Goal: Task Accomplishment & Management: Manage account settings

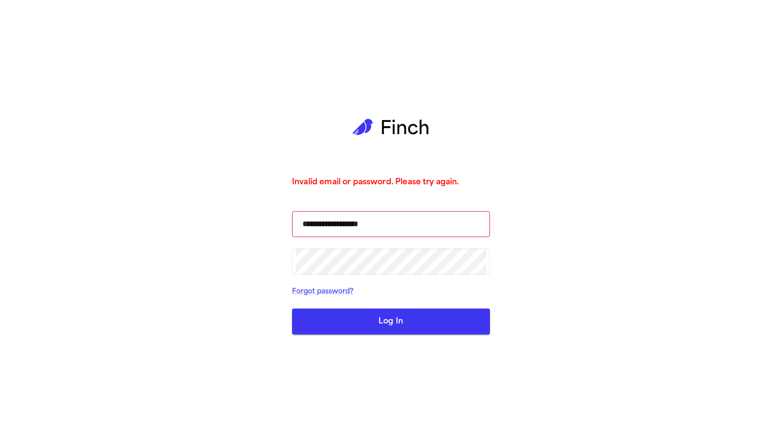
click at [401, 306] on form "**********" at bounding box center [391, 273] width 198 height 124
click at [403, 312] on button "Log In" at bounding box center [391, 322] width 198 height 26
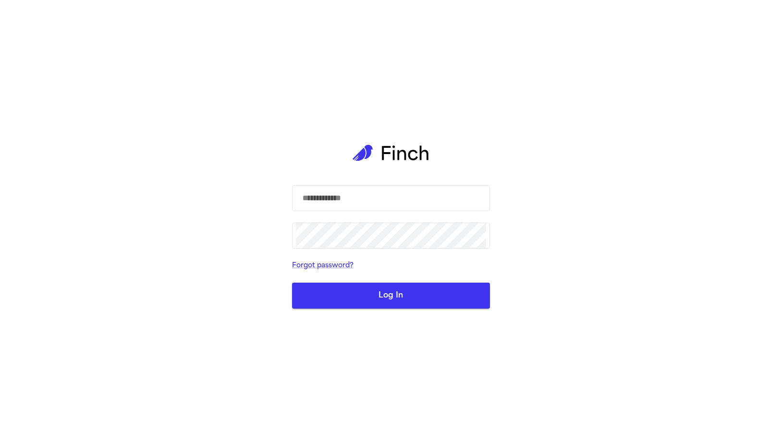
click at [245, 194] on div "​ ​ Forgot password? Log In" at bounding box center [391, 214] width 782 height 429
click at [324, 203] on input "text" at bounding box center [391, 198] width 190 height 27
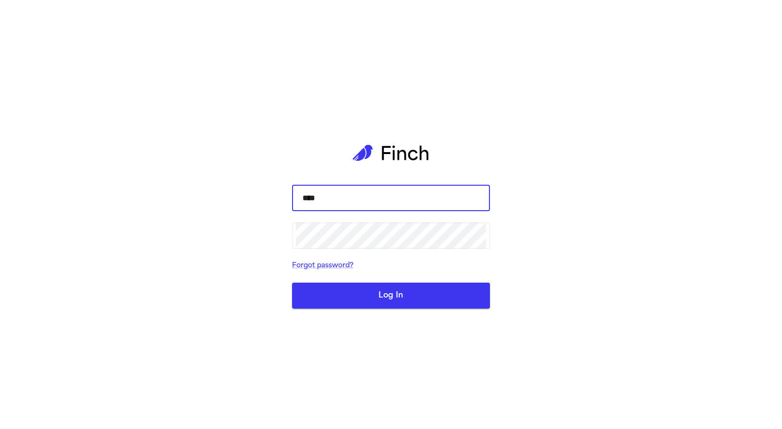
type input "****"
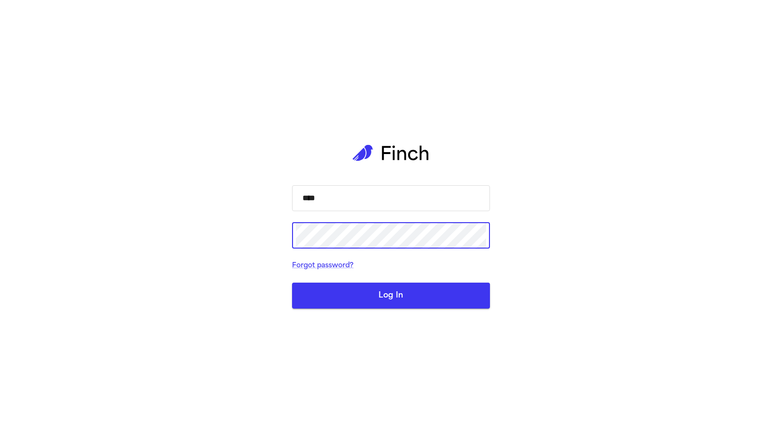
click at [292, 283] on button "Log In" at bounding box center [391, 296] width 198 height 26
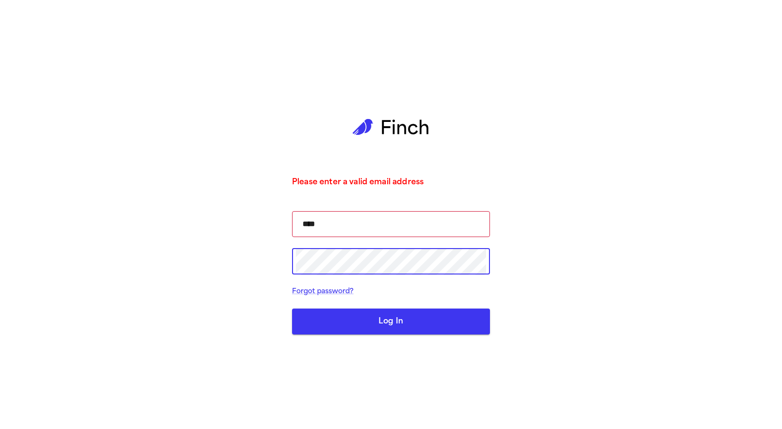
click at [292, 309] on button "Log In" at bounding box center [391, 322] width 198 height 26
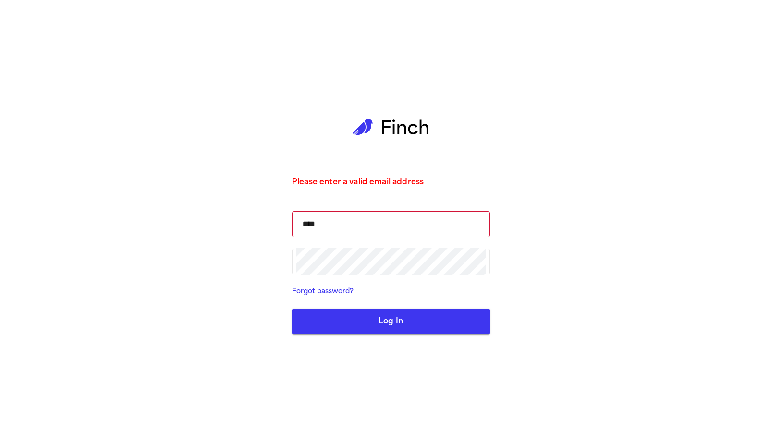
click at [374, 320] on button "Log In" at bounding box center [391, 322] width 198 height 26
click at [375, 320] on button "Log In" at bounding box center [391, 322] width 198 height 26
drag, startPoint x: 375, startPoint y: 320, endPoint x: 374, endPoint y: 325, distance: 5.3
click at [373, 326] on button "Log In" at bounding box center [391, 322] width 198 height 26
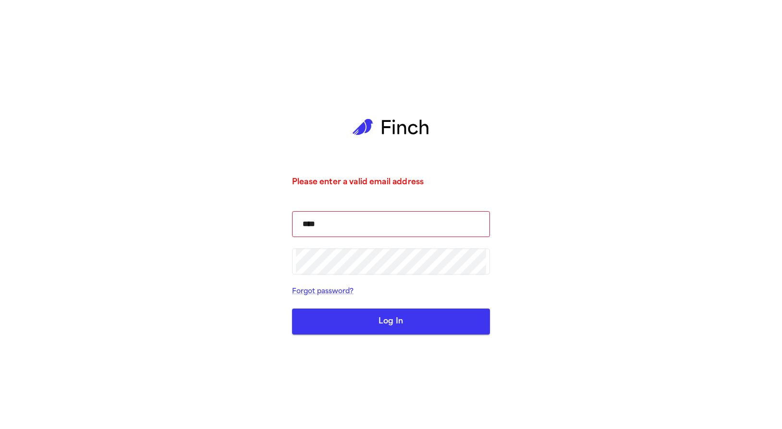
click at [374, 326] on button "Log In" at bounding box center [391, 322] width 198 height 26
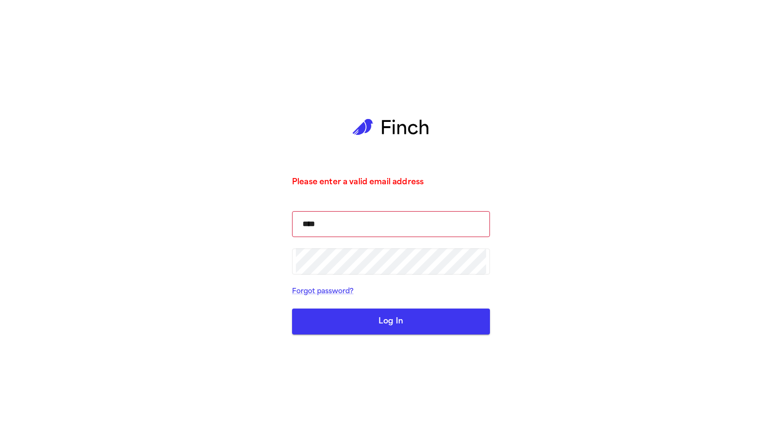
click at [368, 339] on div "Please enter a valid email address **** ​ ​ Forgot password? Log In" at bounding box center [391, 214] width 198 height 429
drag, startPoint x: 368, startPoint y: 333, endPoint x: 364, endPoint y: 338, distance: 5.9
click at [364, 338] on div "Please enter a valid email address **** ​ ​ Forgot password? Log In" at bounding box center [391, 214] width 198 height 429
drag, startPoint x: 363, startPoint y: 332, endPoint x: 363, endPoint y: 327, distance: 4.9
click at [363, 331] on button "Log In" at bounding box center [391, 322] width 198 height 26
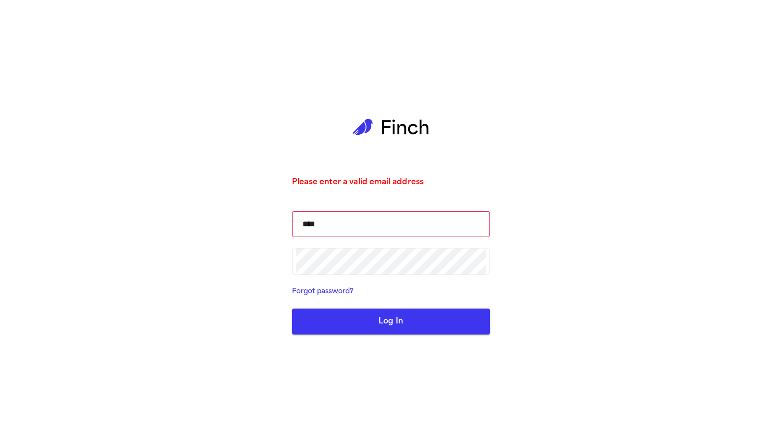
click at [363, 327] on button "Log In" at bounding box center [391, 322] width 198 height 26
click at [363, 326] on button "Log In" at bounding box center [391, 322] width 198 height 26
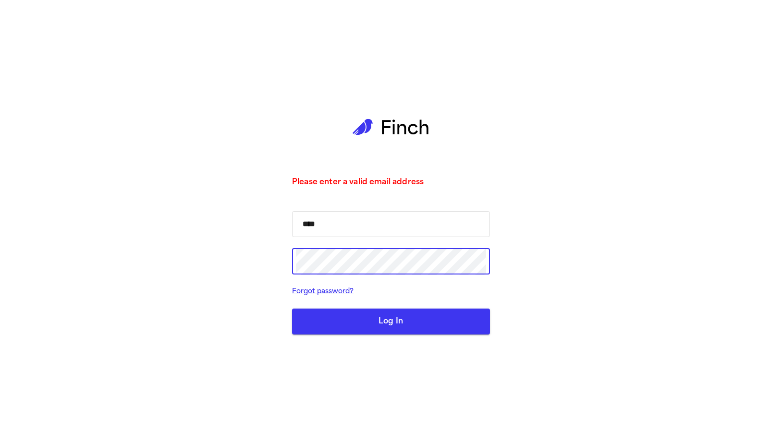
click at [292, 309] on button "Log In" at bounding box center [391, 322] width 198 height 26
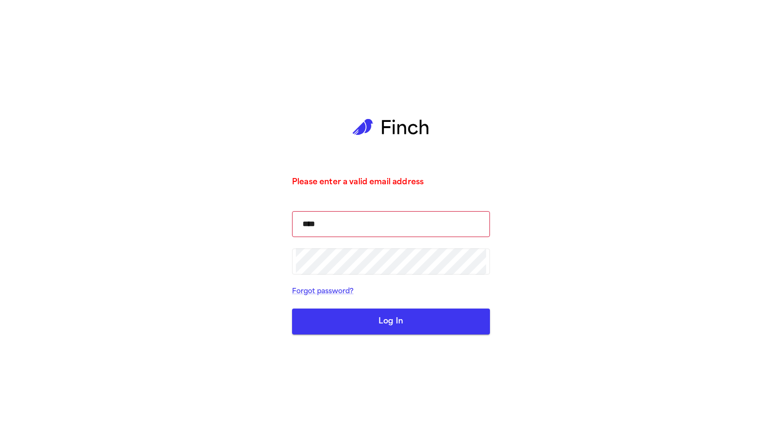
click at [446, 308] on form "**** ​ ​ Forgot password? Log In" at bounding box center [391, 273] width 198 height 124
click at [447, 313] on button "Log In" at bounding box center [391, 322] width 198 height 26
click at [412, 317] on button "Log In" at bounding box center [391, 322] width 198 height 26
click at [413, 316] on button "Log In" at bounding box center [391, 322] width 198 height 26
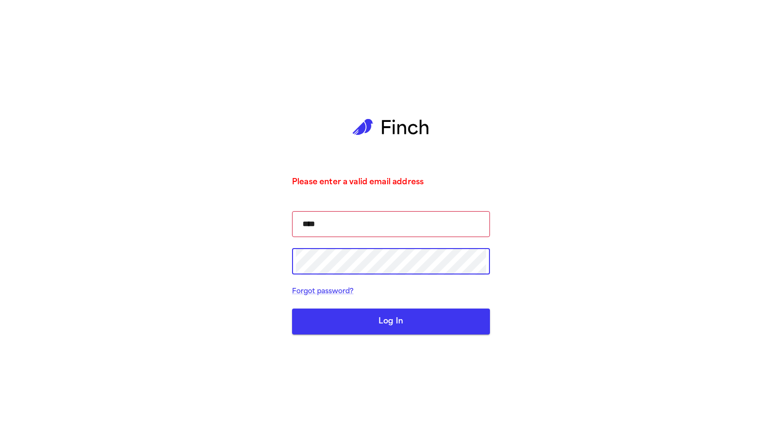
click at [292, 309] on button "Log In" at bounding box center [391, 322] width 198 height 26
click at [405, 327] on button "Log In" at bounding box center [391, 322] width 198 height 26
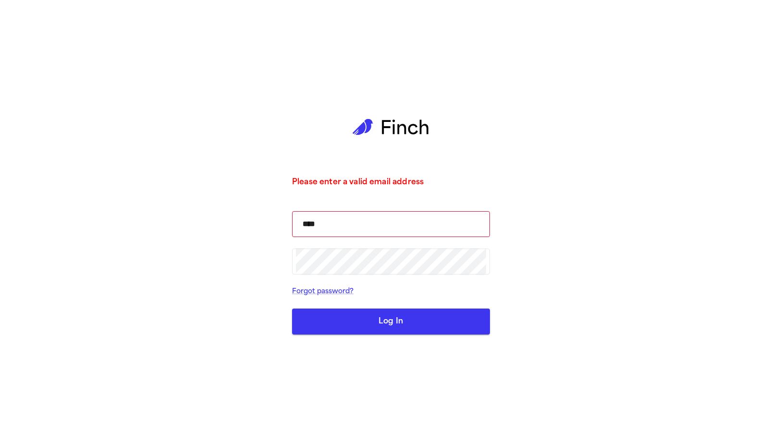
click at [405, 327] on button "Log In" at bounding box center [391, 322] width 198 height 26
click at [331, 219] on input "****" at bounding box center [391, 224] width 190 height 27
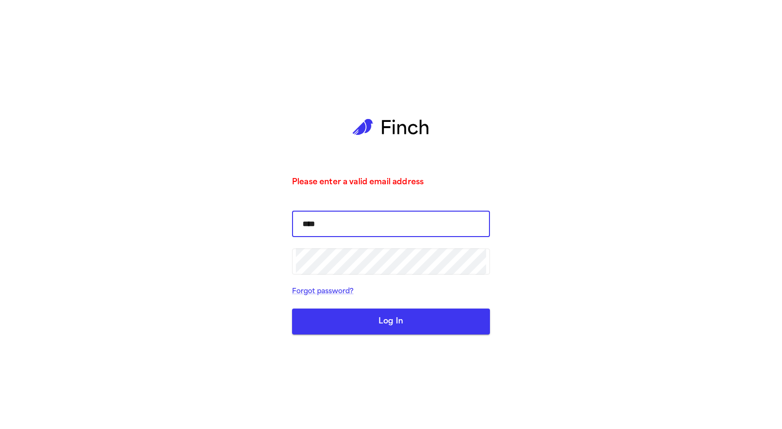
click at [412, 231] on input "****" at bounding box center [391, 224] width 190 height 27
type input "**********"
drag, startPoint x: 179, startPoint y: 251, endPoint x: 208, endPoint y: 248, distance: 29.0
click at [180, 251] on div "**********" at bounding box center [391, 214] width 782 height 429
click at [433, 331] on button "Log In" at bounding box center [391, 322] width 198 height 26
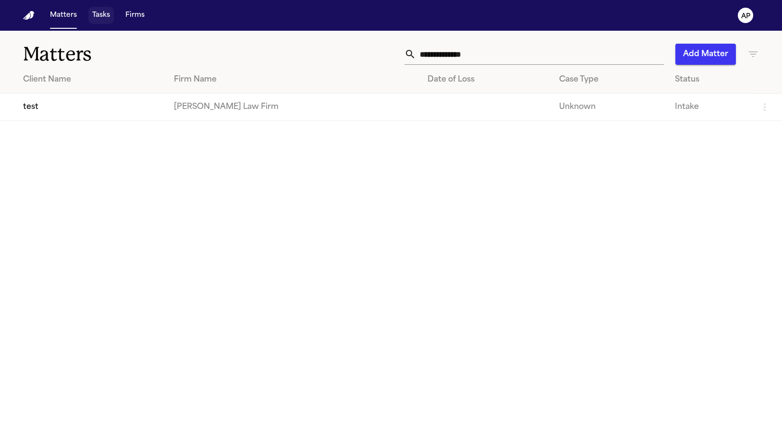
click at [94, 16] on button "Tasks" at bounding box center [100, 15] width 25 height 17
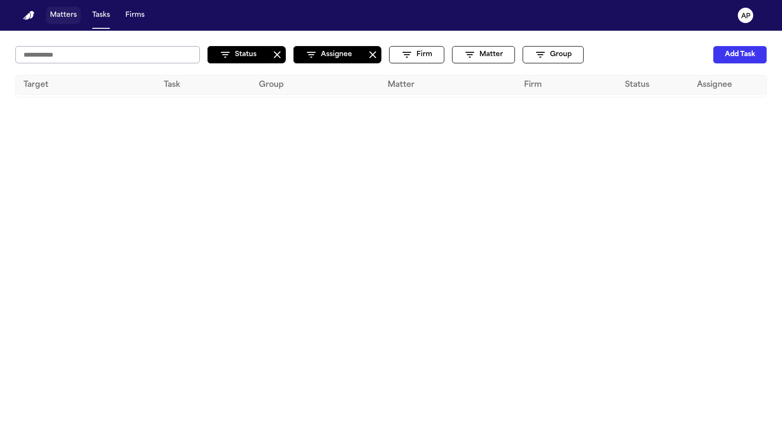
click at [52, 21] on button "Matters" at bounding box center [63, 15] width 35 height 17
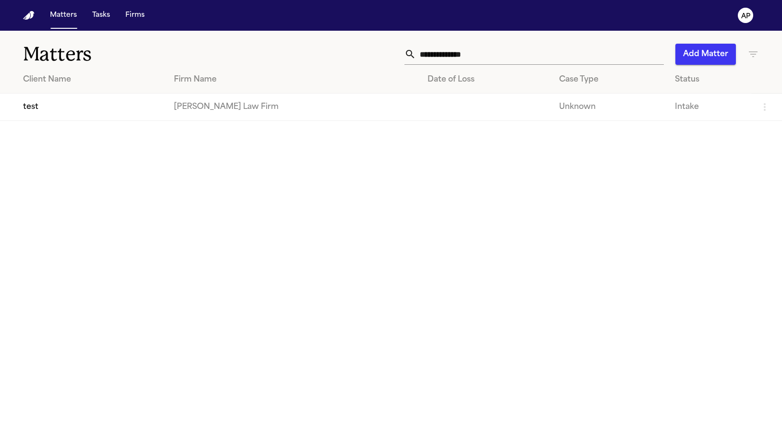
click at [129, 104] on td "test" at bounding box center [83, 107] width 166 height 27
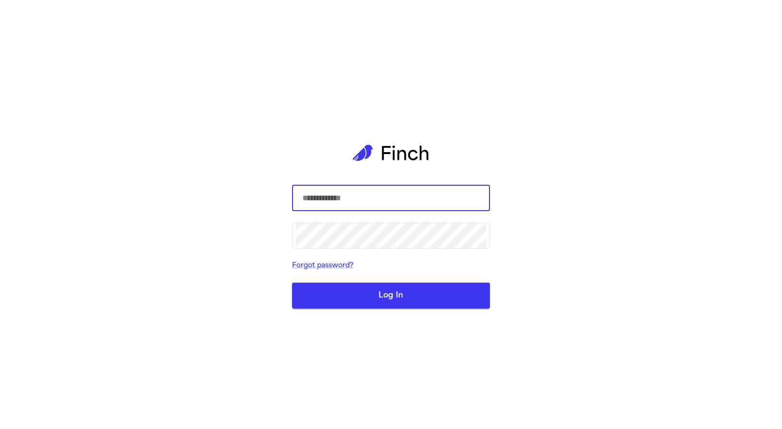
type input "**********"
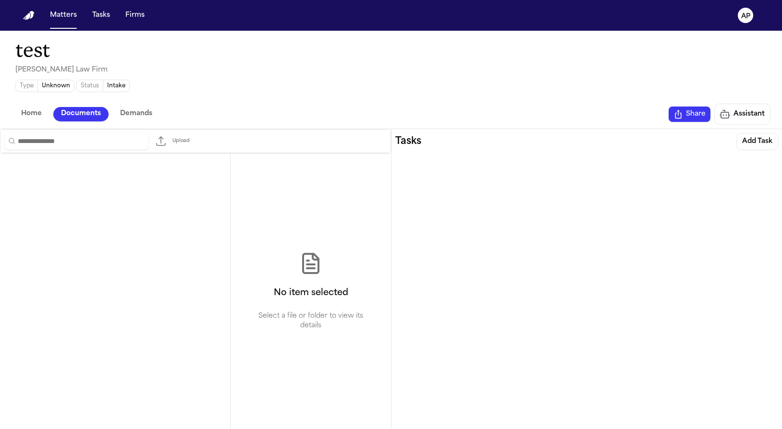
click at [73, 113] on span "Documents" at bounding box center [81, 114] width 40 height 11
click at [133, 112] on span "Demands" at bounding box center [136, 114] width 32 height 11
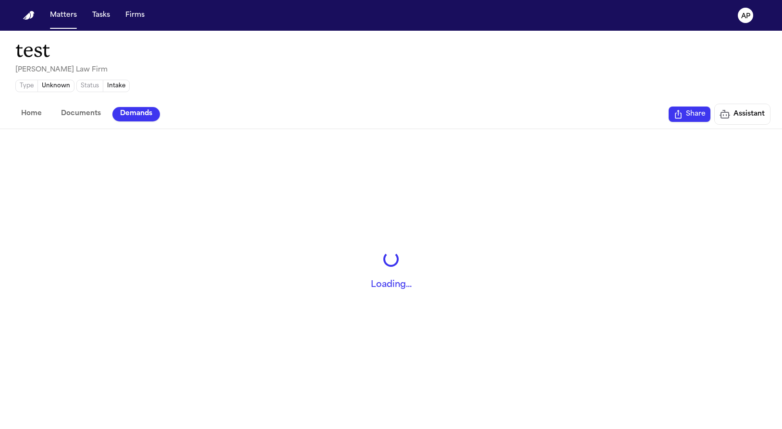
click at [23, 113] on span "Home" at bounding box center [31, 114] width 21 height 11
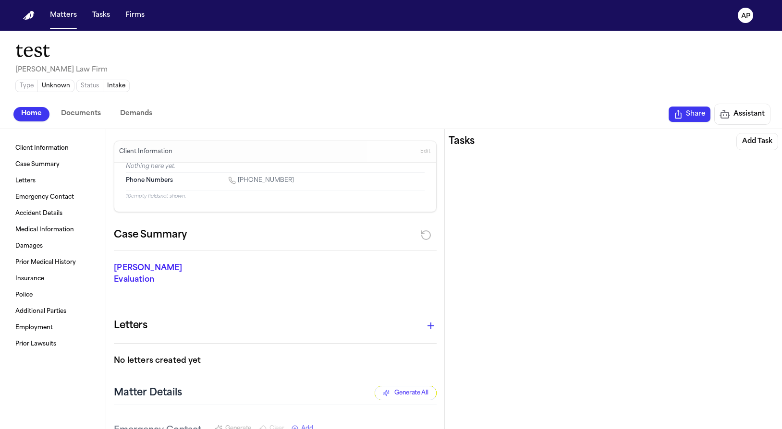
click at [72, 115] on span "Documents" at bounding box center [81, 114] width 40 height 11
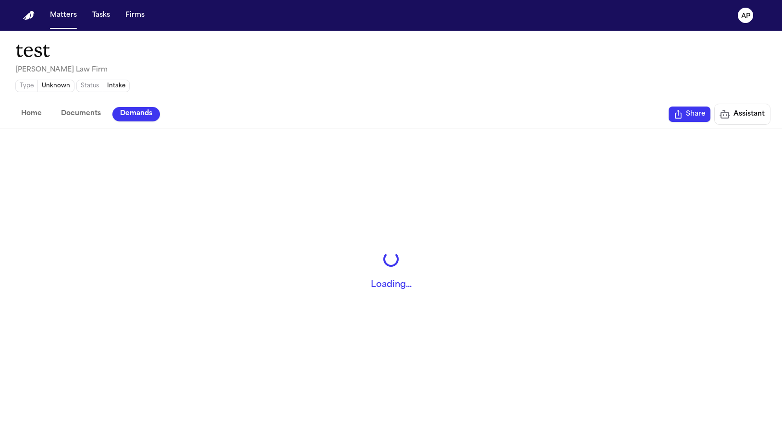
click at [124, 118] on span "Demands" at bounding box center [136, 114] width 32 height 11
click at [34, 113] on span "Home" at bounding box center [31, 114] width 21 height 11
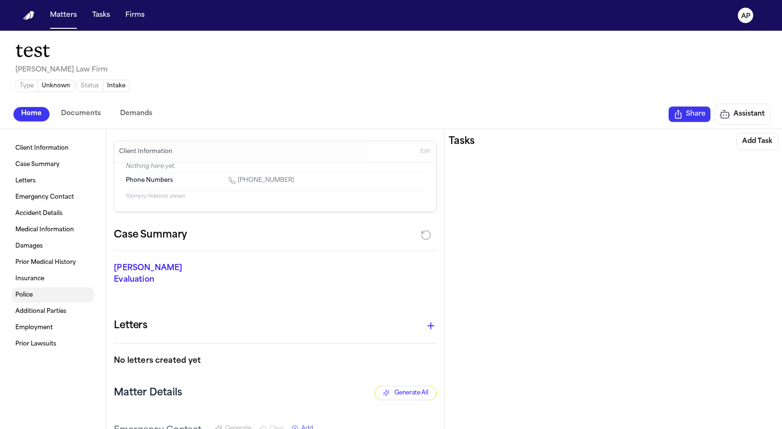
click at [46, 298] on link "Police" at bounding box center [53, 295] width 83 height 15
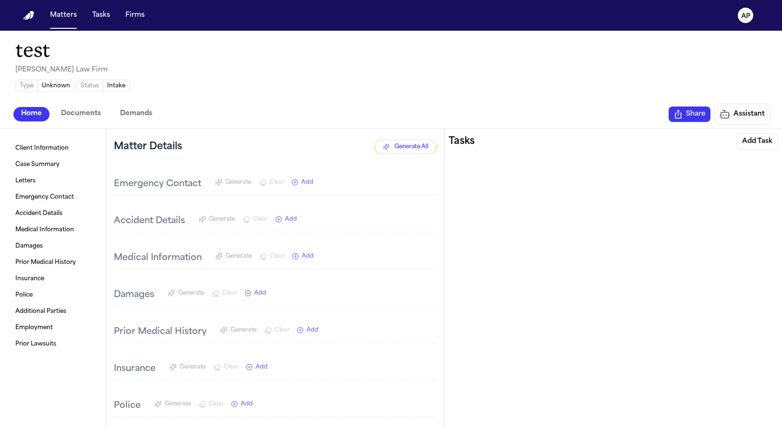
scroll to position [656, 0]
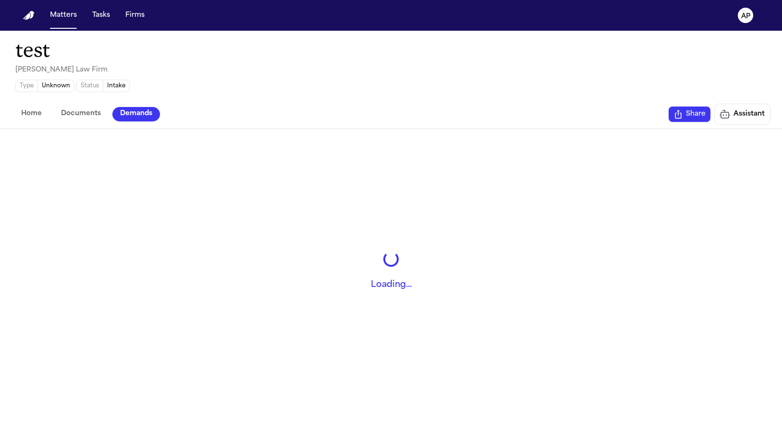
click at [140, 117] on span "Demands" at bounding box center [136, 114] width 32 height 11
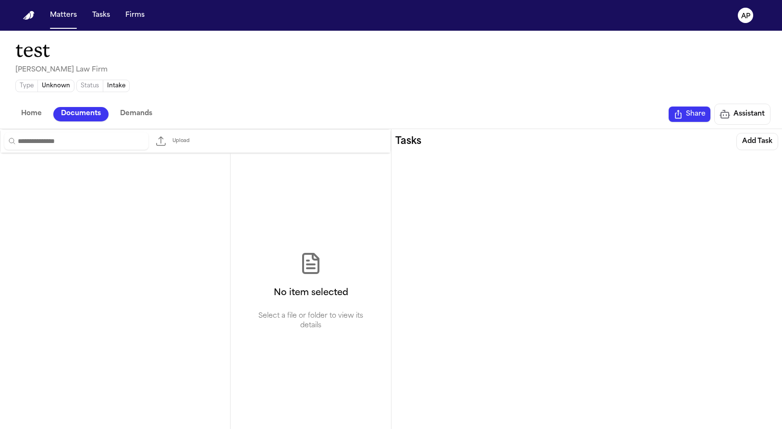
click at [91, 117] on span "Documents" at bounding box center [81, 114] width 40 height 11
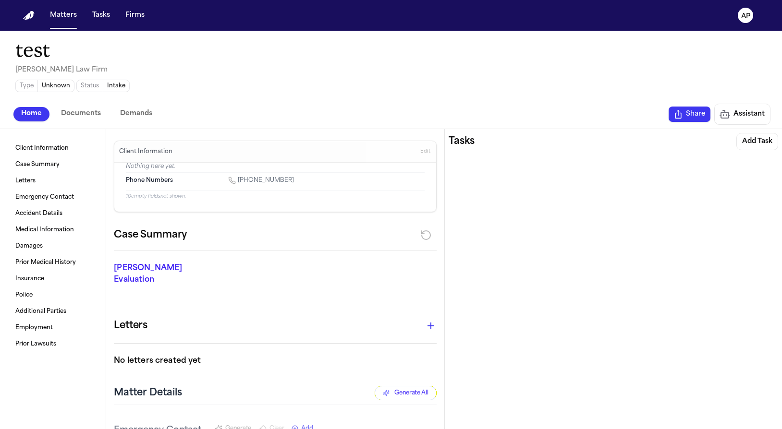
click at [34, 121] on button "Home" at bounding box center [31, 114] width 36 height 14
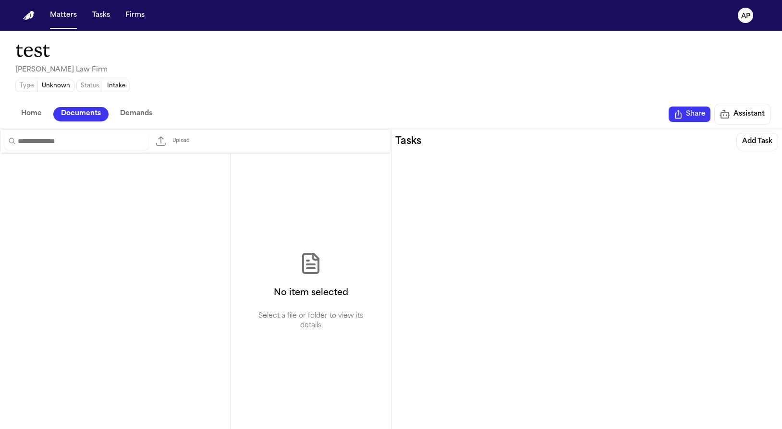
click at [78, 117] on span "Documents" at bounding box center [81, 114] width 40 height 11
click at [130, 115] on span "Demands" at bounding box center [136, 114] width 32 height 11
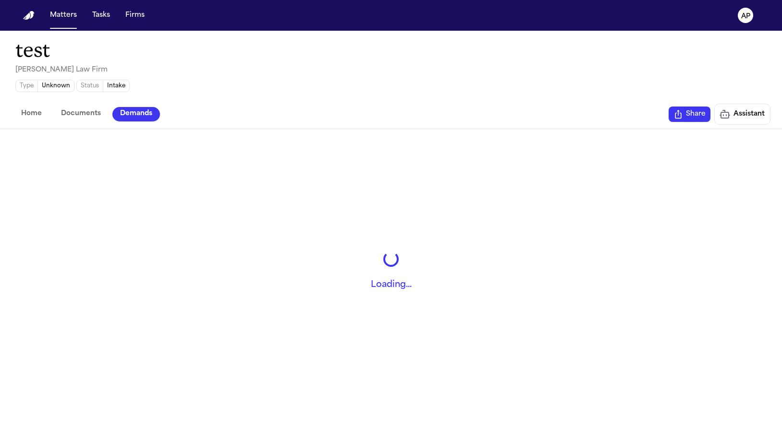
drag, startPoint x: 45, startPoint y: 116, endPoint x: 32, endPoint y: 116, distance: 13.5
click at [45, 116] on button "Home" at bounding box center [31, 114] width 36 height 14
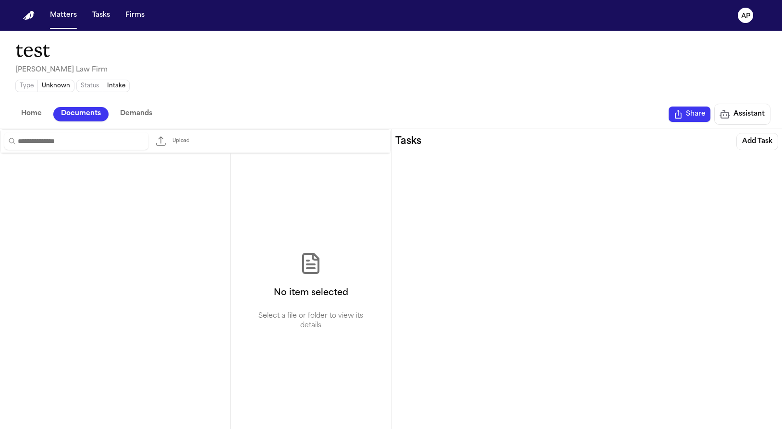
click at [72, 113] on span "Documents" at bounding box center [81, 114] width 40 height 11
click at [127, 112] on span "Demands" at bounding box center [136, 114] width 32 height 11
click at [58, 113] on button "Documents" at bounding box center [80, 114] width 55 height 14
drag, startPoint x: 25, startPoint y: 114, endPoint x: 38, endPoint y: 115, distance: 13.0
click at [25, 114] on span "Home" at bounding box center [31, 114] width 21 height 11
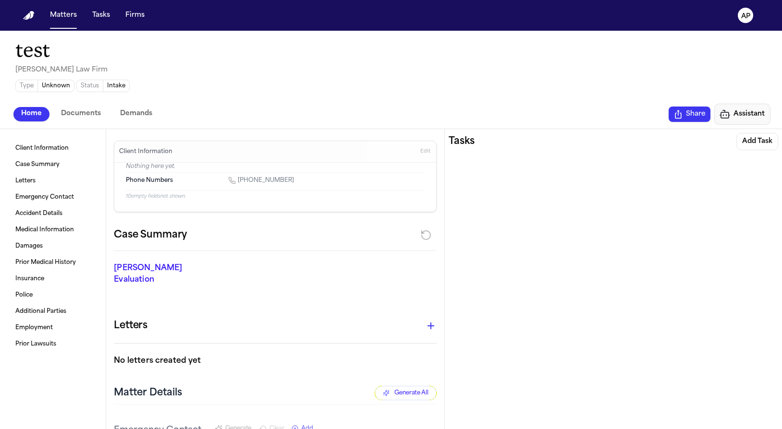
click at [752, 109] on span "Assistant" at bounding box center [748, 115] width 31 height 12
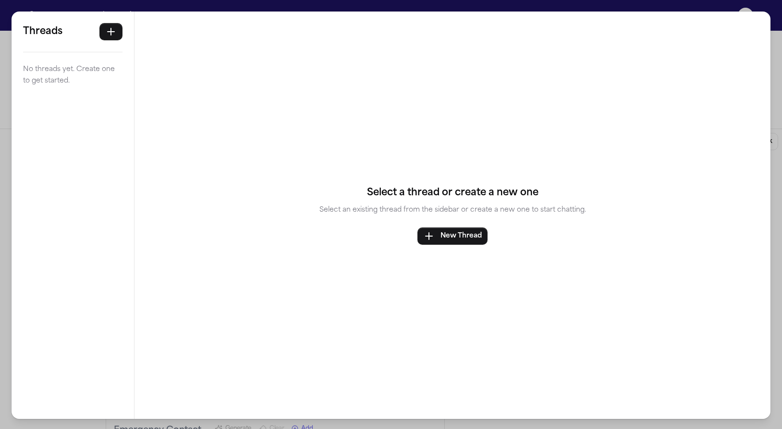
click at [110, 38] on button "button" at bounding box center [110, 31] width 23 height 17
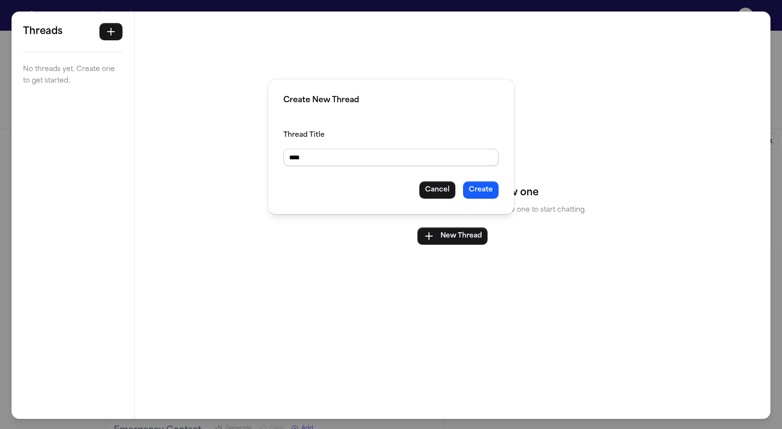
type input "****"
click at [437, 191] on button "Cancel" at bounding box center [437, 189] width 36 height 17
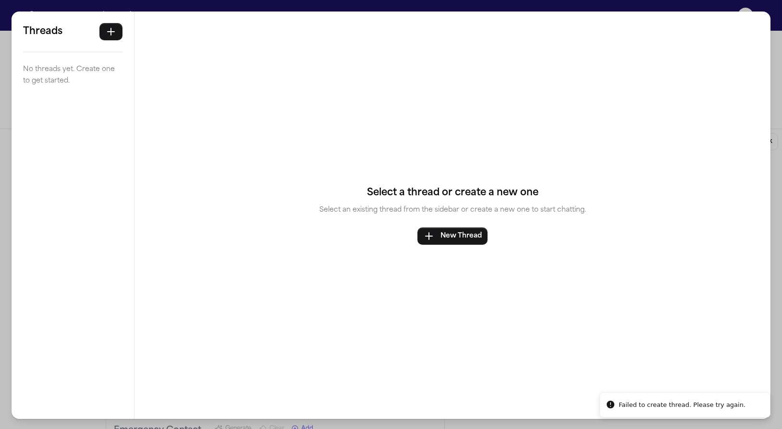
click at [769, 50] on div "Threads No threads yet. Create one to get started. Select a thread or create a …" at bounding box center [391, 215] width 782 height 431
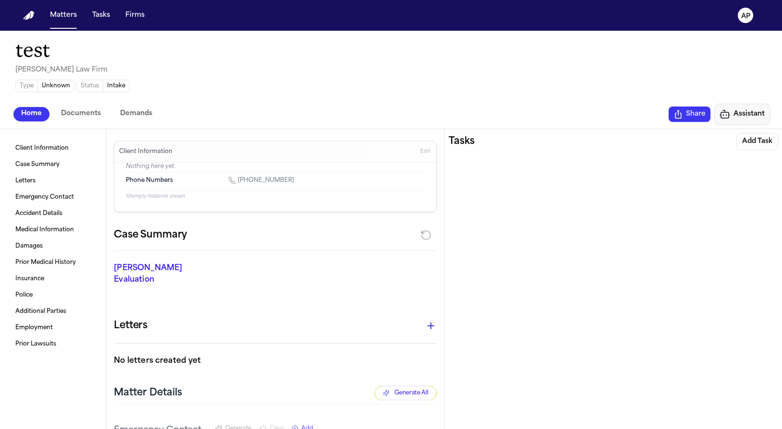
click at [738, 115] on span "Assistant" at bounding box center [748, 115] width 31 height 12
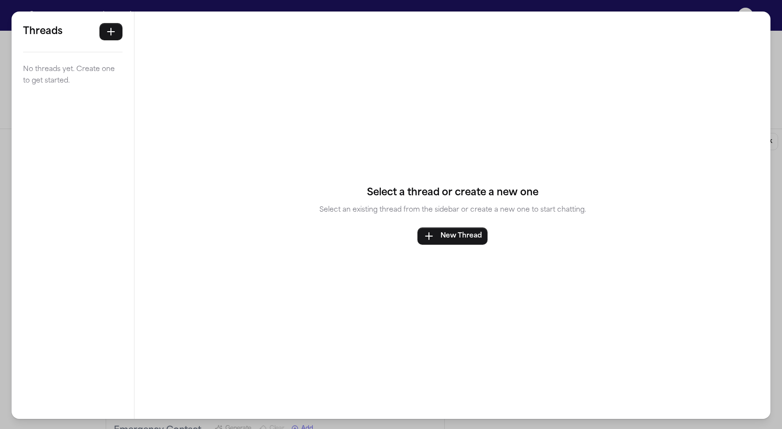
click at [762, 109] on div "Select a thread or create a new one Select an existing thread from the sidebar …" at bounding box center [452, 216] width 636 height 408
click at [765, 109] on div "Threads No threads yet. Create one to get started. Select a thread or create a …" at bounding box center [391, 215] width 782 height 431
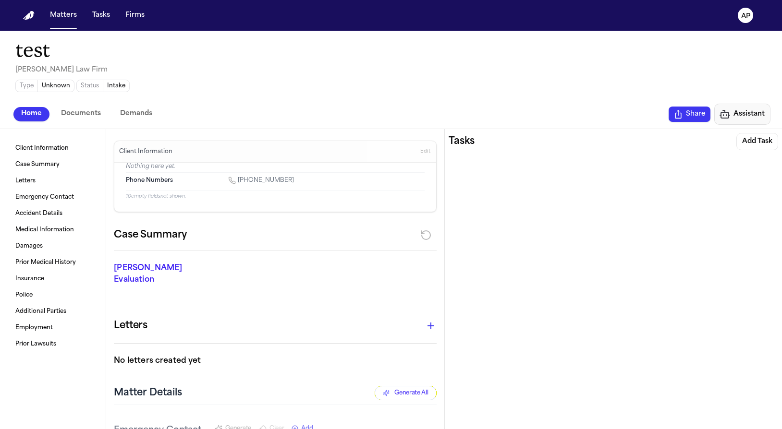
click at [769, 112] on button "Assistant" at bounding box center [742, 114] width 56 height 21
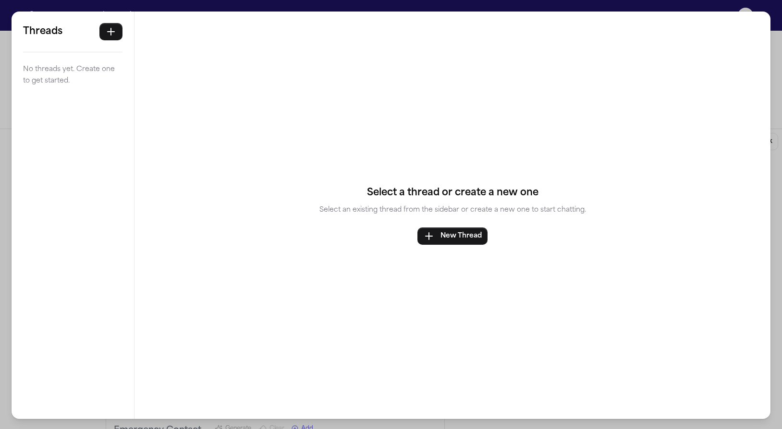
click at [763, 113] on div "Threads No threads yet. Create one to get started. Select a thread or create a …" at bounding box center [391, 215] width 782 height 431
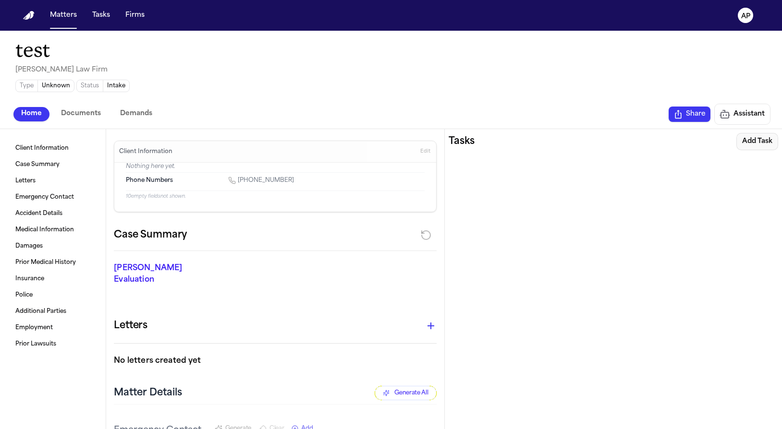
click at [760, 142] on button "Add Task" at bounding box center [757, 141] width 42 height 17
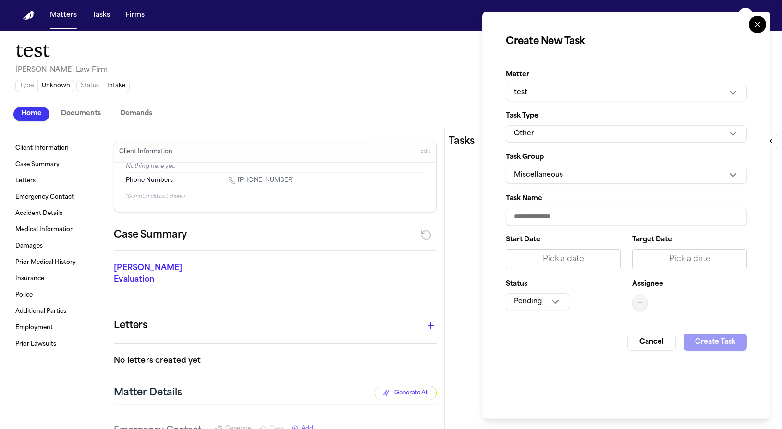
drag, startPoint x: 664, startPoint y: 87, endPoint x: 663, endPoint y: 97, distance: 10.1
click at [664, 87] on button "test" at bounding box center [626, 92] width 241 height 17
click at [738, 63] on html "Matters Tasks Firms AP test Finch Law Firm Type Unknown Status Intake Home Docu…" at bounding box center [391, 214] width 782 height 429
click at [759, 19] on icon "button" at bounding box center [757, 24] width 17 height 17
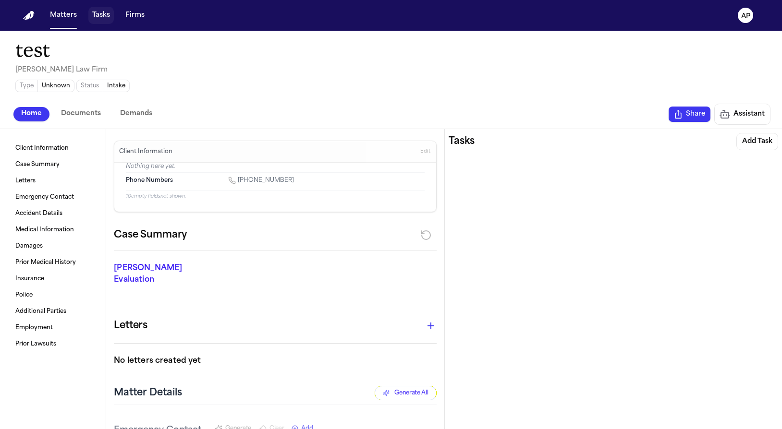
click at [105, 13] on button "Tasks" at bounding box center [100, 15] width 25 height 17
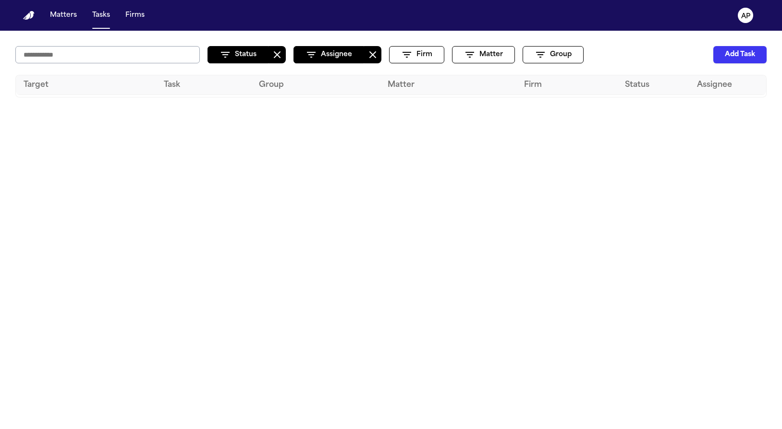
click at [404, 85] on h3 "Matter" at bounding box center [451, 85] width 129 height 12
click at [400, 89] on h3 "Matter" at bounding box center [451, 85] width 129 height 12
click at [467, 95] on table "Target Task Group Matter Firm Status Assignee" at bounding box center [391, 85] width 750 height 20
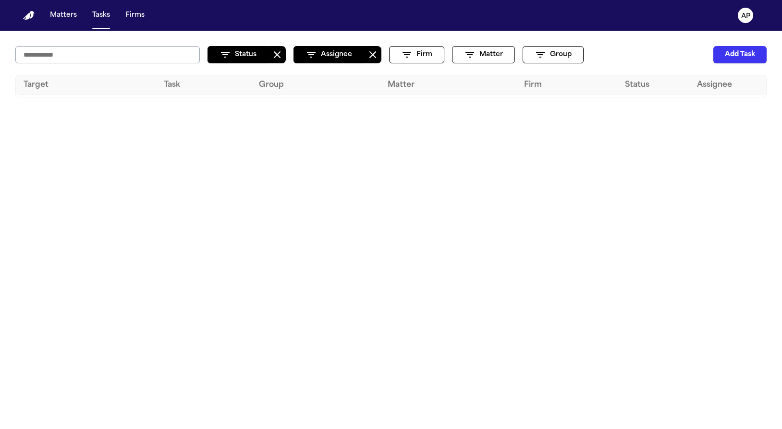
click at [532, 85] on h3 "Firm" at bounding box center [570, 85] width 93 height 12
click at [433, 53] on button "Firm" at bounding box center [416, 54] width 55 height 17
click at [383, 57] on div "Status Assignee Firm Matter Group Add Task" at bounding box center [390, 54] width 751 height 17
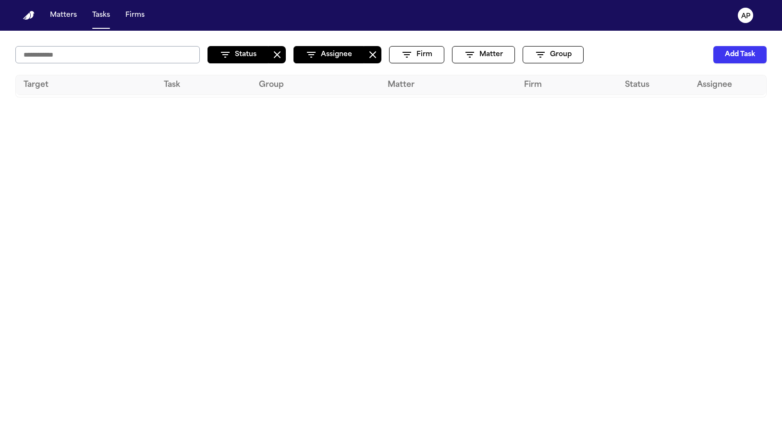
click at [372, 56] on button "Clear Assignee filter" at bounding box center [372, 54] width 17 height 17
click at [285, 54] on button "Clear Status filter" at bounding box center [276, 54] width 17 height 17
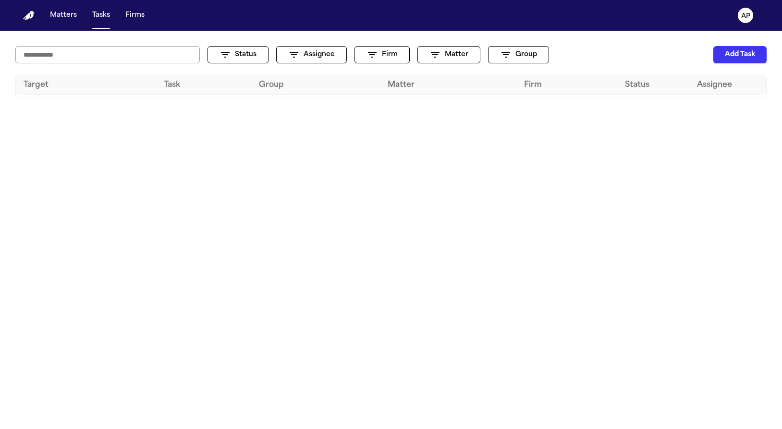
click at [715, 54] on button "Add Task" at bounding box center [739, 54] width 53 height 17
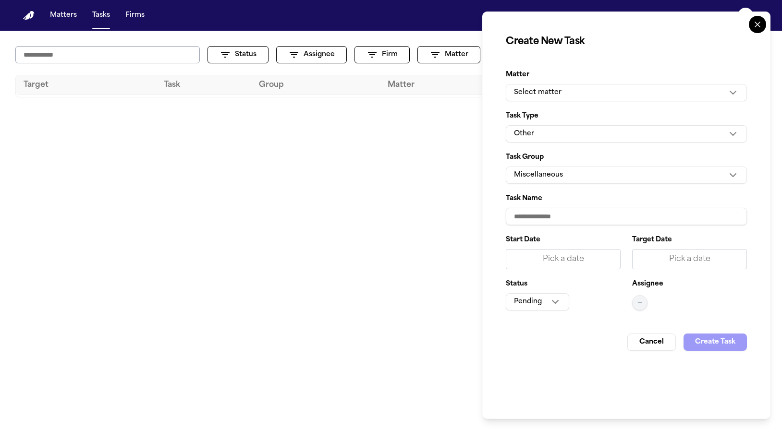
click at [463, 81] on h3 "Matter" at bounding box center [451, 85] width 129 height 12
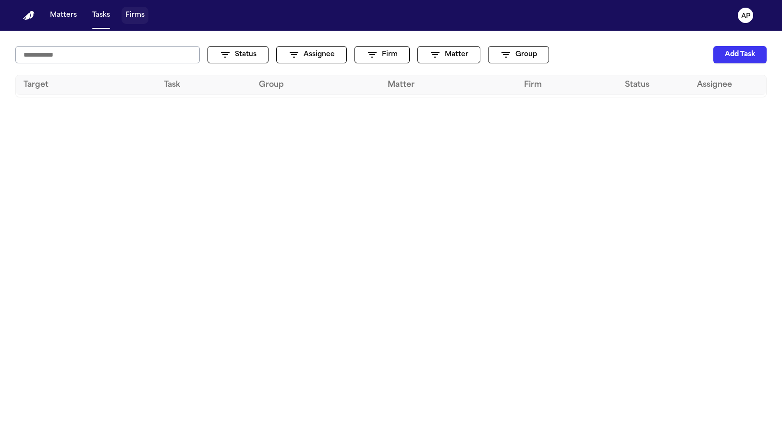
click at [134, 20] on button "Firms" at bounding box center [134, 15] width 27 height 17
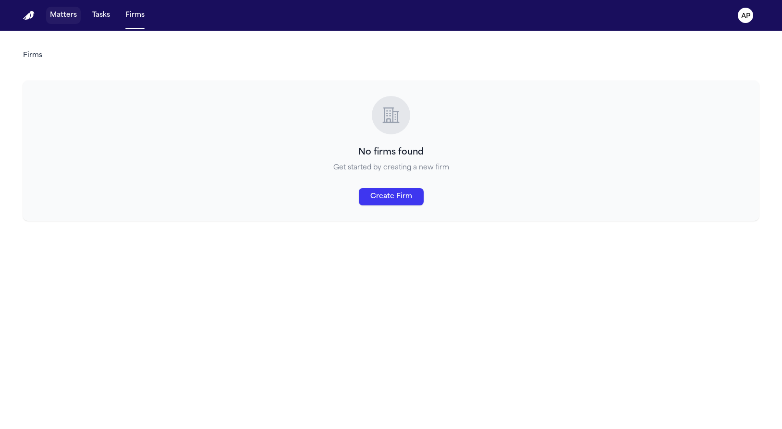
click at [58, 16] on button "Matters" at bounding box center [63, 15] width 35 height 17
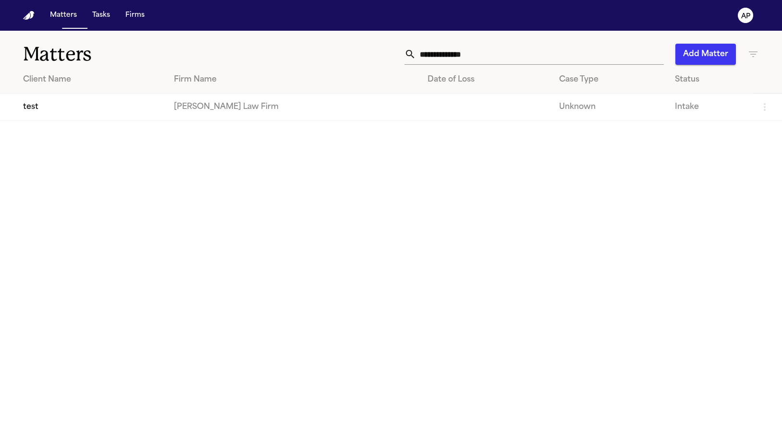
click at [26, 16] on img "Home" at bounding box center [29, 15] width 12 height 9
click at [46, 15] on button "Matters" at bounding box center [63, 15] width 35 height 17
click at [93, 123] on main "Matters Add Matter Client Name Firm Name Date of Loss Case Type Status test Fin…" at bounding box center [391, 230] width 782 height 399
click at [97, 108] on td "test" at bounding box center [83, 107] width 166 height 27
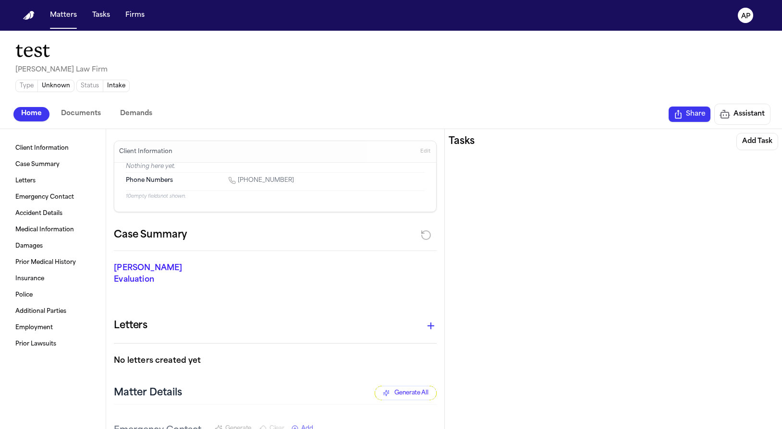
click at [690, 109] on span "Share" at bounding box center [696, 114] width 20 height 10
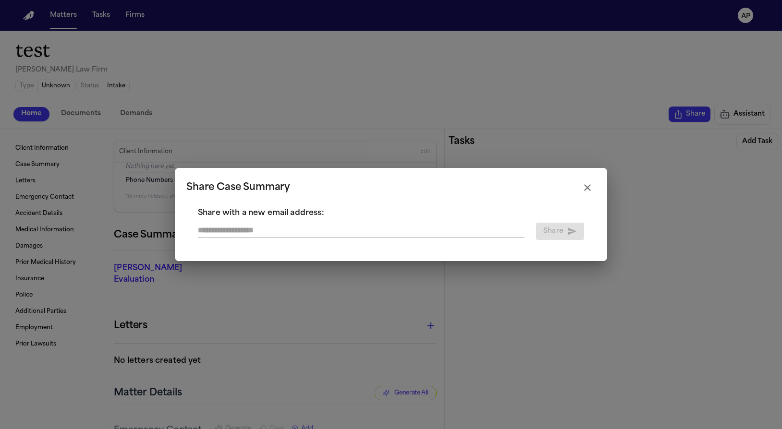
click at [374, 217] on p "Share with a new email address:" at bounding box center [391, 213] width 386 height 12
click at [378, 239] on div at bounding box center [361, 231] width 326 height 17
click at [596, 179] on div "Share Case Summary Share with a new email address: Share" at bounding box center [391, 214] width 432 height 93
click at [588, 187] on icon "button" at bounding box center [587, 188] width 12 height 12
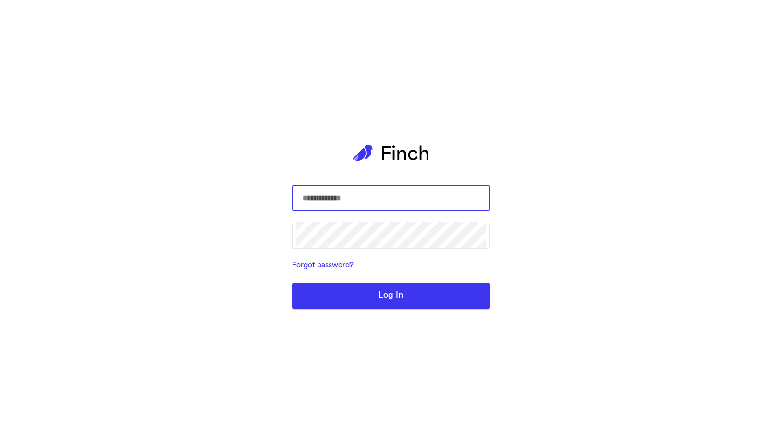
type input "****"
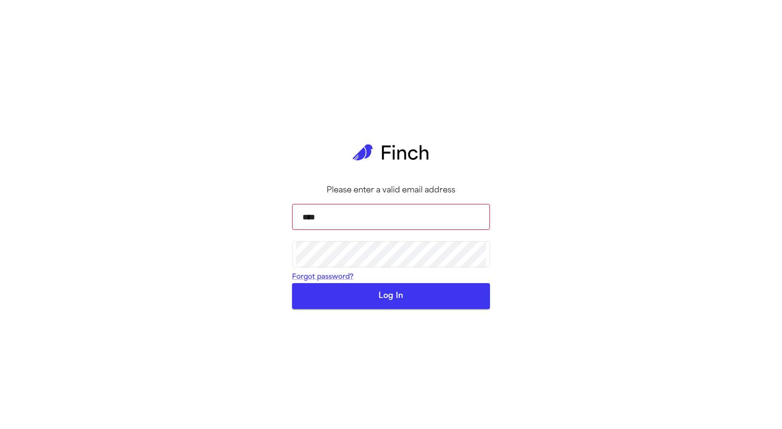
click at [432, 309] on button "Log In" at bounding box center [391, 296] width 198 height 26
click at [363, 222] on input "****" at bounding box center [391, 217] width 190 height 27
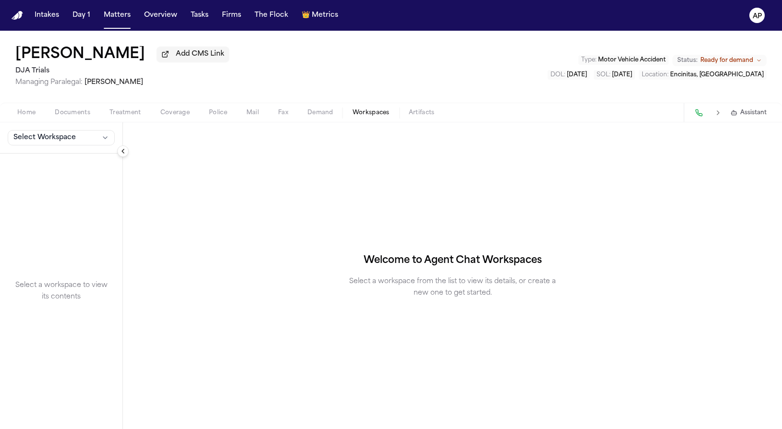
click at [70, 131] on div "Select Workspace" at bounding box center [61, 137] width 122 height 31
click at [69, 141] on span "Select Workspace" at bounding box center [44, 138] width 62 height 10
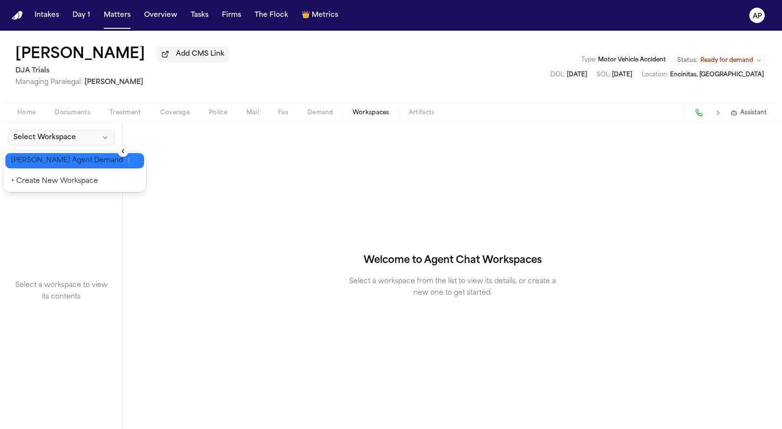
click at [71, 156] on span "Finch Agent Demand" at bounding box center [67, 161] width 112 height 10
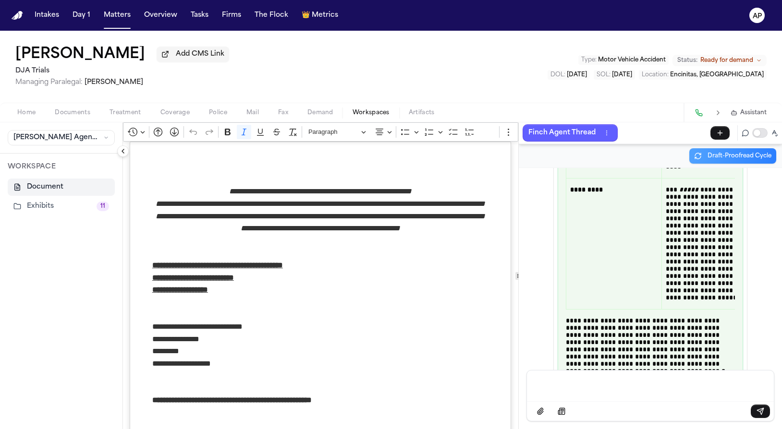
scroll to position [159445, 0]
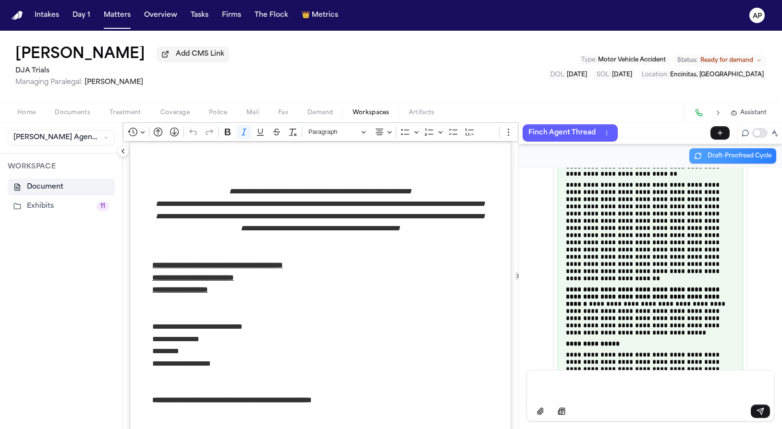
click at [93, 223] on div "WORKSPACE Document Exhibits 11" at bounding box center [61, 188] width 122 height 69
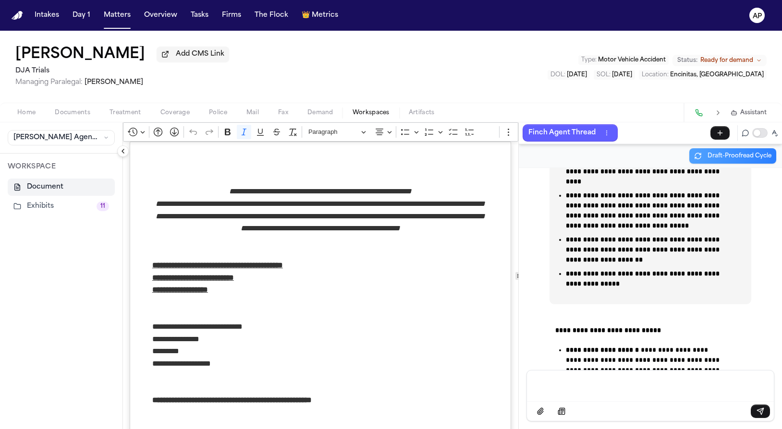
click at [94, 220] on div "WORKSPACE Document Exhibits 11" at bounding box center [61, 188] width 122 height 69
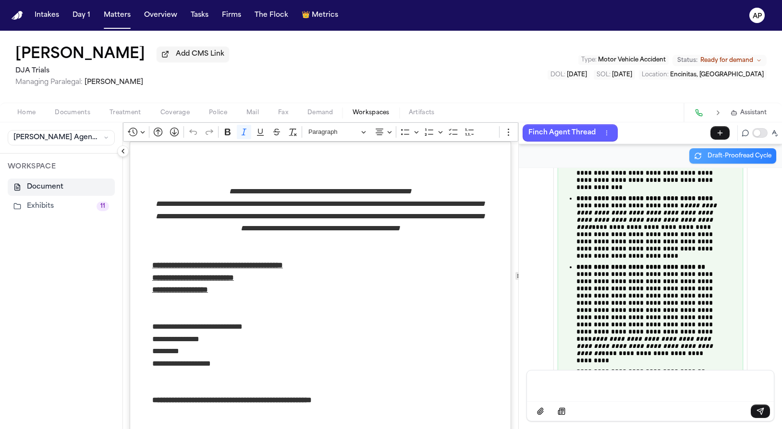
scroll to position [302865, 0]
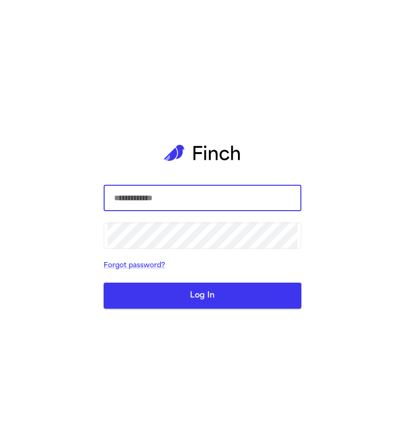
click at [197, 204] on input "text" at bounding box center [203, 198] width 190 height 27
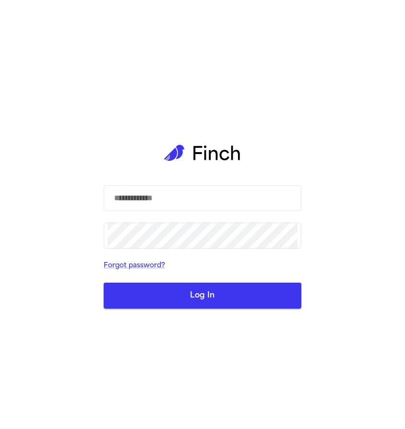
click at [74, 74] on div "​ ​ Forgot password? Log In" at bounding box center [202, 214] width 405 height 429
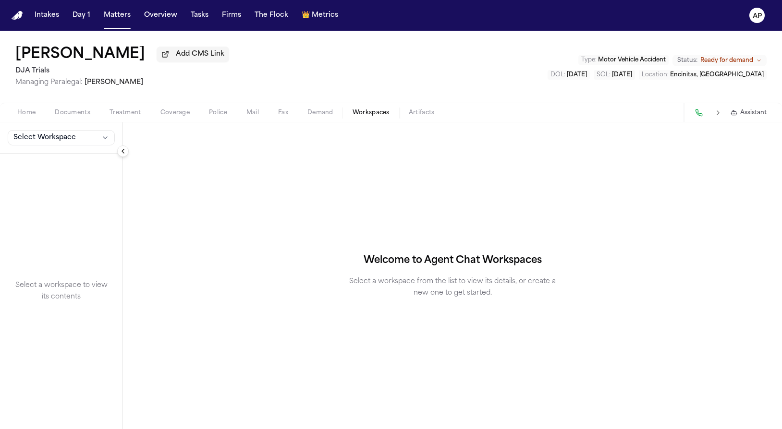
click at [39, 128] on div "Select Workspace" at bounding box center [61, 137] width 122 height 31
click at [34, 145] on button "Select Workspace" at bounding box center [61, 137] width 107 height 15
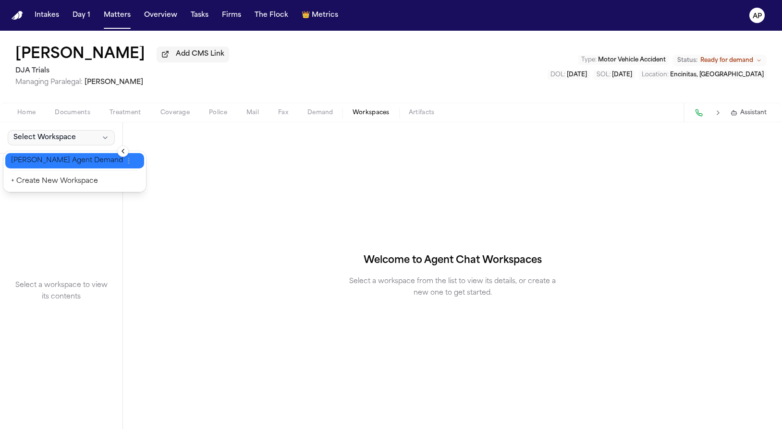
click at [35, 154] on button "[PERSON_NAME] Agent Demand" at bounding box center [74, 160] width 139 height 15
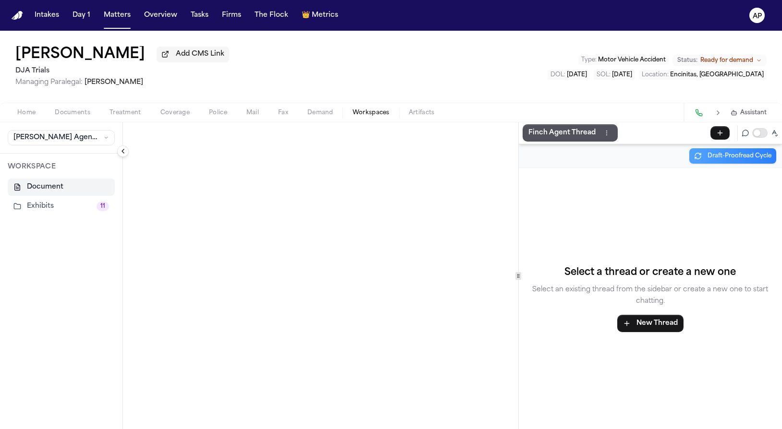
click at [50, 212] on button "Exhibits 11" at bounding box center [61, 206] width 107 height 17
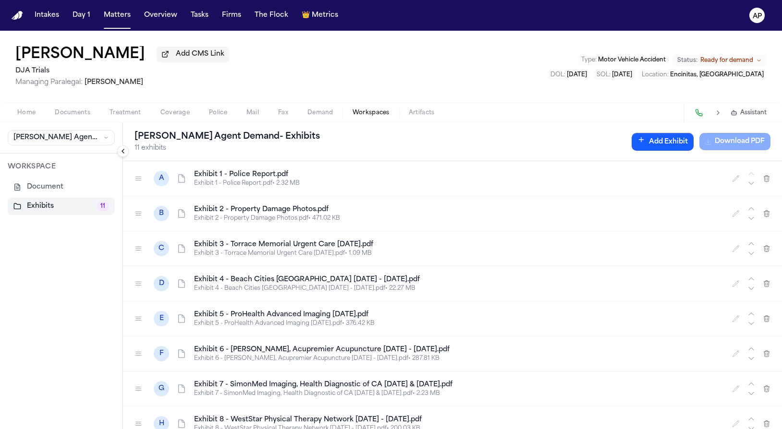
click at [736, 155] on div "Finch Agent Demand - Exhibits 11 exhibits Add Exhibit Download PDF" at bounding box center [452, 141] width 659 height 39
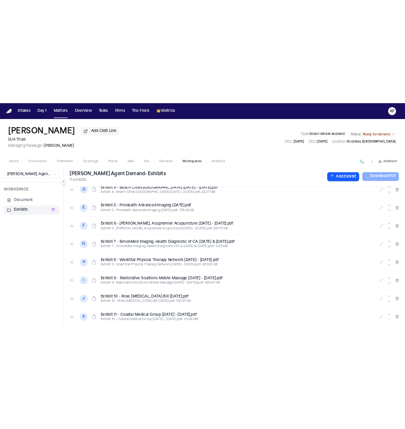
scroll to position [119, 0]
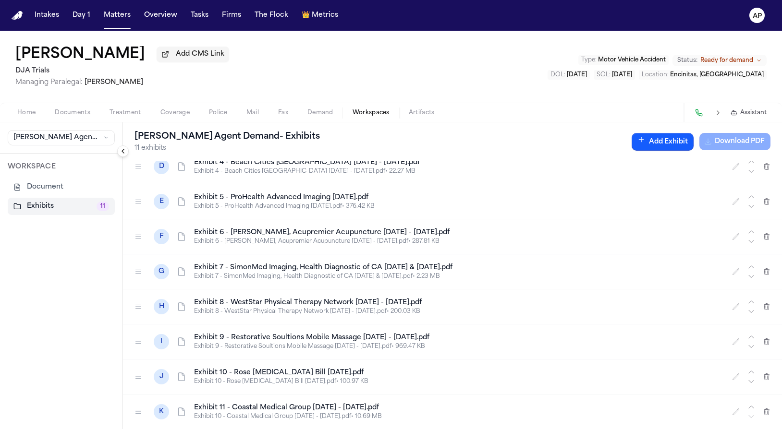
click at [295, 375] on h4 "Exhibit 10 - Rose [MEDICAL_DATA] Bill [DATE].pdf" at bounding box center [457, 373] width 526 height 10
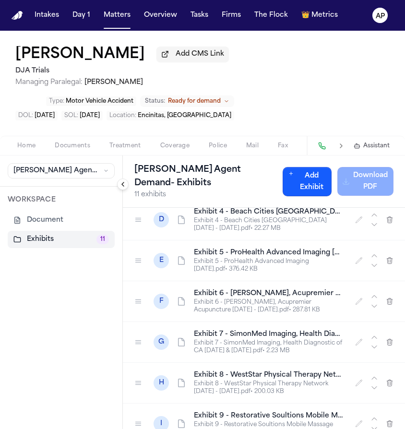
scroll to position [133, 0]
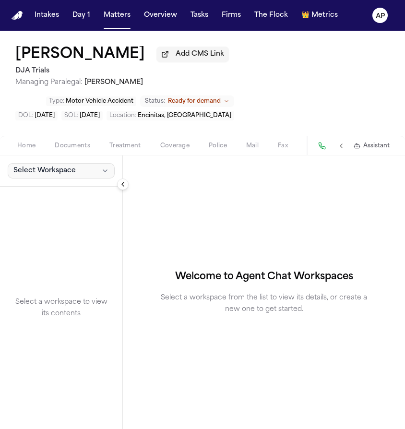
click at [36, 175] on span "Select Workspace" at bounding box center [44, 171] width 62 height 10
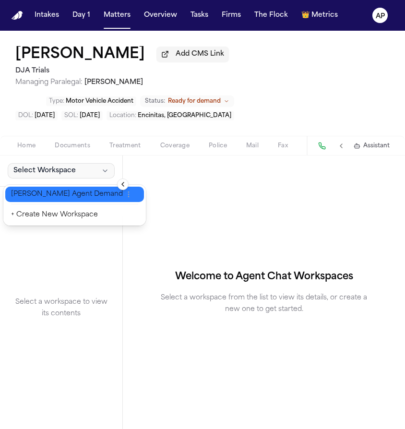
click at [50, 198] on span "[PERSON_NAME] Agent Demand" at bounding box center [67, 195] width 112 height 10
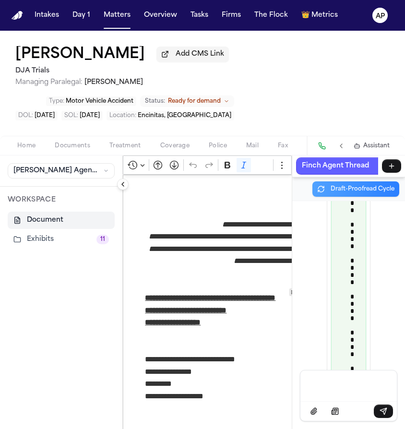
scroll to position [574949, 0]
click at [69, 244] on button "Exhibits 11" at bounding box center [61, 239] width 107 height 17
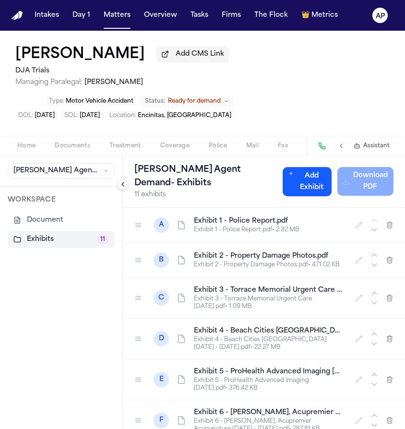
scroll to position [0, 0]
click at [91, 176] on button "Finch Agent Demand" at bounding box center [61, 170] width 107 height 15
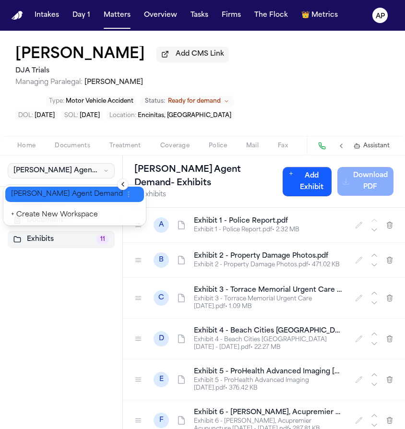
click at [72, 208] on button "+ Create New Workspace" at bounding box center [74, 214] width 139 height 17
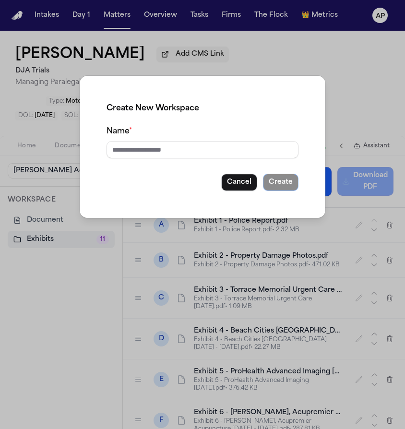
click at [143, 153] on input "Name *" at bounding box center [203, 149] width 192 height 17
type input "****"
click at [290, 187] on button "Create" at bounding box center [281, 182] width 36 height 17
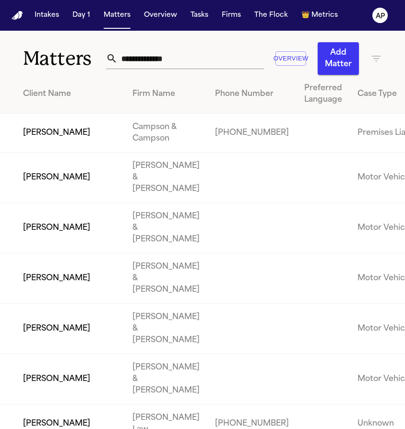
click at [128, 55] on input "text" at bounding box center [191, 58] width 146 height 21
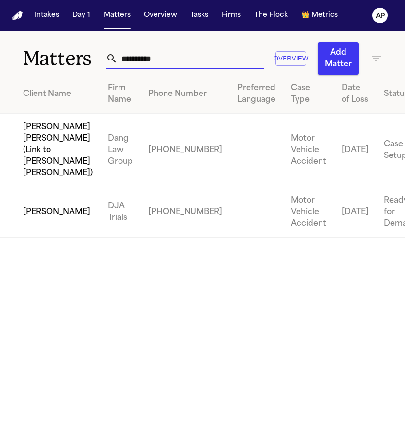
type input "**********"
click at [55, 238] on td "[PERSON_NAME]" at bounding box center [50, 212] width 100 height 50
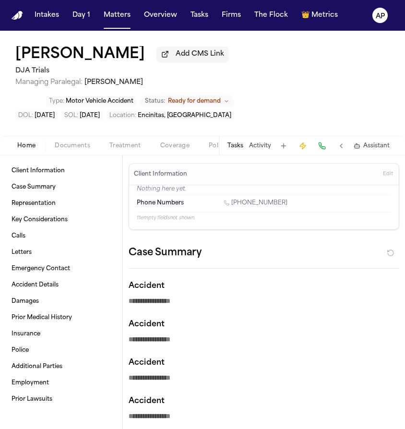
type textarea "*"
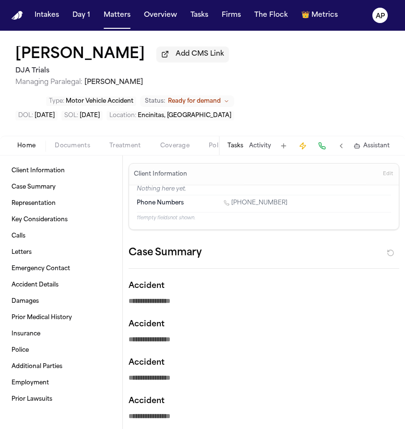
type textarea "*"
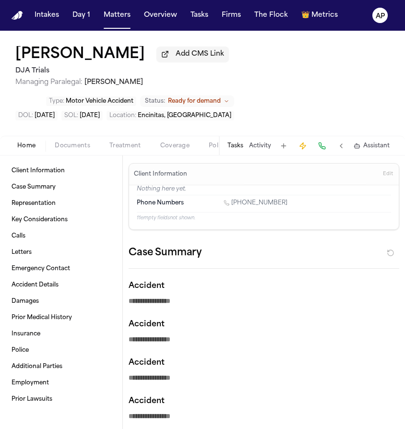
type textarea "*"
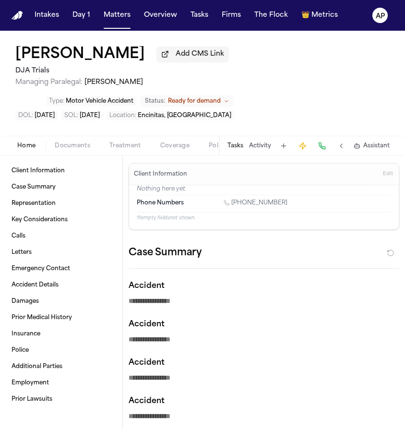
type textarea "*"
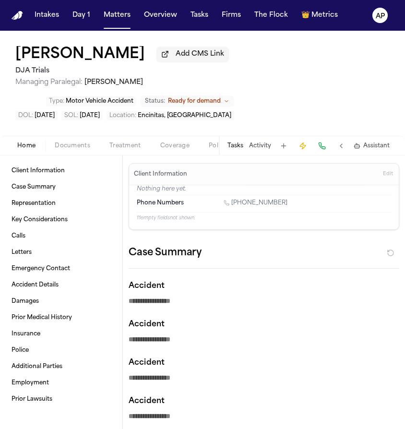
type textarea "*"
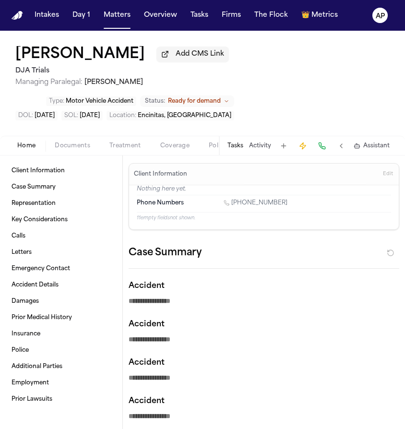
type textarea "*"
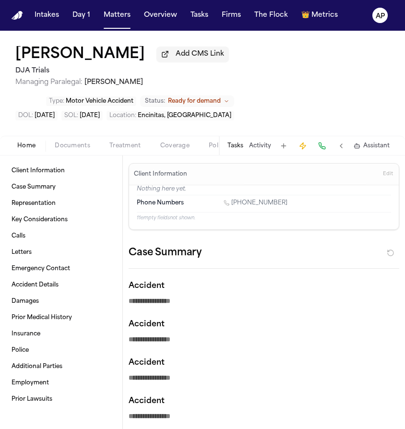
type textarea "*"
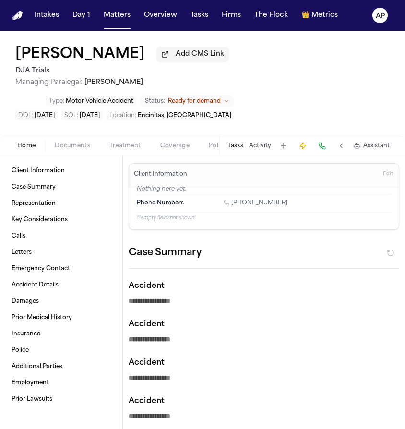
type textarea "*"
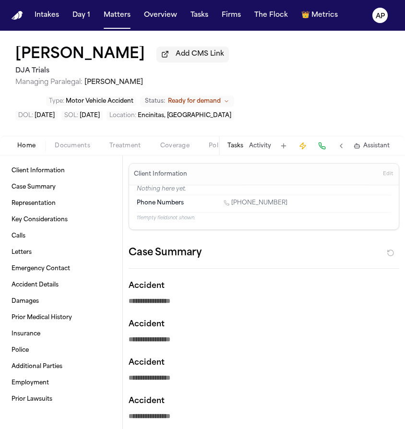
type textarea "*"
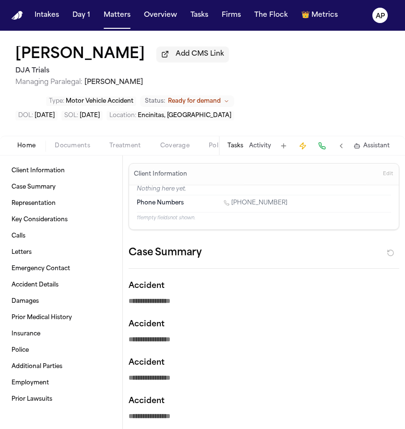
type textarea "*"
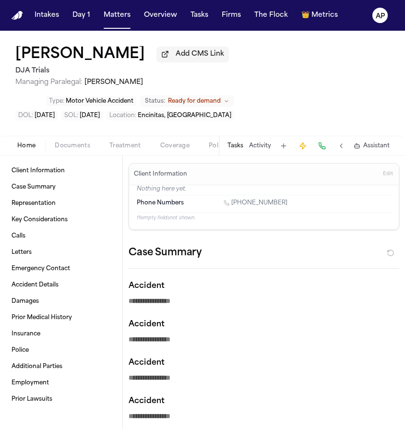
type textarea "*"
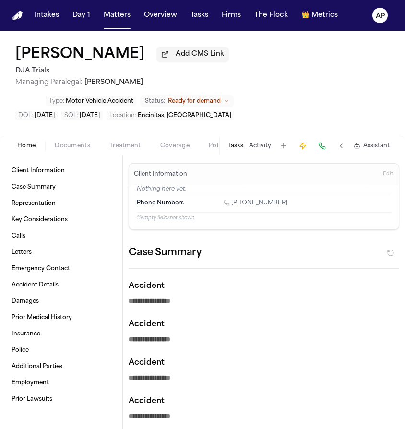
type textarea "*"
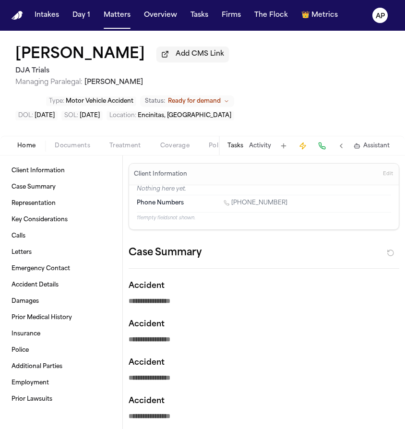
type textarea "*"
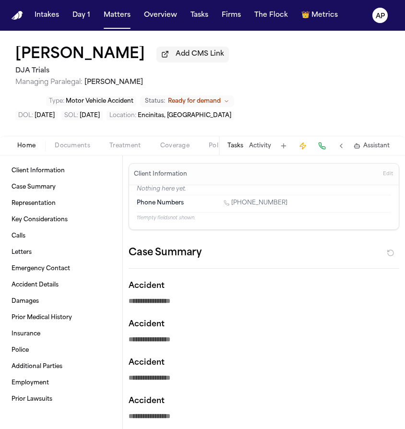
type textarea "*"
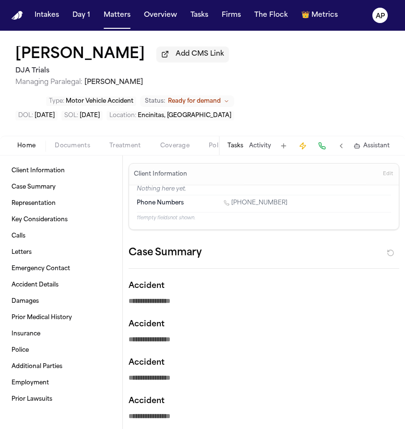
type textarea "*"
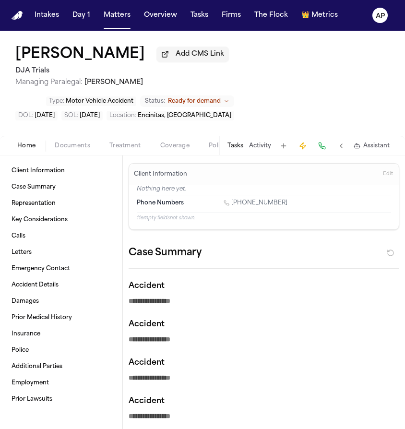
type textarea "*"
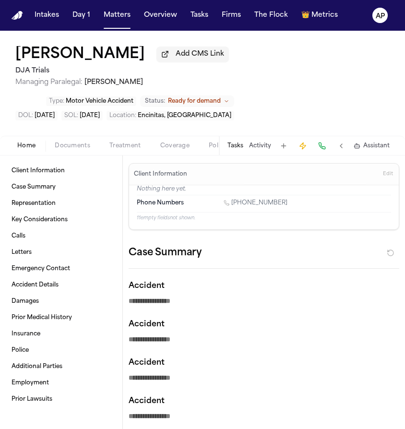
type textarea "*"
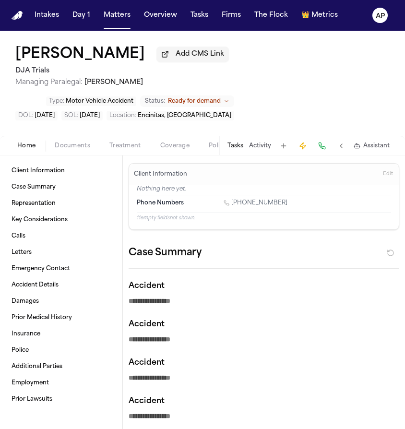
type textarea "*"
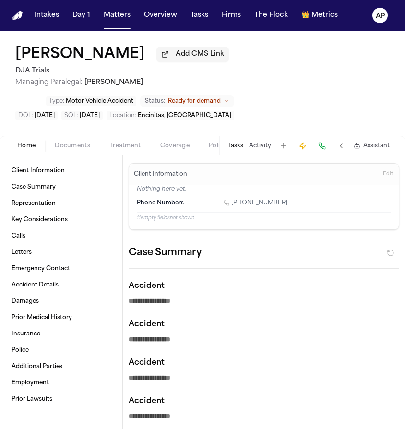
type textarea "*"
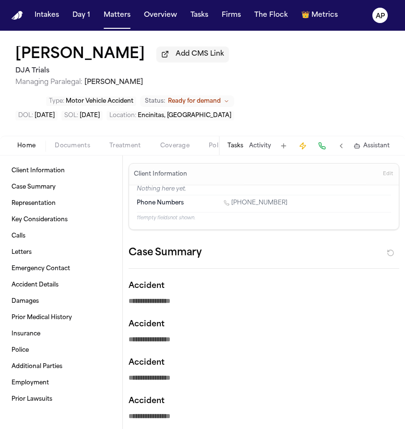
type textarea "*"
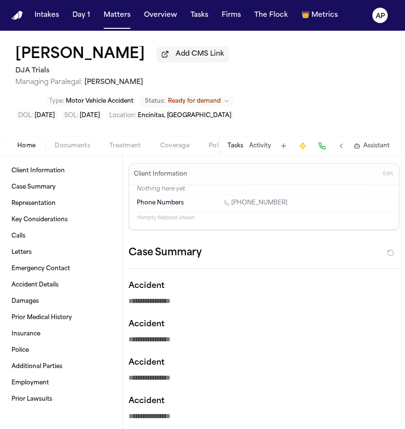
type textarea "*"
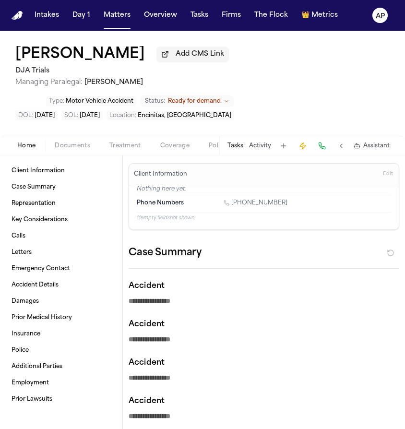
type textarea "*"
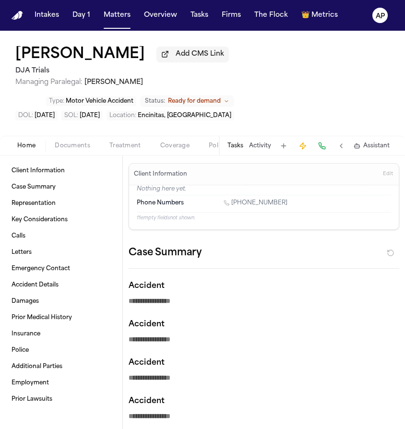
type textarea "*"
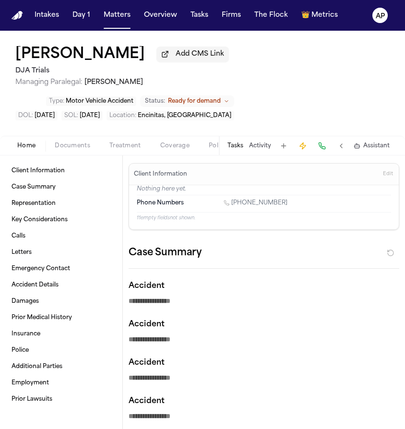
type textarea "*"
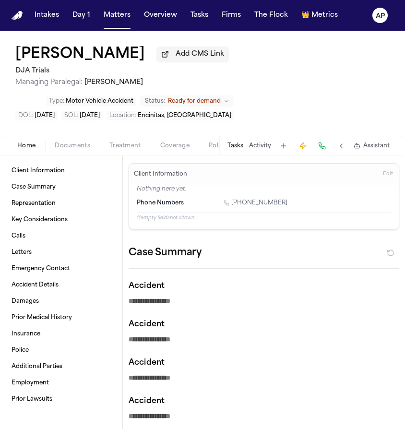
type textarea "*"
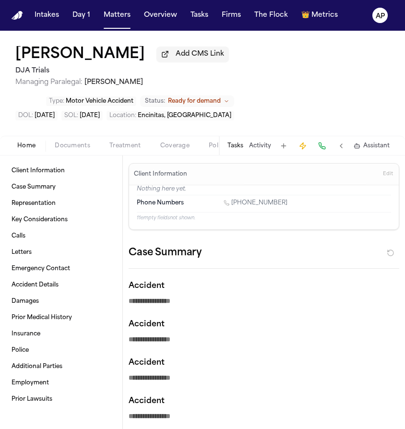
type textarea "*"
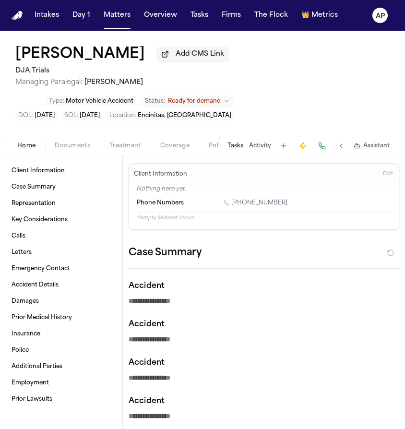
type textarea "*"
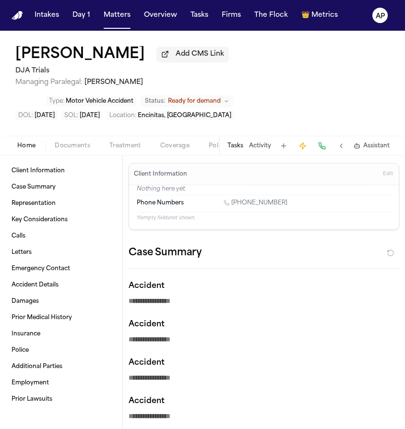
type textarea "*"
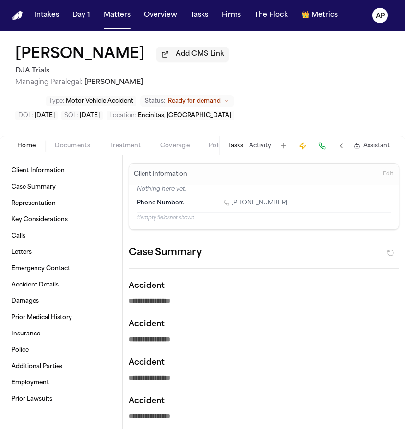
type textarea "*"
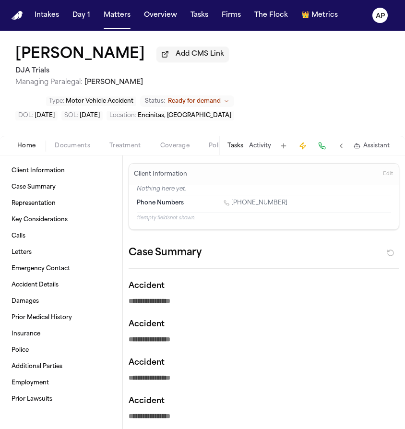
type textarea "*"
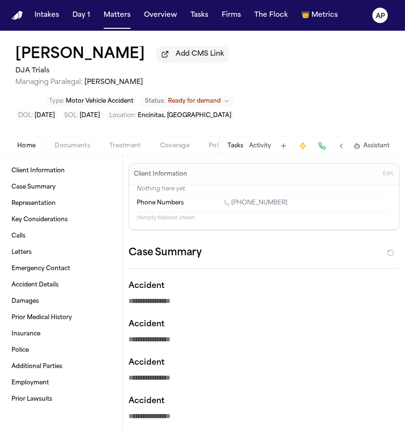
type textarea "*"
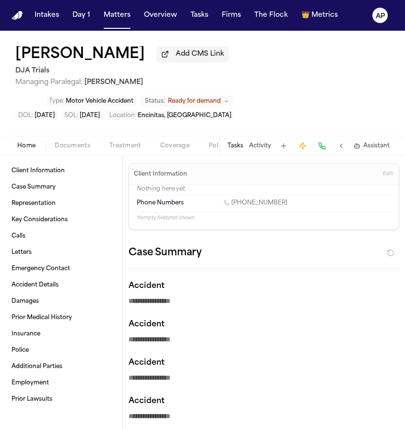
type textarea "*"
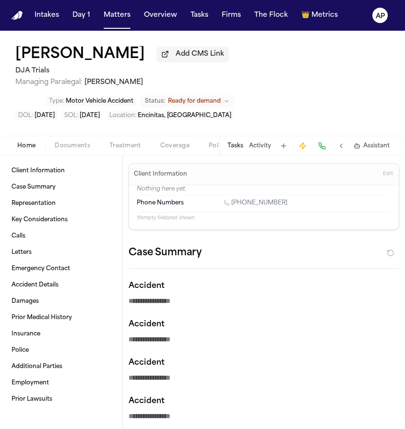
type textarea "*"
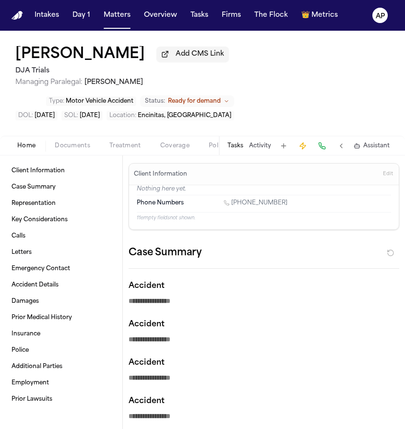
type textarea "*"
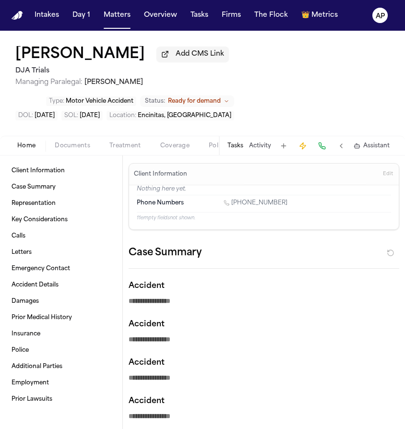
type textarea "*"
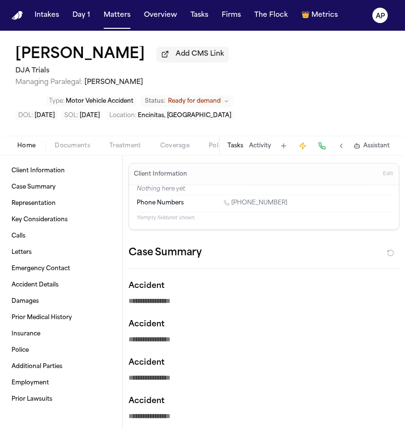
type textarea "*"
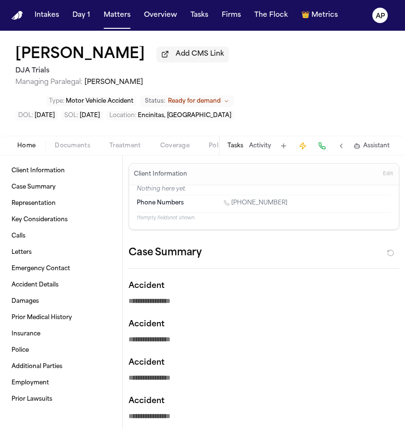
type textarea "*"
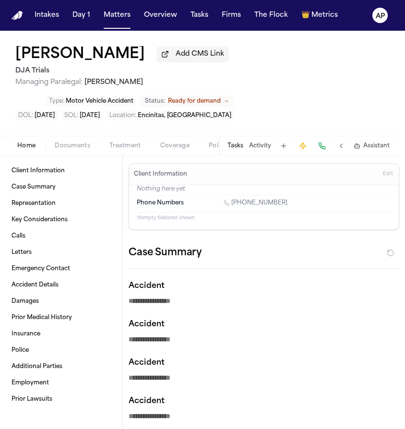
type textarea "*"
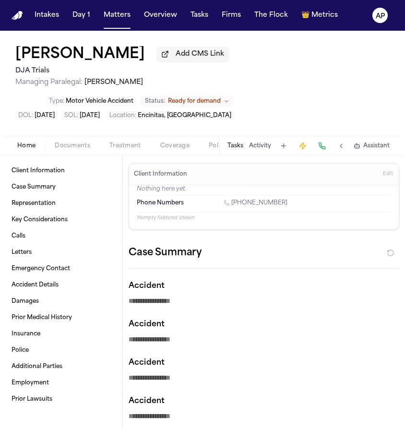
type textarea "*"
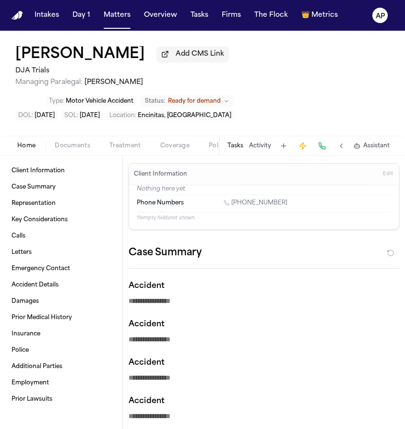
type textarea "*"
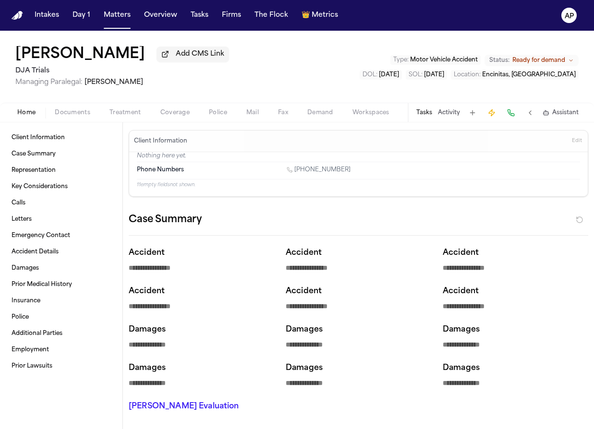
click at [352, 121] on div "Home Documents Treatment Coverage Police Mail Fax Demand Workspaces Artifacts T…" at bounding box center [297, 112] width 594 height 19
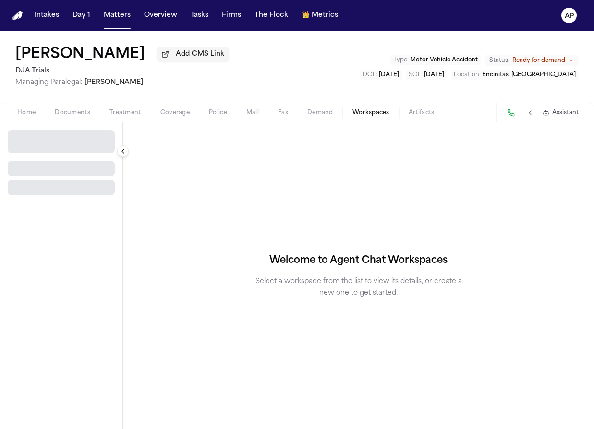
click at [359, 119] on span "button" at bounding box center [371, 118] width 48 height 1
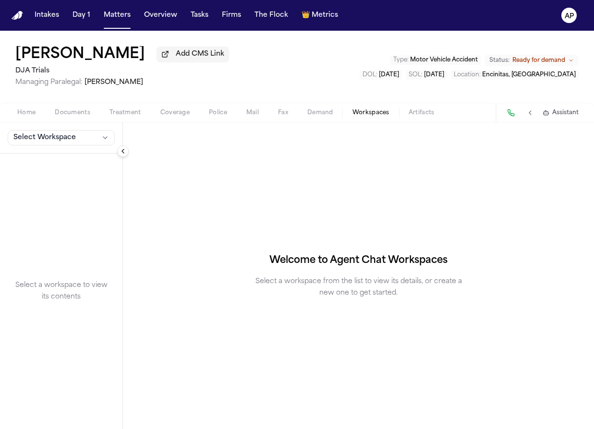
click at [68, 131] on div "Select Workspace" at bounding box center [61, 137] width 122 height 31
click at [68, 137] on span "Select Workspace" at bounding box center [44, 138] width 62 height 10
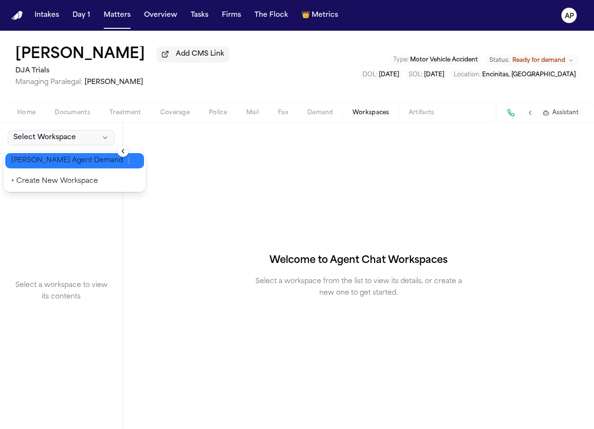
click at [62, 162] on span "[PERSON_NAME] Agent Demand" at bounding box center [67, 161] width 112 height 10
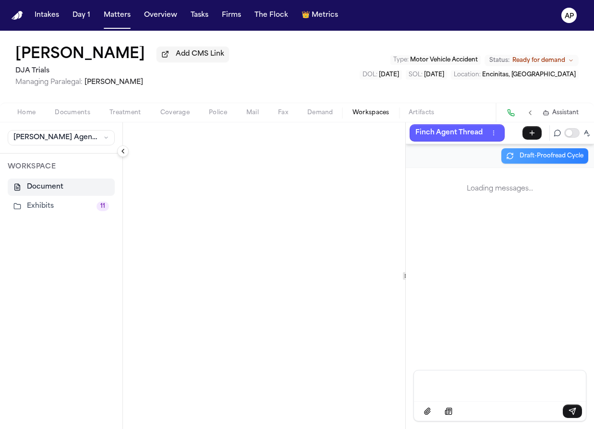
click at [52, 203] on button "Exhibits 11" at bounding box center [61, 206] width 107 height 17
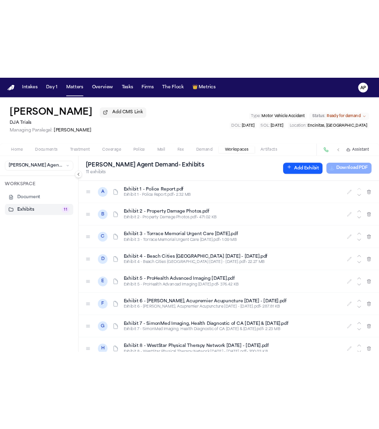
scroll to position [119, 0]
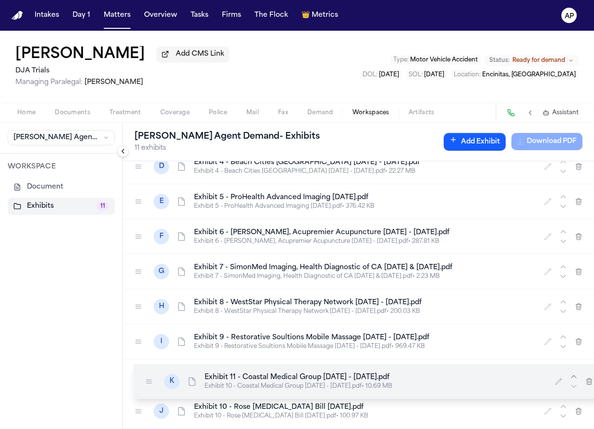
drag, startPoint x: 140, startPoint y: 412, endPoint x: 150, endPoint y: 382, distance: 31.9
click at [150, 382] on icon at bounding box center [149, 382] width 8 height 8
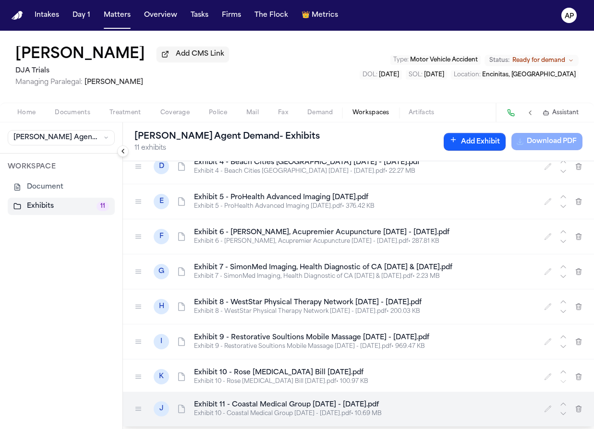
drag, startPoint x: 134, startPoint y: 376, endPoint x: 135, endPoint y: 407, distance: 30.7
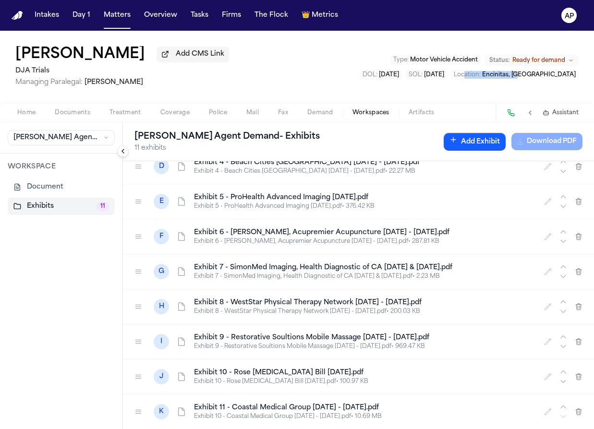
drag, startPoint x: 593, startPoint y: 81, endPoint x: 521, endPoint y: 79, distance: 72.0
click at [405, 79] on div "Rachel Gardner Add CMS Link DJA Trials Managing Paralegal: Michelle Landazabal …" at bounding box center [297, 67] width 594 height 72
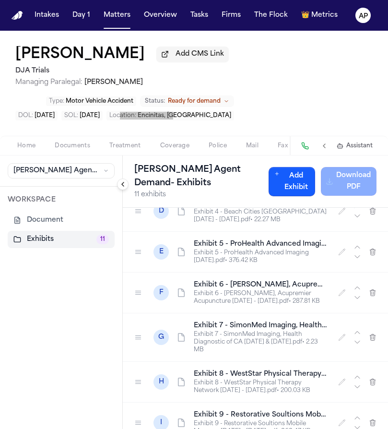
scroll to position [231, 0]
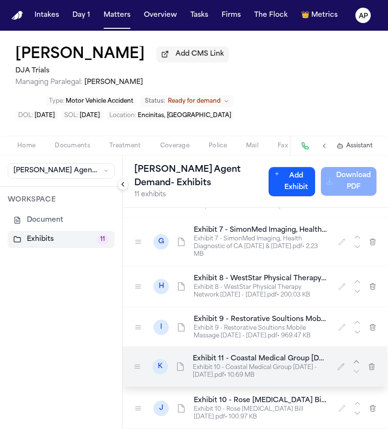
drag, startPoint x: 140, startPoint y: 409, endPoint x: 139, endPoint y: 367, distance: 42.3
click at [139, 367] on icon at bounding box center [137, 367] width 8 height 8
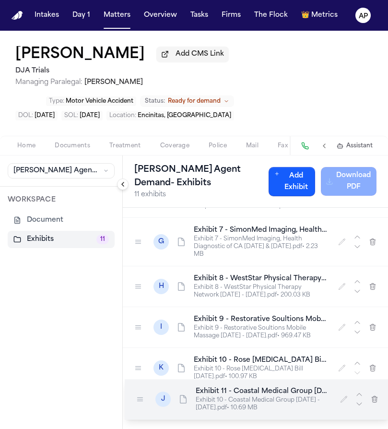
drag, startPoint x: 134, startPoint y: 373, endPoint x: 136, endPoint y: 397, distance: 23.6
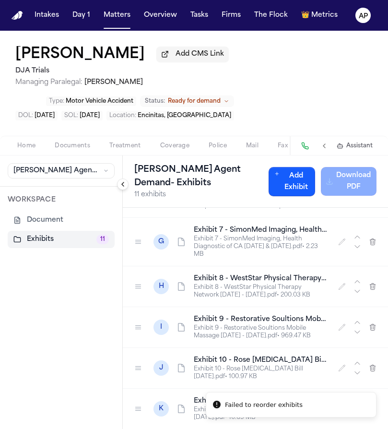
scroll to position [231, 0]
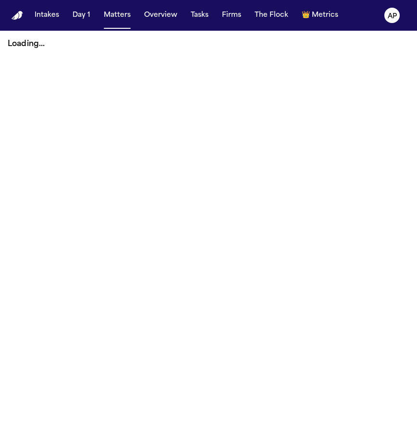
click at [149, 11] on button "Overview" at bounding box center [160, 15] width 41 height 17
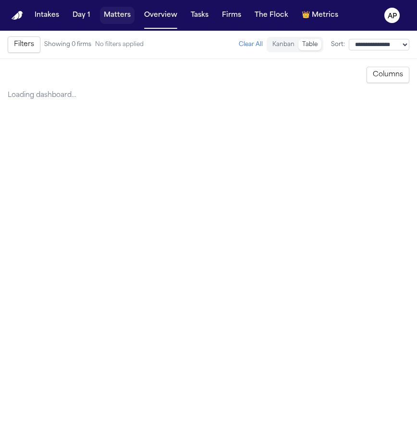
click at [127, 14] on button "Matters" at bounding box center [117, 15] width 35 height 17
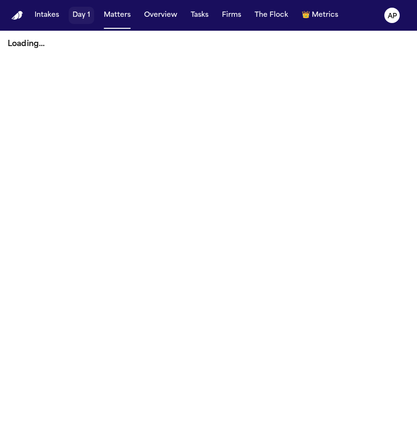
click at [78, 17] on button "Day 1" at bounding box center [81, 15] width 25 height 17
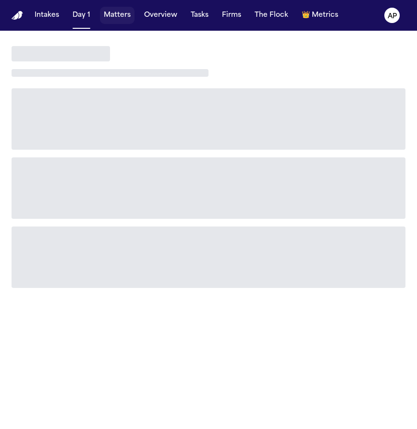
click at [131, 23] on button "Matters" at bounding box center [117, 15] width 35 height 17
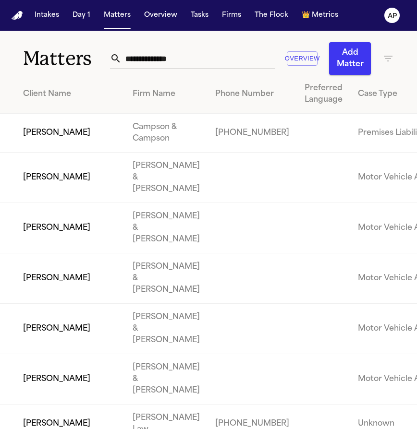
click at [128, 62] on input "text" at bounding box center [198, 58] width 154 height 21
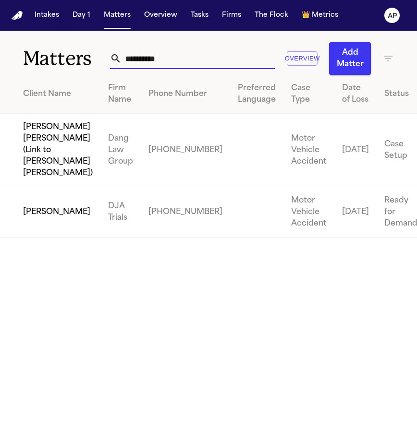
type input "**********"
click at [58, 238] on td "[PERSON_NAME]" at bounding box center [50, 212] width 100 height 50
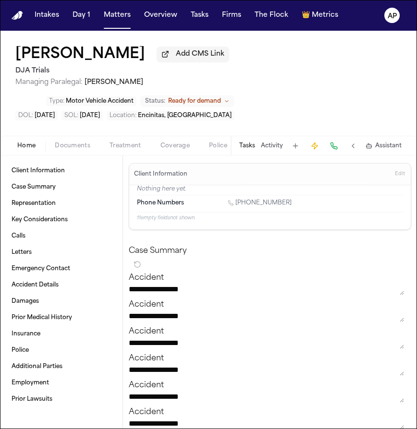
click at [209, 144] on span "Police" at bounding box center [218, 146] width 18 height 8
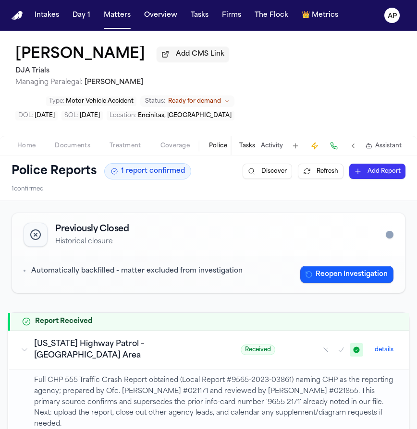
drag, startPoint x: 416, startPoint y: 111, endPoint x: 553, endPoint y: 133, distance: 138.1
click at [416, 133] on html "Intakes Day 1 Matters Overview Tasks Firms The Flock 👑 Metrics AP [PERSON_NAME]…" at bounding box center [208, 214] width 417 height 429
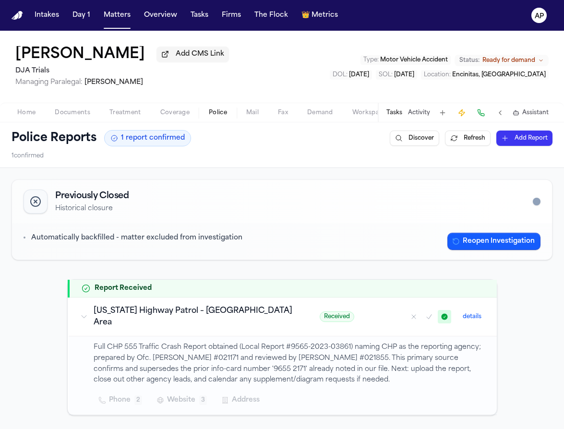
click at [349, 116] on button "Workspaces" at bounding box center [371, 113] width 56 height 12
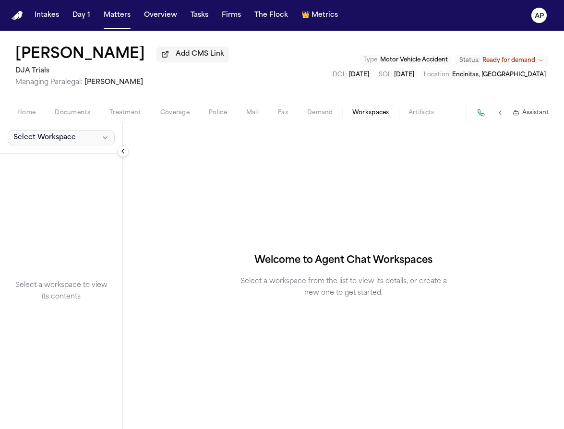
click at [47, 145] on button "Select Workspace" at bounding box center [61, 137] width 107 height 15
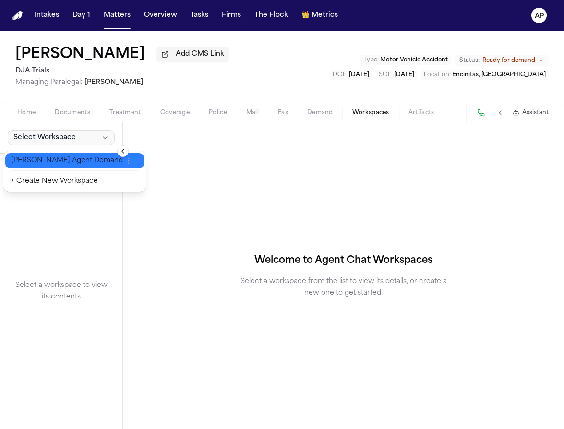
click at [46, 155] on button "[PERSON_NAME] Agent Demand" at bounding box center [74, 160] width 139 height 15
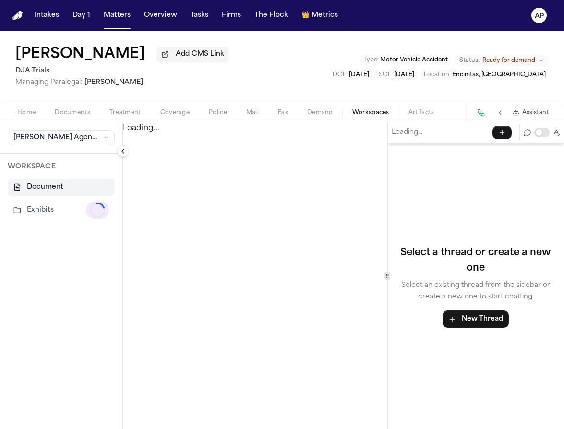
click at [47, 211] on button "Exhibits Loading..." at bounding box center [61, 210] width 107 height 25
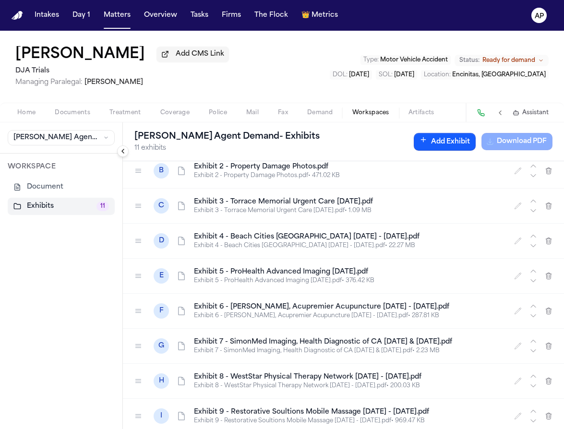
scroll to position [119, 0]
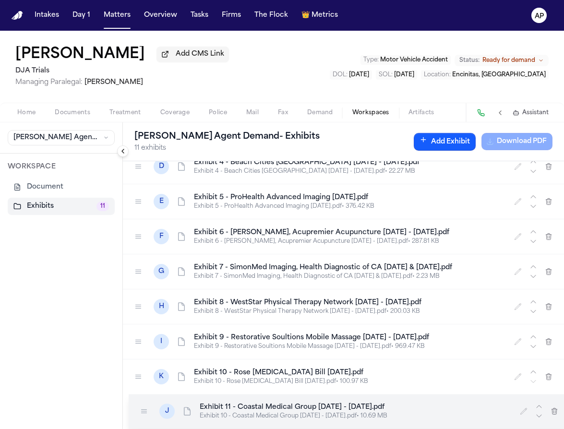
drag, startPoint x: 138, startPoint y: 385, endPoint x: 142, endPoint y: 406, distance: 21.9
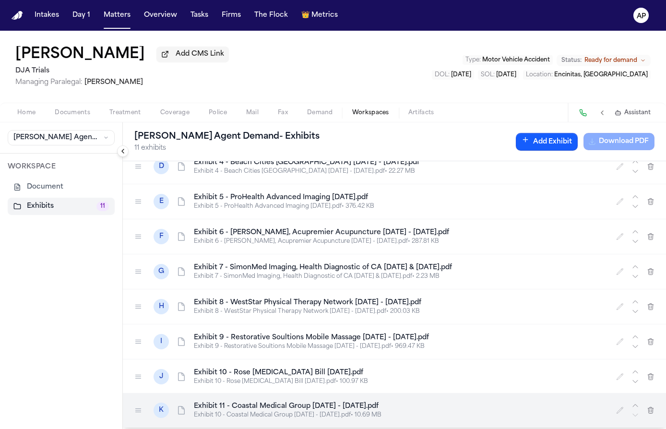
click at [143, 409] on div at bounding box center [138, 410] width 15 height 15
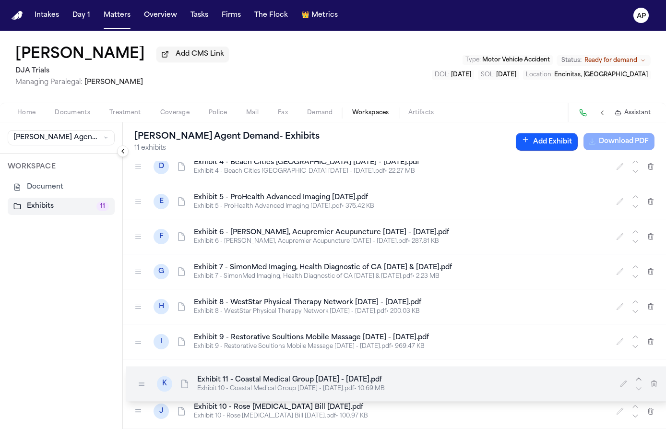
drag, startPoint x: 141, startPoint y: 406, endPoint x: 144, endPoint y: 374, distance: 32.3
click at [144, 376] on div at bounding box center [141, 383] width 15 height 15
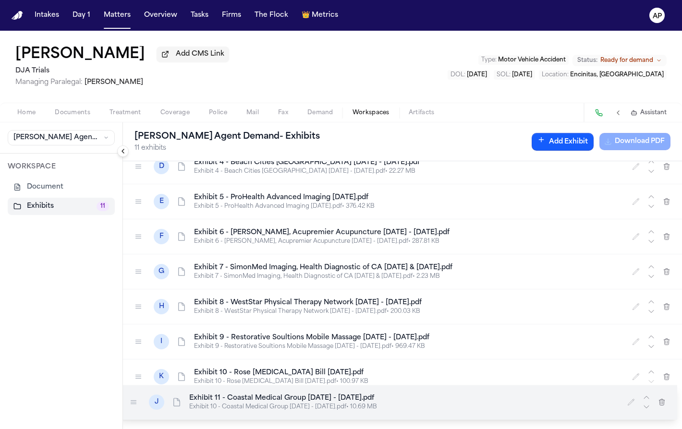
drag, startPoint x: 138, startPoint y: 382, endPoint x: 133, endPoint y: 407, distance: 25.3
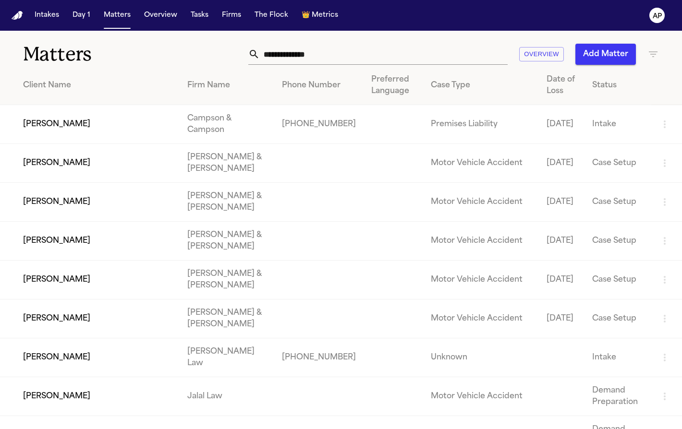
click at [301, 50] on input "text" at bounding box center [384, 54] width 248 height 21
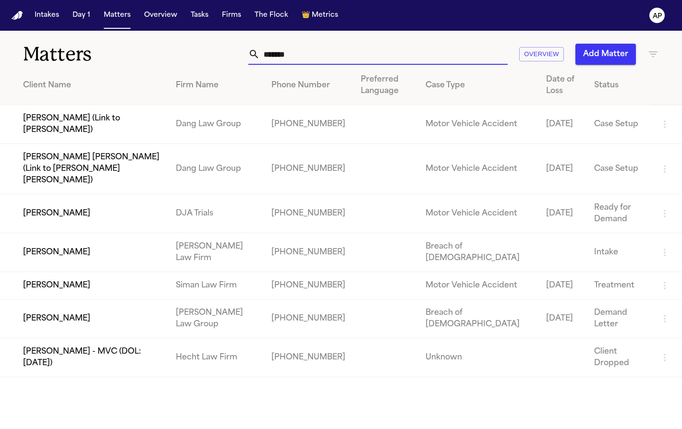
type input "********"
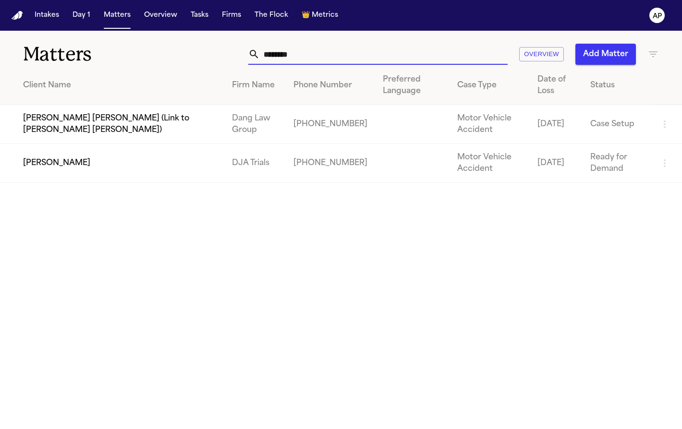
click at [101, 179] on td "[PERSON_NAME]" at bounding box center [112, 163] width 224 height 39
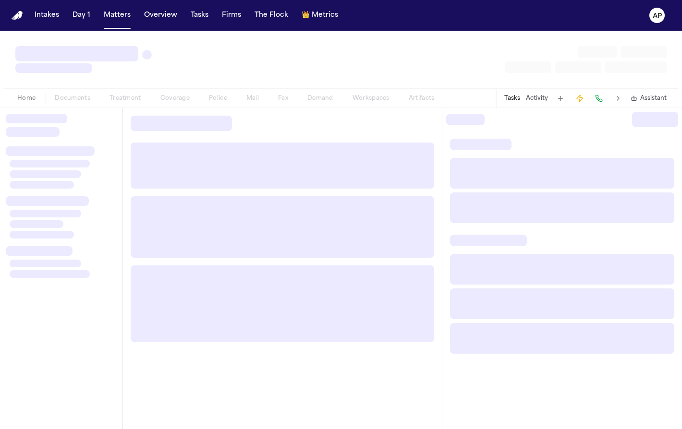
click at [22, 170] on div at bounding box center [46, 174] width 72 height 8
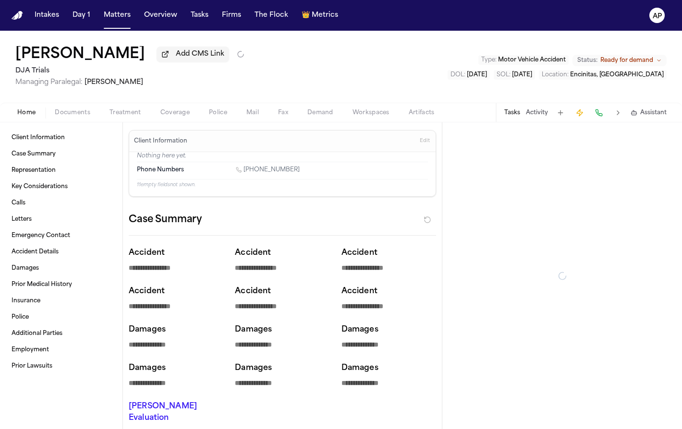
type textarea "*"
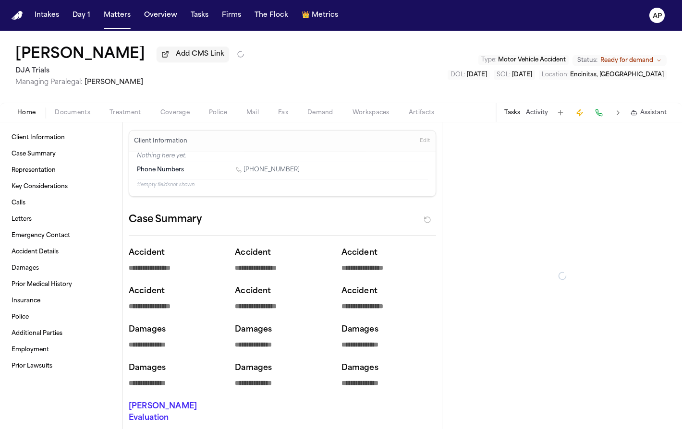
type textarea "*"
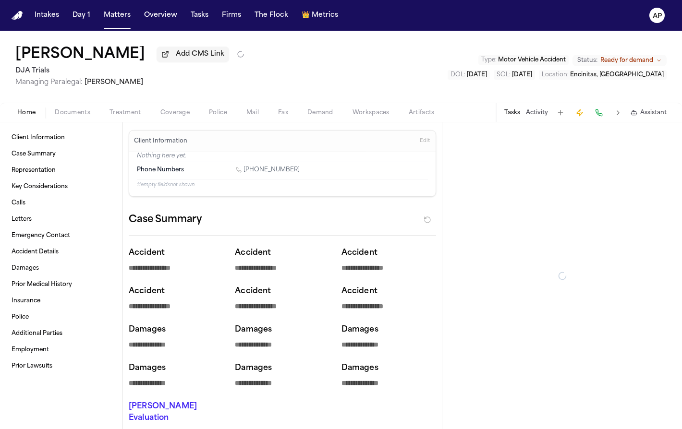
type textarea "*"
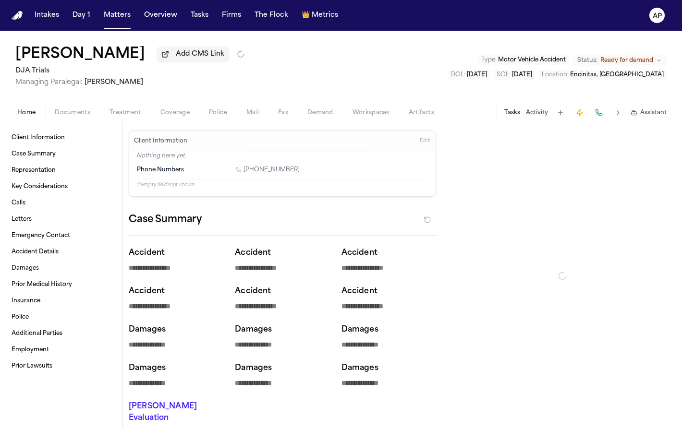
type textarea "*"
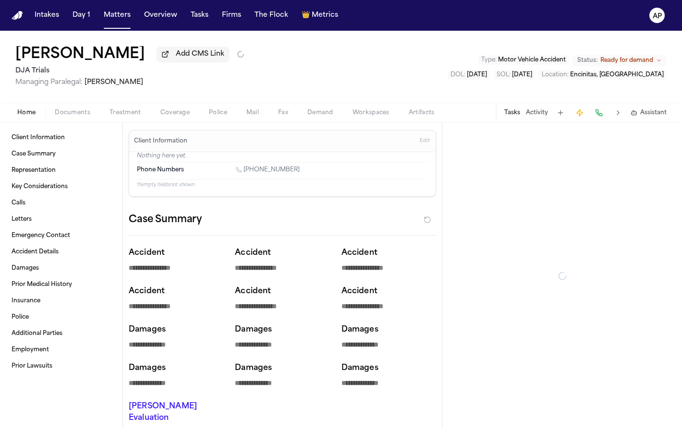
type textarea "*"
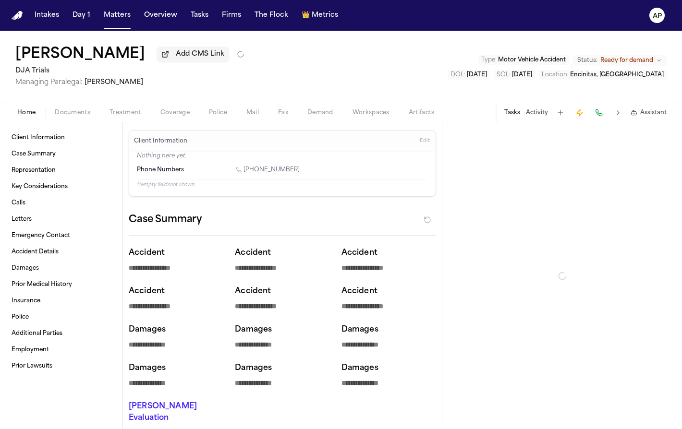
type textarea "*"
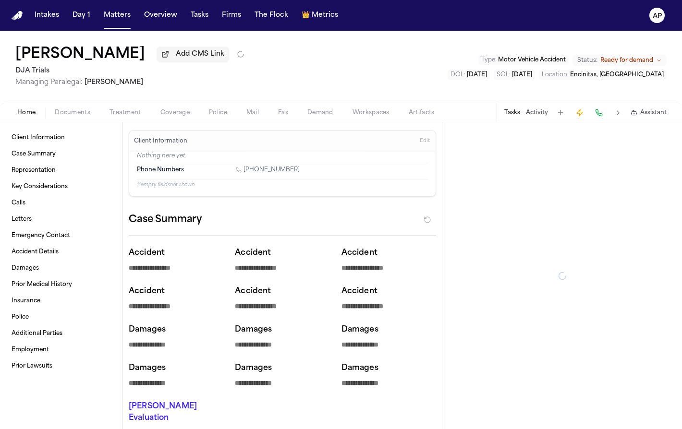
type textarea "*"
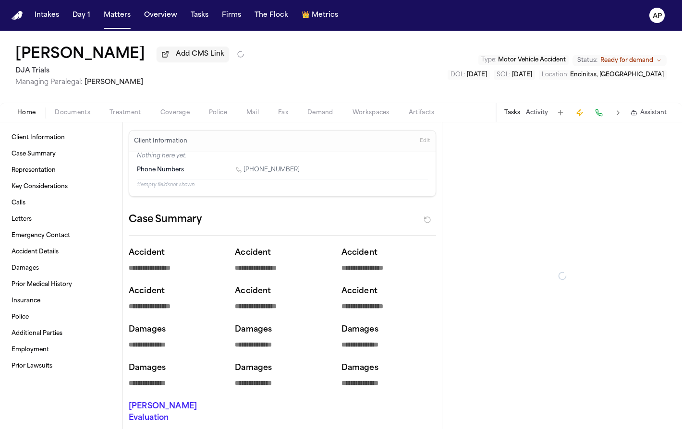
type textarea "*"
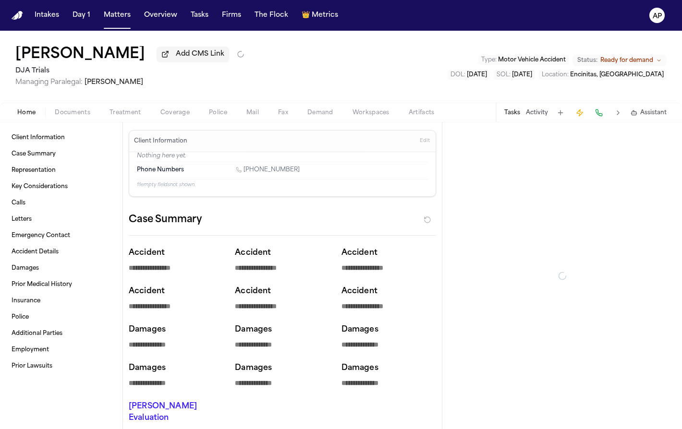
type textarea "*"
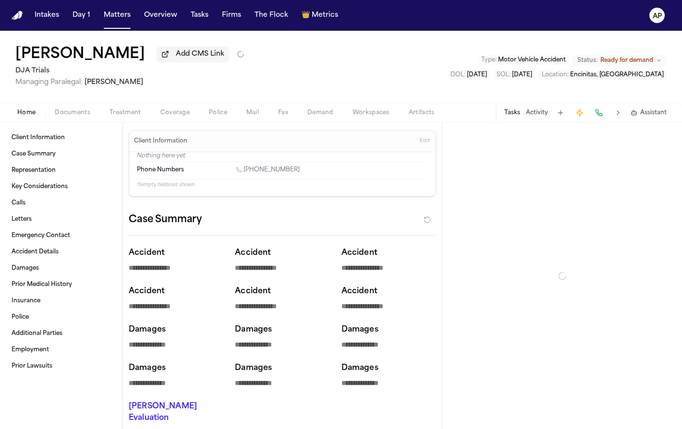
type textarea "*"
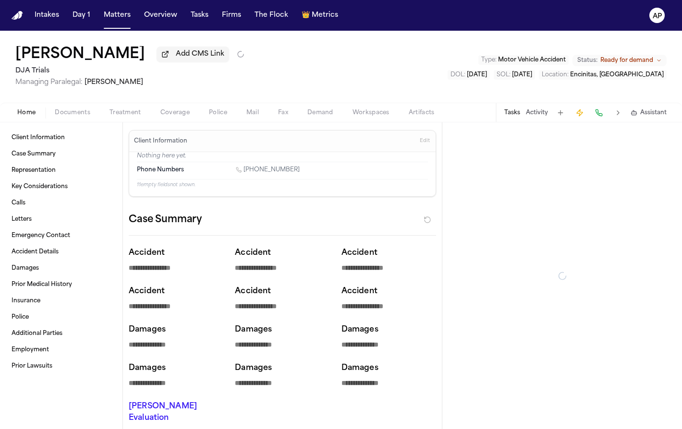
type textarea "*"
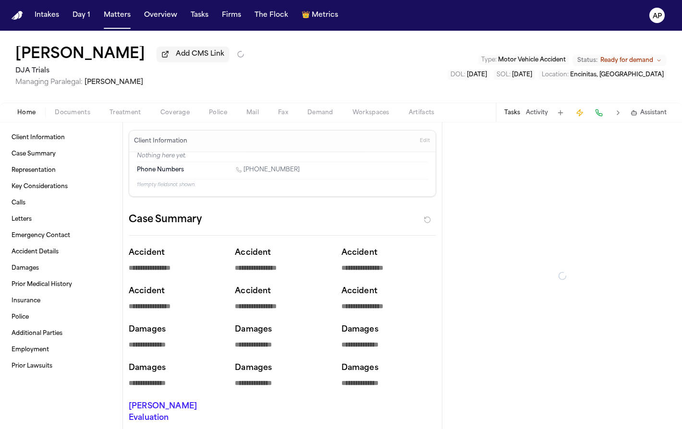
type textarea "*"
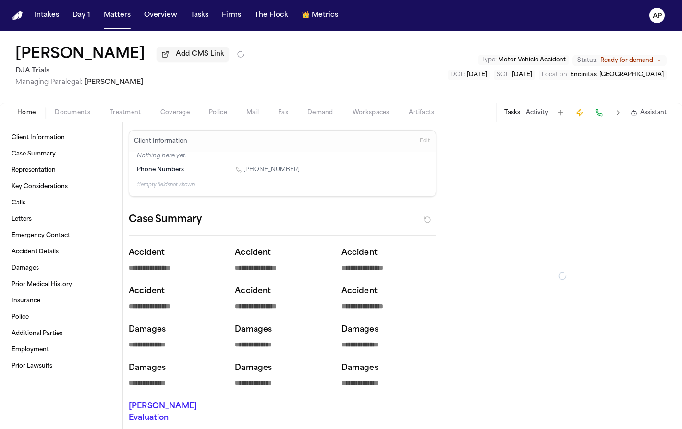
type textarea "*"
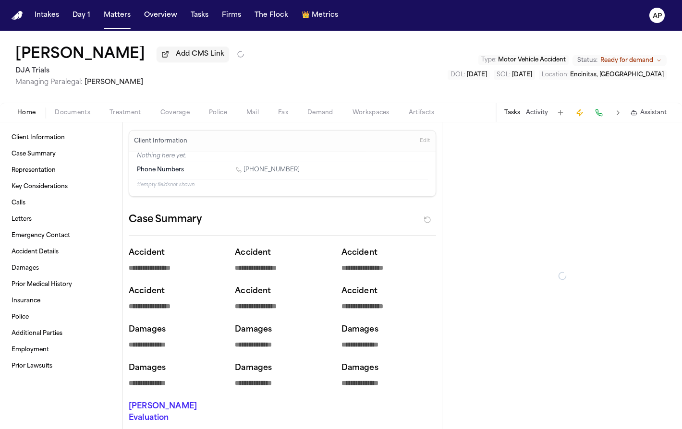
type textarea "*"
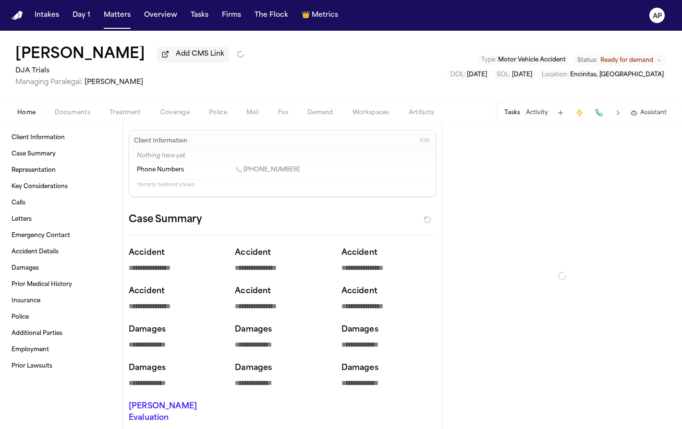
type textarea "*"
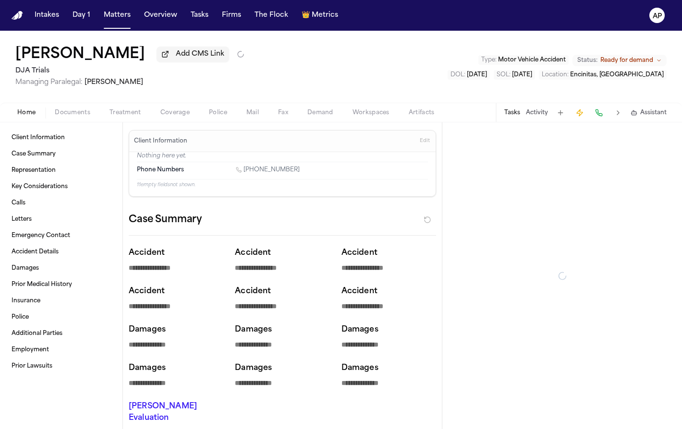
type textarea "*"
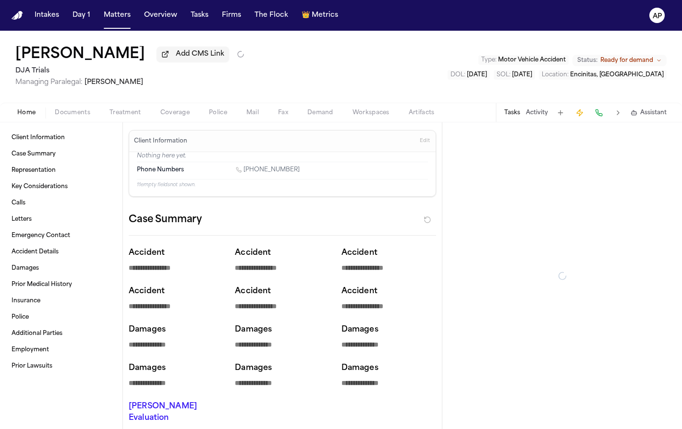
type textarea "*"
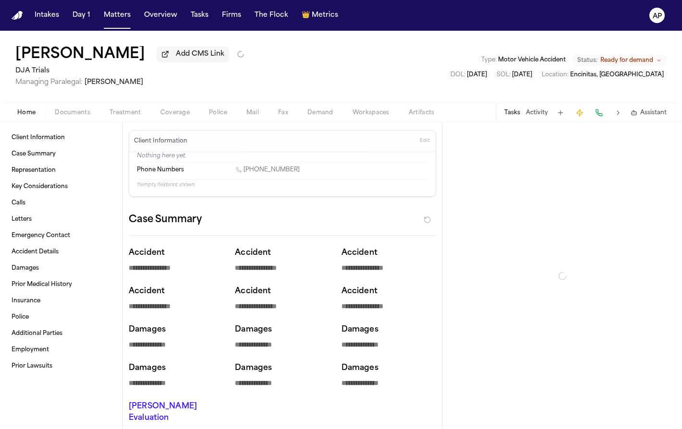
type textarea "*"
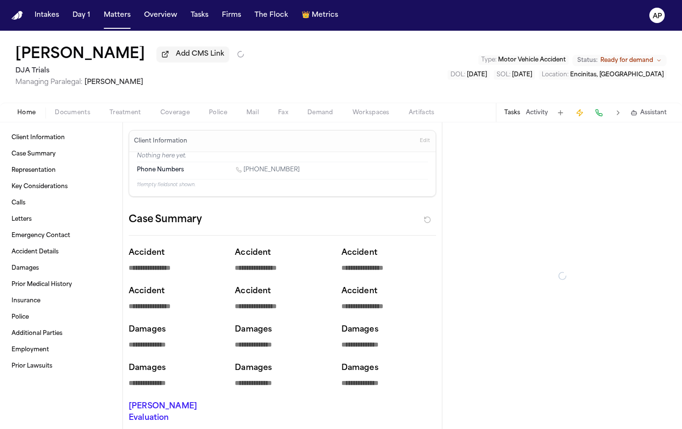
type textarea "*"
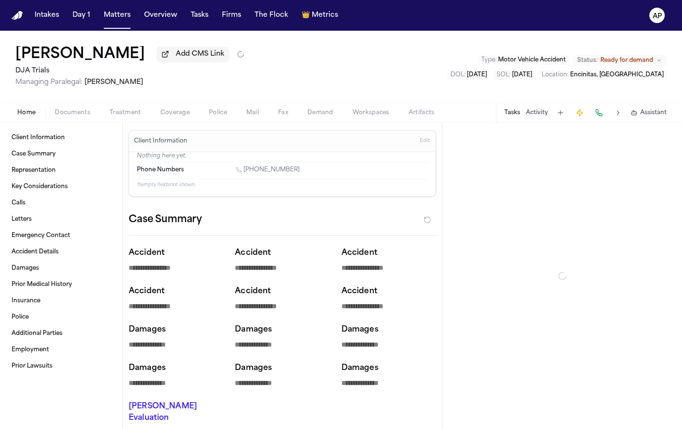
type textarea "*"
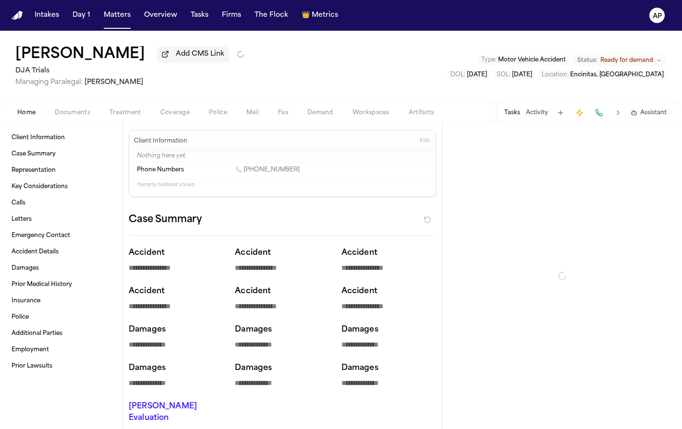
type textarea "*"
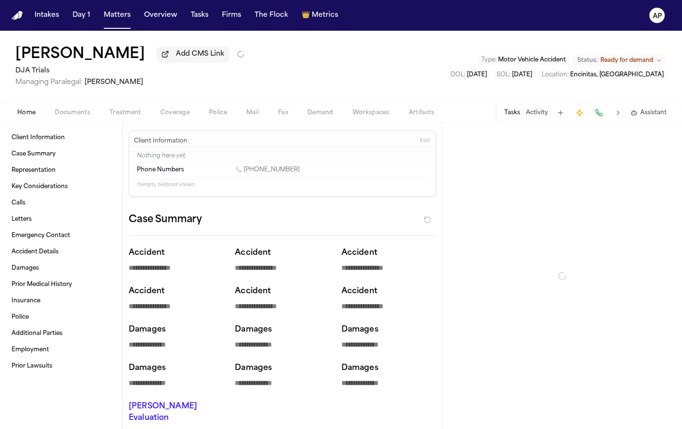
type textarea "*"
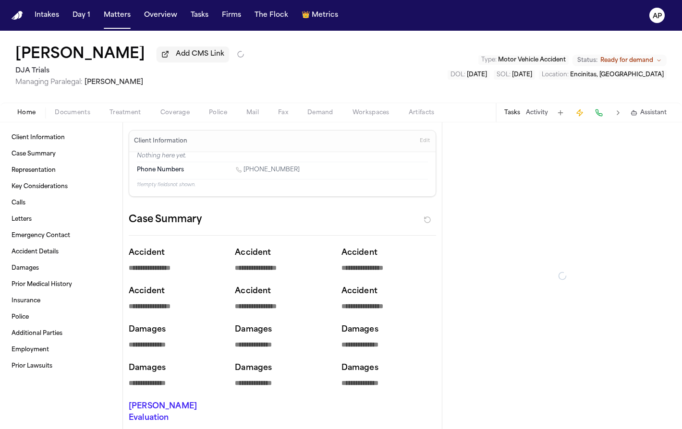
type textarea "*"
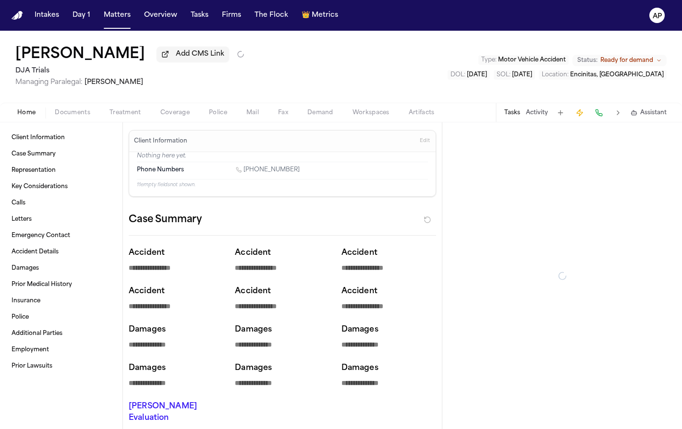
type textarea "*"
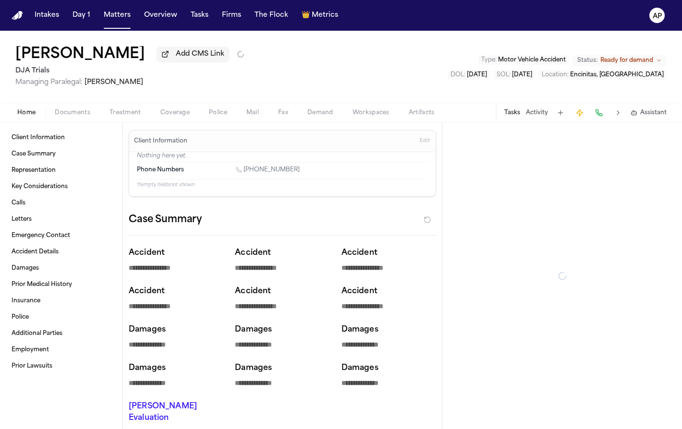
type textarea "*"
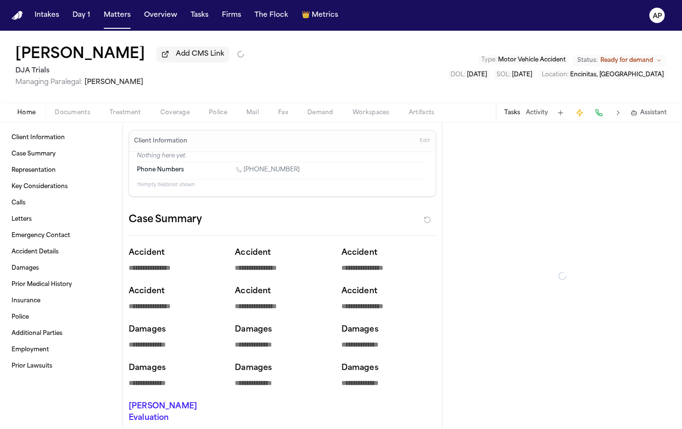
type textarea "*"
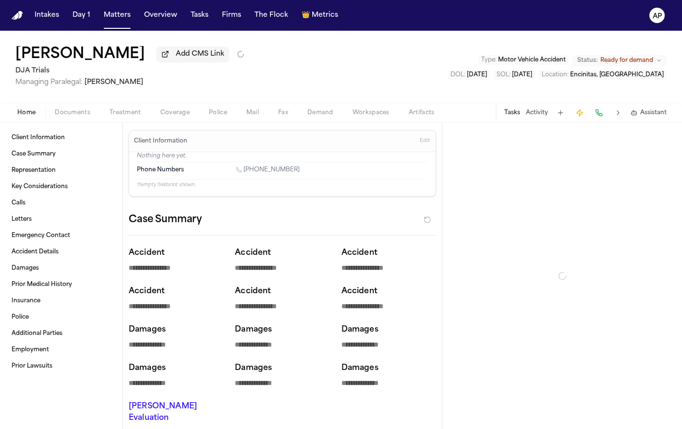
type textarea "*"
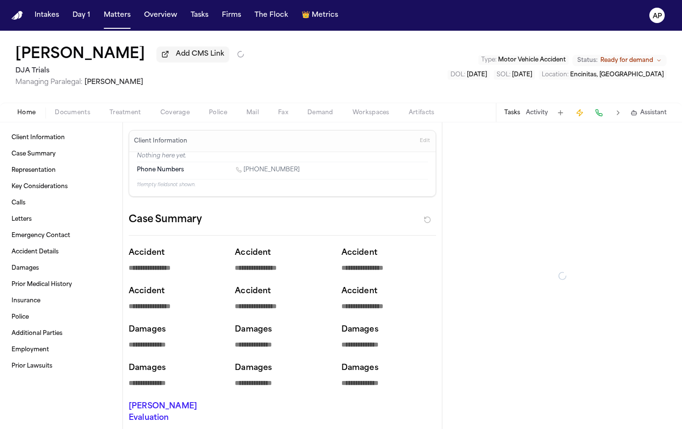
type textarea "*"
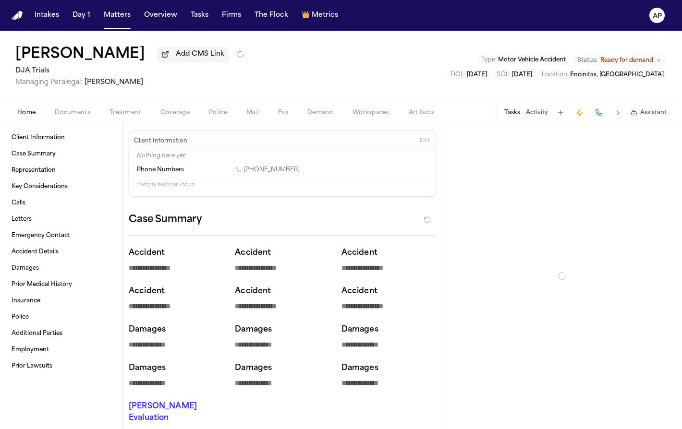
type textarea "*"
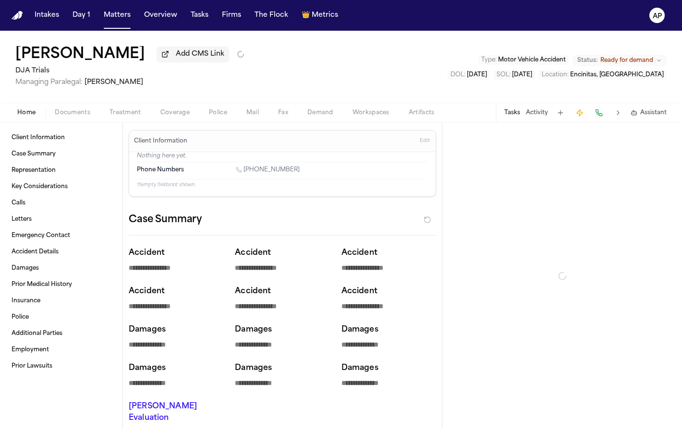
type textarea "*"
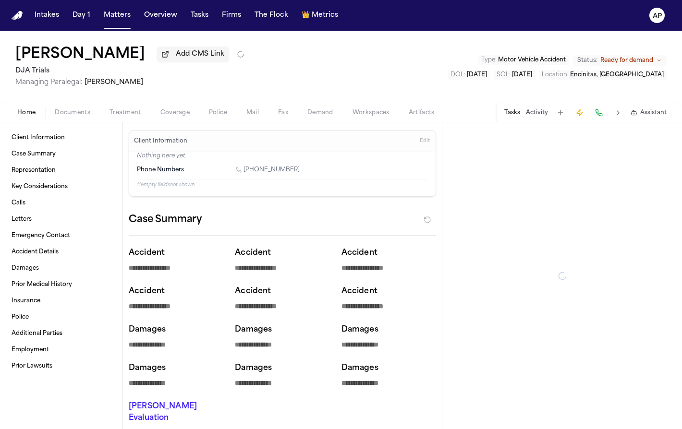
type textarea "*"
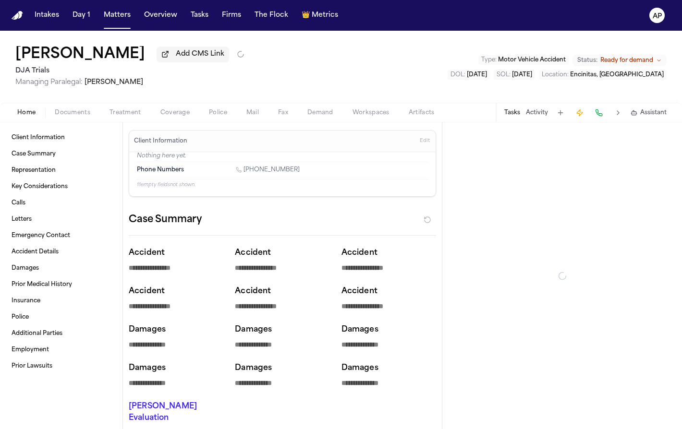
type textarea "*"
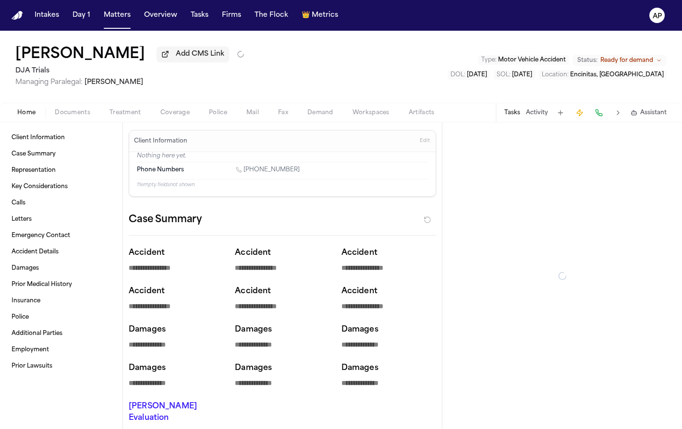
type textarea "*"
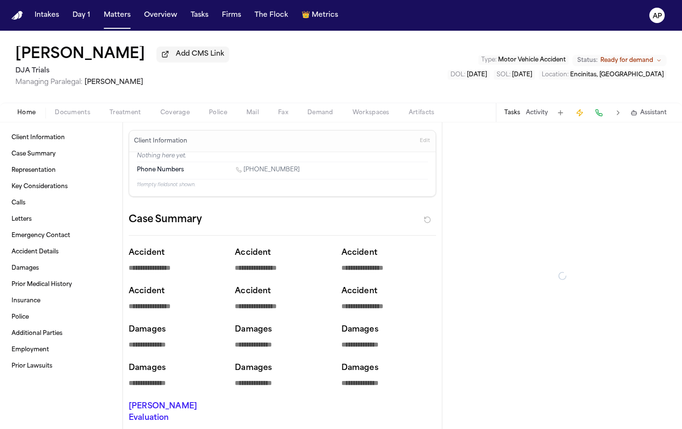
type textarea "*"
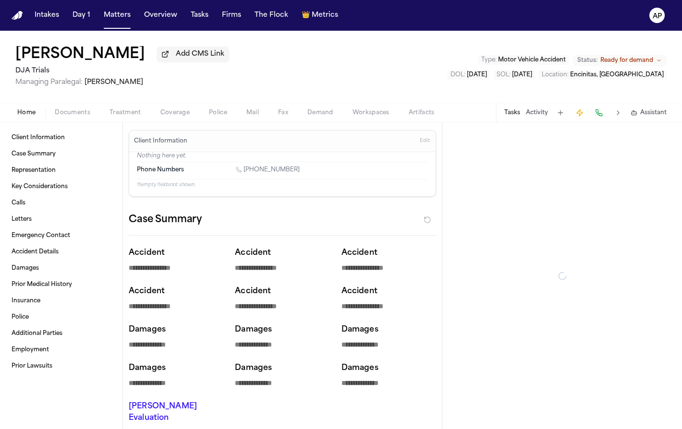
type textarea "*"
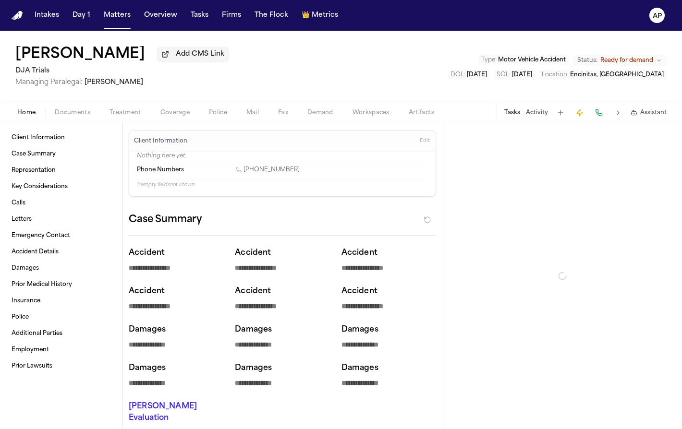
type textarea "*"
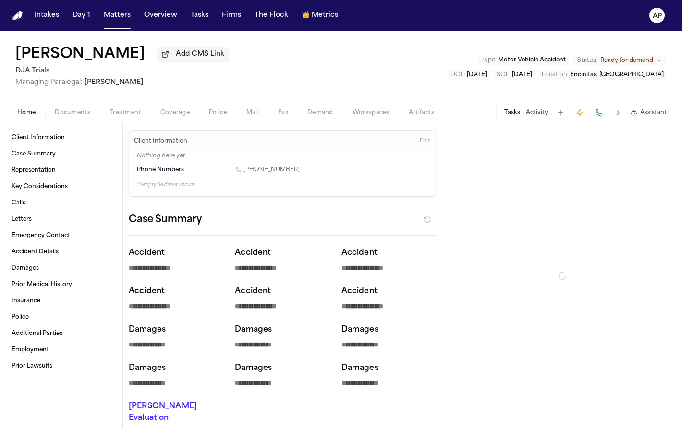
type textarea "*"
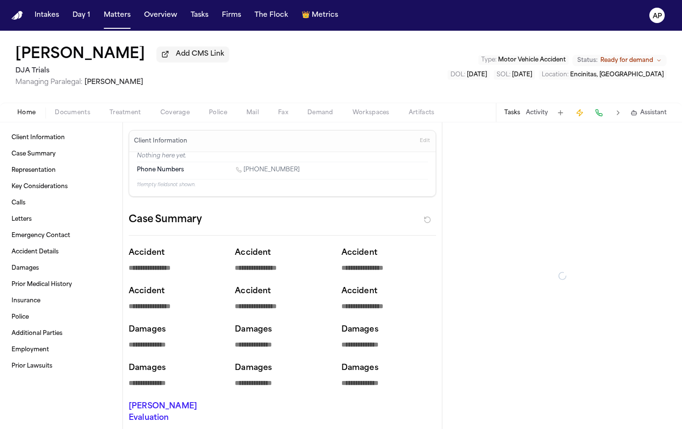
type textarea "*"
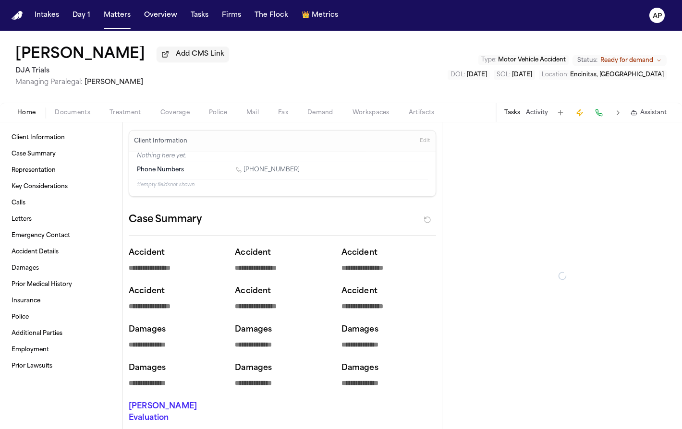
type textarea "*"
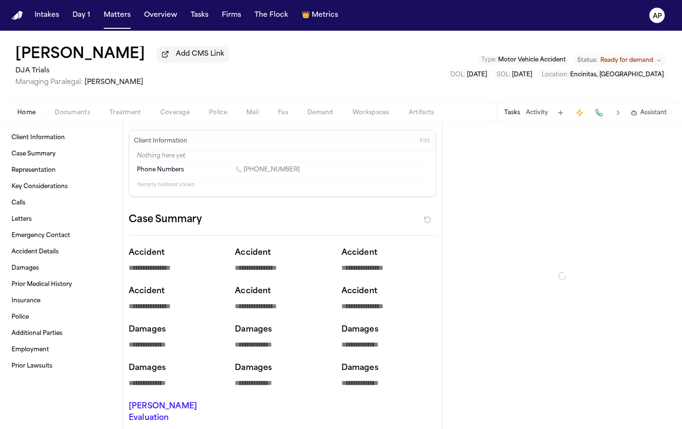
type textarea "*"
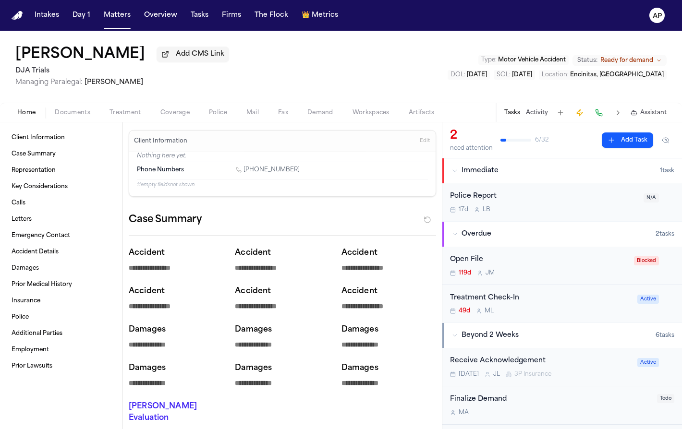
click at [78, 116] on span "Documents" at bounding box center [73, 113] width 36 height 8
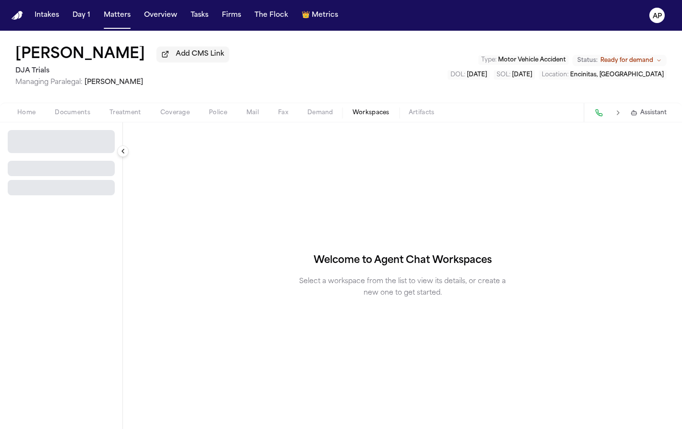
click at [375, 116] on span "Workspaces" at bounding box center [370, 113] width 37 height 8
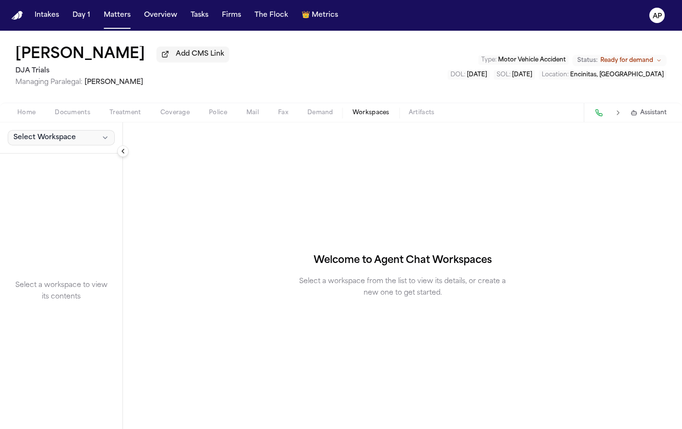
click at [20, 138] on span "Select Workspace" at bounding box center [44, 138] width 62 height 10
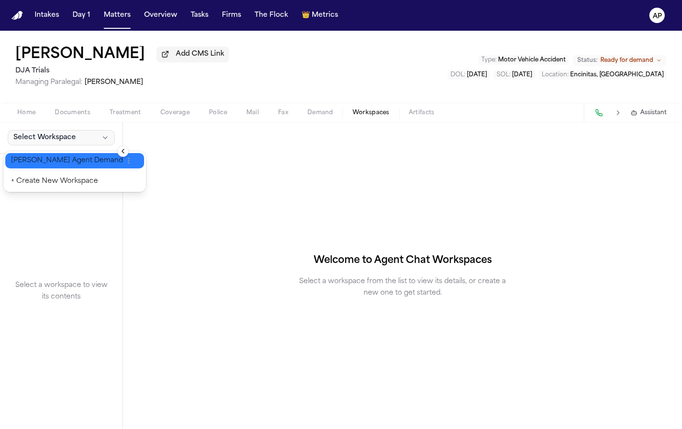
click at [33, 166] on button "[PERSON_NAME] Agent Demand" at bounding box center [74, 160] width 139 height 15
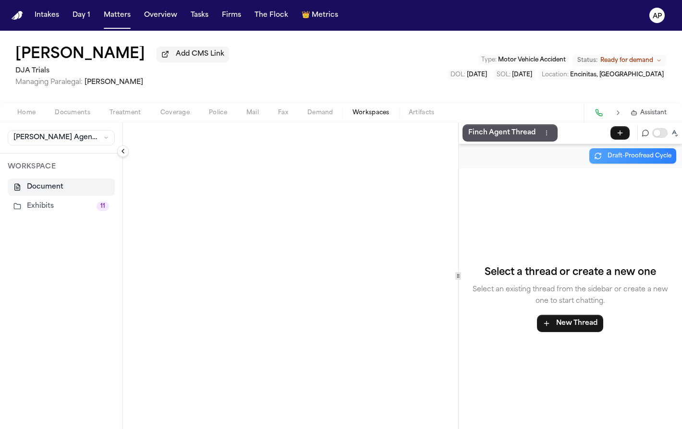
click at [42, 208] on button "Exhibits 11" at bounding box center [61, 206] width 107 height 17
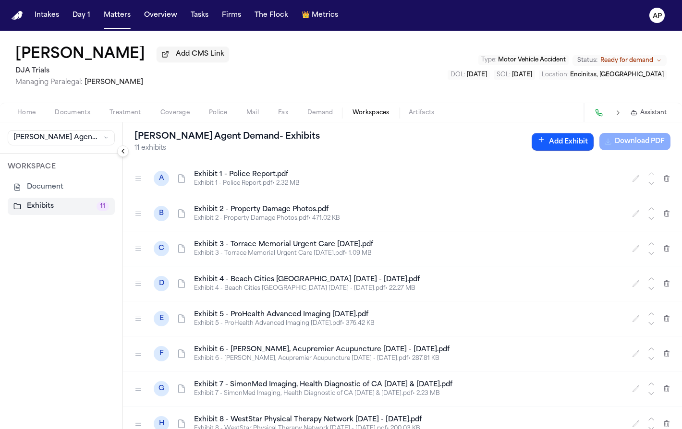
click at [179, 180] on icon at bounding box center [182, 179] width 10 height 10
click at [137, 180] on icon at bounding box center [138, 179] width 8 height 8
click at [628, 178] on button "button" at bounding box center [635, 178] width 15 height 15
click at [448, 179] on button "button" at bounding box center [454, 178] width 15 height 15
click at [647, 183] on icon "button" at bounding box center [651, 184] width 8 height 8
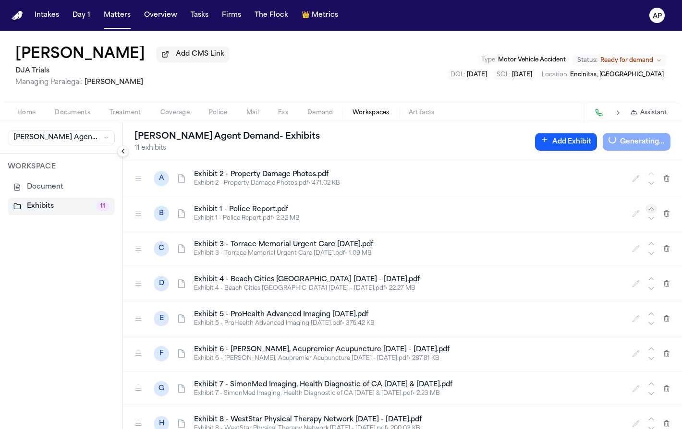
click at [647, 208] on icon "button" at bounding box center [651, 209] width 8 height 8
click at [218, 178] on h4 "Exhibit 1 - Police Report.pdf" at bounding box center [407, 175] width 426 height 10
click at [181, 178] on icon at bounding box center [182, 179] width 10 height 10
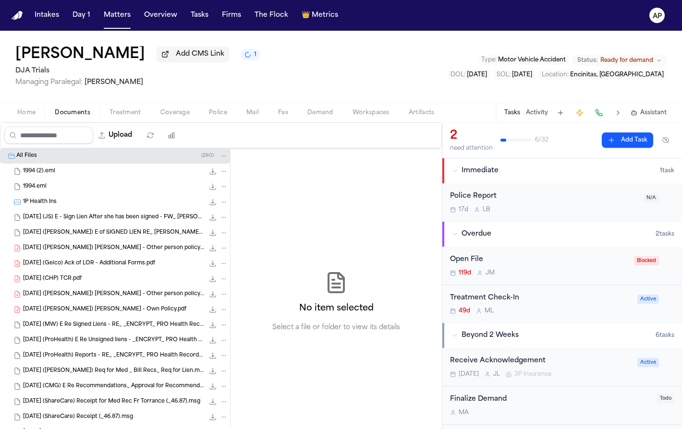
click at [71, 113] on span "Documents" at bounding box center [73, 113] width 36 height 8
click at [321, 114] on span "Demand" at bounding box center [320, 113] width 26 height 8
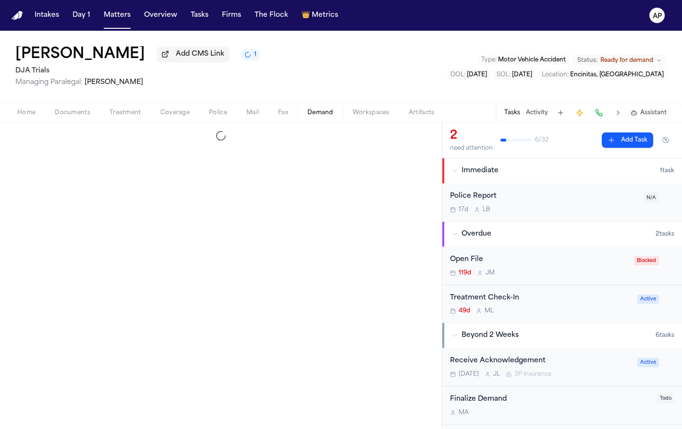
click at [378, 122] on div "Home Documents Treatment Coverage Police Mail Fax Demand Workspaces Artifacts T…" at bounding box center [341, 112] width 682 height 19
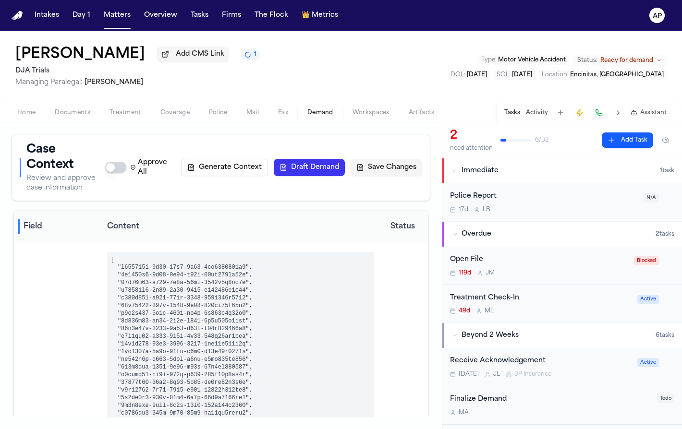
click at [373, 119] on span "button" at bounding box center [371, 118] width 48 height 1
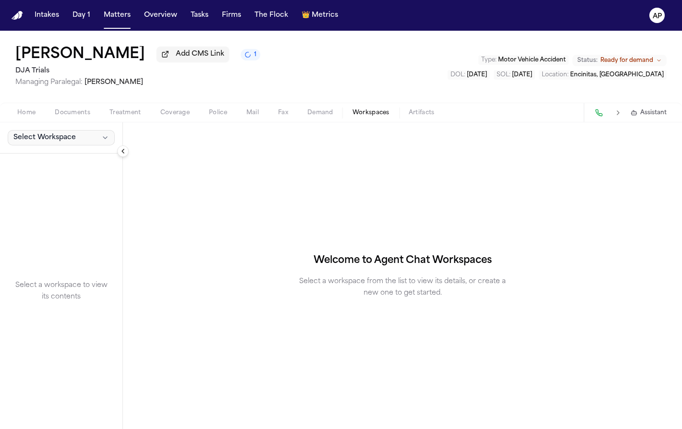
click at [72, 143] on span "Select Workspace" at bounding box center [44, 138] width 62 height 10
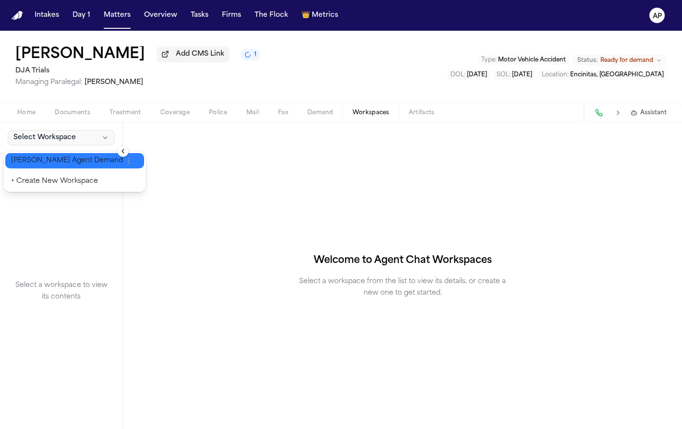
click at [60, 166] on button "[PERSON_NAME] Agent Demand" at bounding box center [74, 160] width 139 height 15
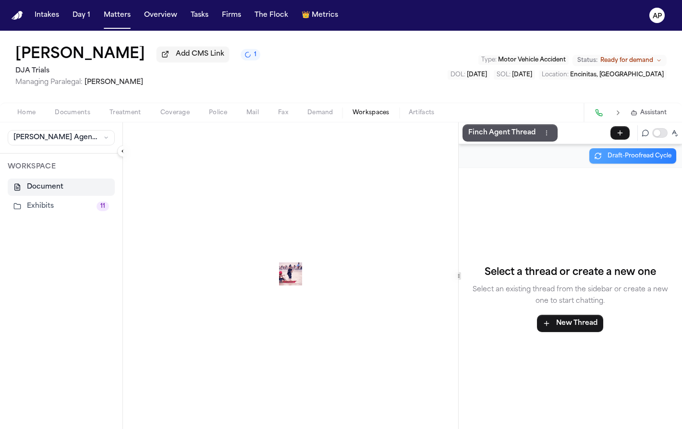
click at [48, 213] on button "Exhibits 11" at bounding box center [61, 206] width 107 height 17
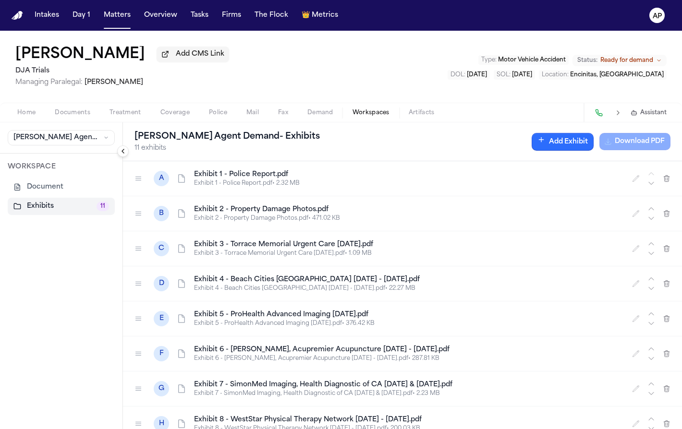
click at [574, 144] on button "Add Exhibit" at bounding box center [563, 142] width 62 height 18
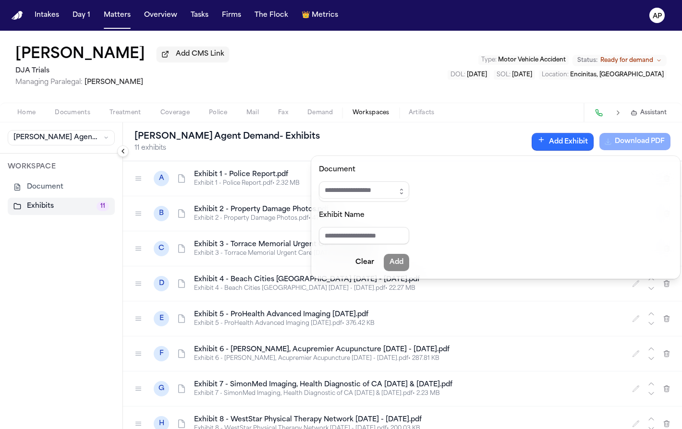
click at [401, 143] on div "Finch Agent Demand - Exhibits 11 exhibits Add Exhibit Download PDF" at bounding box center [402, 141] width 559 height 39
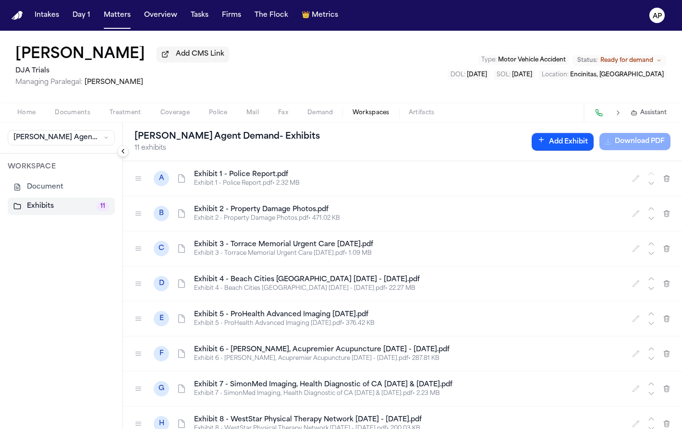
click at [66, 112] on span "Documents" at bounding box center [73, 113] width 36 height 8
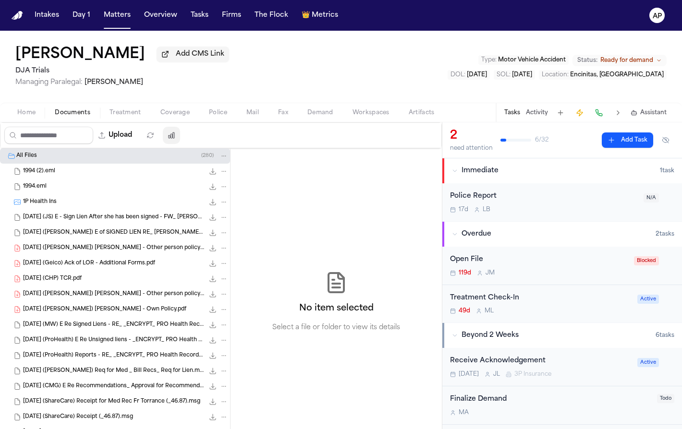
click at [175, 135] on icon "button" at bounding box center [172, 136] width 8 height 8
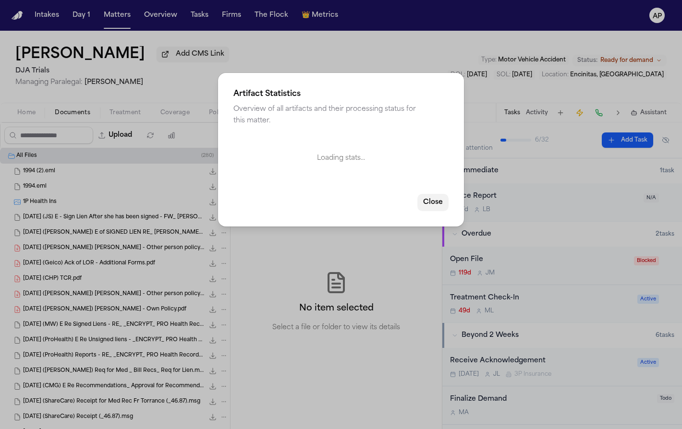
click at [438, 207] on button "Close" at bounding box center [432, 202] width 31 height 17
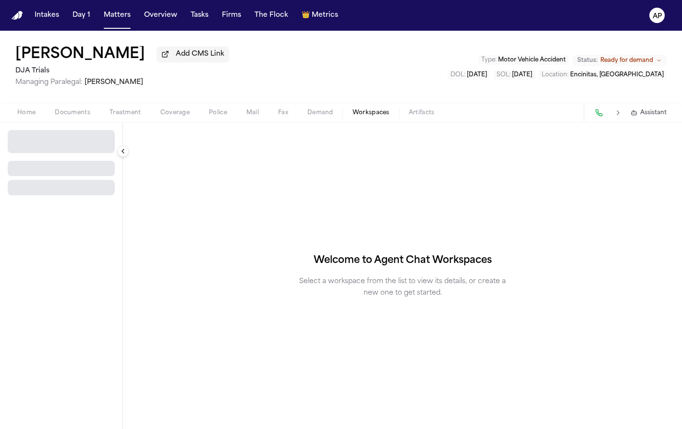
click at [367, 115] on span "Workspaces" at bounding box center [370, 113] width 37 height 8
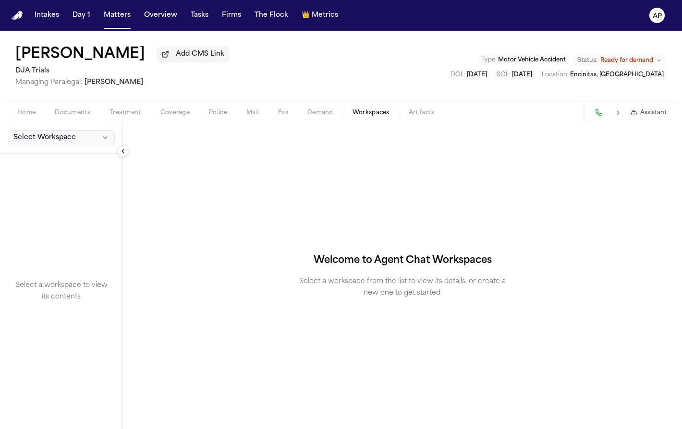
click at [85, 137] on button "Select Workspace" at bounding box center [61, 137] width 107 height 15
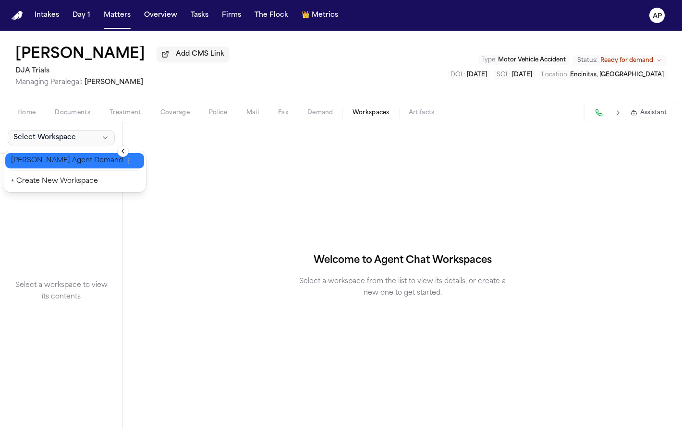
click at [58, 161] on span "[PERSON_NAME] Agent Demand" at bounding box center [67, 161] width 112 height 10
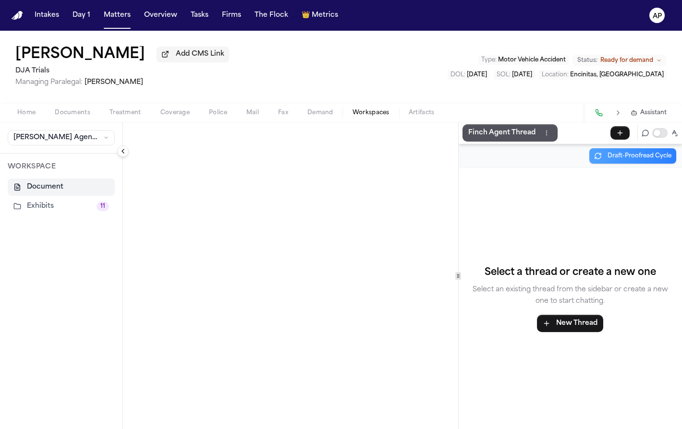
click at [44, 207] on button "Exhibits 11" at bounding box center [61, 206] width 107 height 17
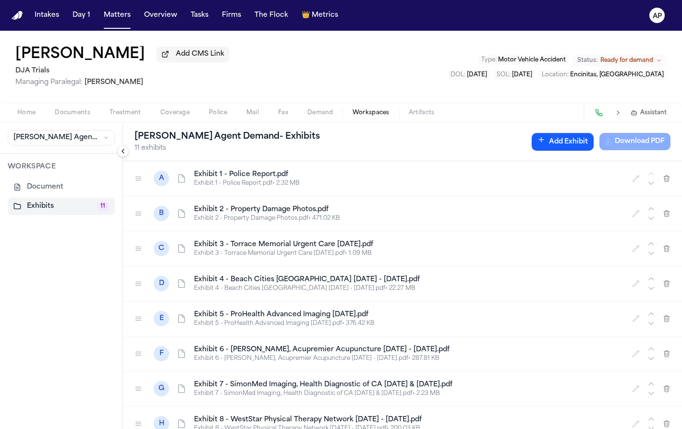
click at [83, 114] on span "Documents" at bounding box center [73, 113] width 36 height 8
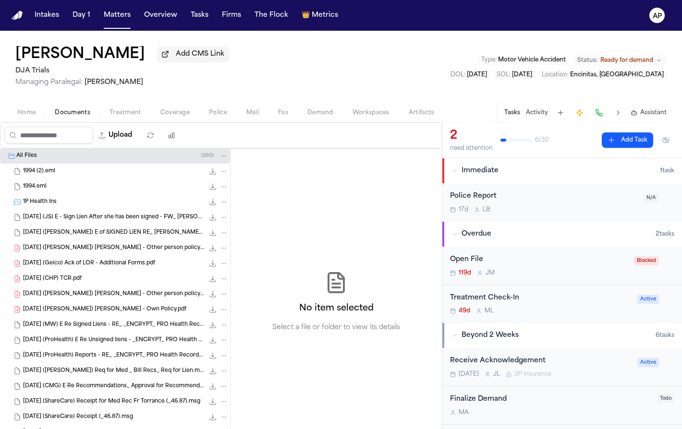
scroll to position [465, 0]
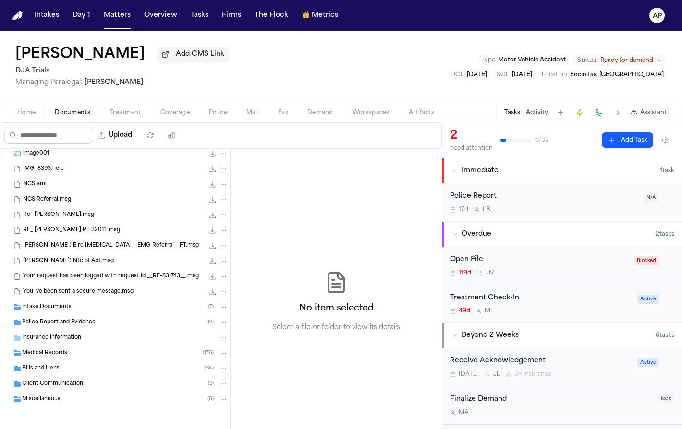
click at [104, 321] on div "Police Report and Evidence ( 13 )" at bounding box center [125, 322] width 206 height 9
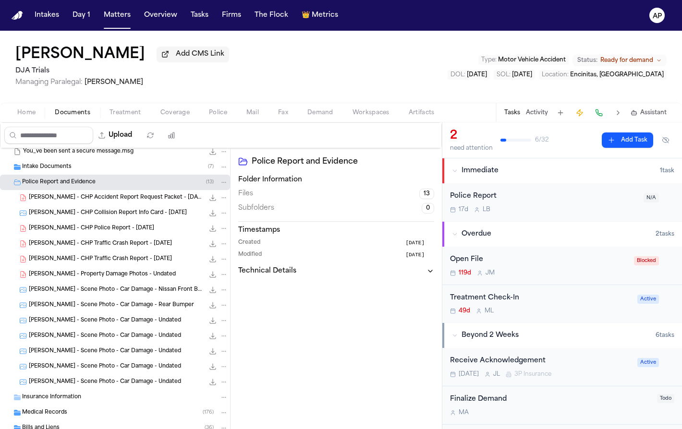
scroll to position [605, 0]
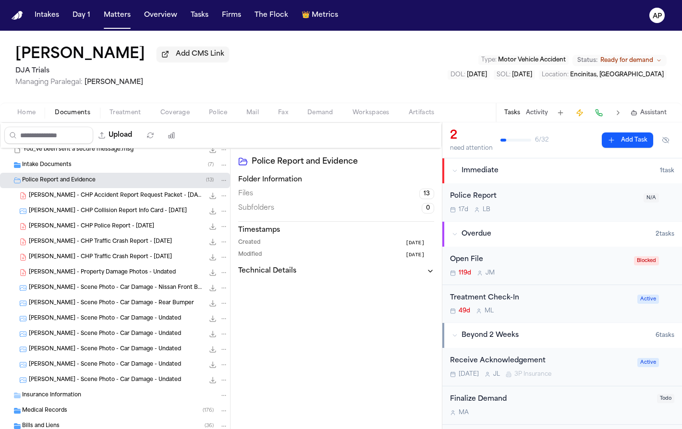
click at [379, 114] on span "Workspaces" at bounding box center [370, 113] width 37 height 8
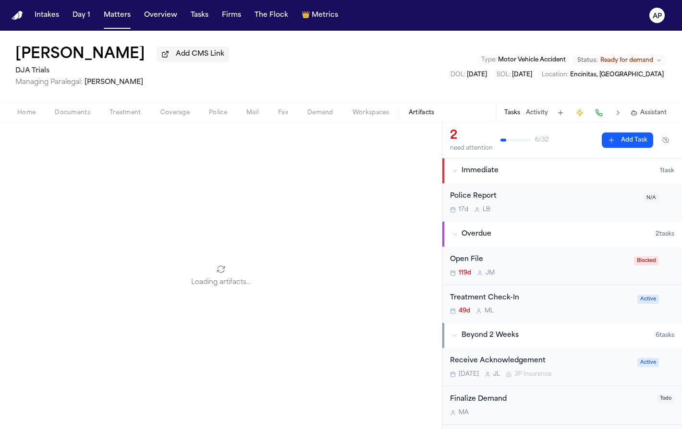
click at [437, 119] on button "Artifacts" at bounding box center [421, 113] width 45 height 12
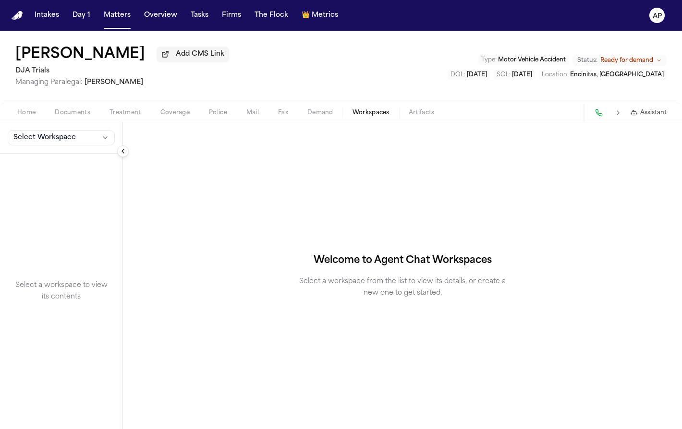
click at [368, 114] on span "Workspaces" at bounding box center [370, 113] width 37 height 8
click at [88, 145] on button "Select Workspace" at bounding box center [61, 137] width 107 height 15
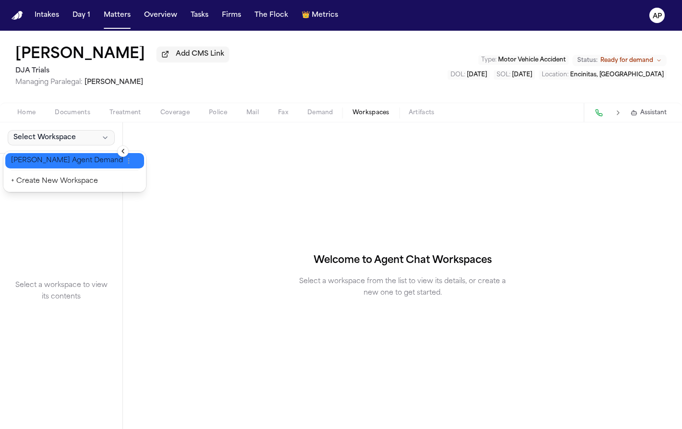
click at [76, 165] on span "[PERSON_NAME] Agent Demand" at bounding box center [67, 161] width 112 height 10
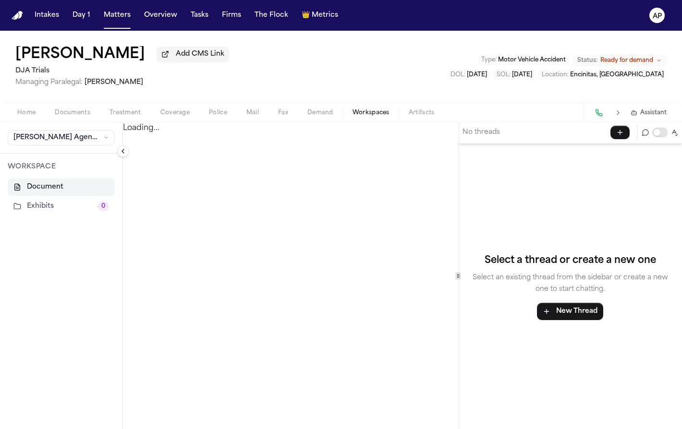
click at [55, 206] on button "Exhibits 0" at bounding box center [61, 206] width 107 height 17
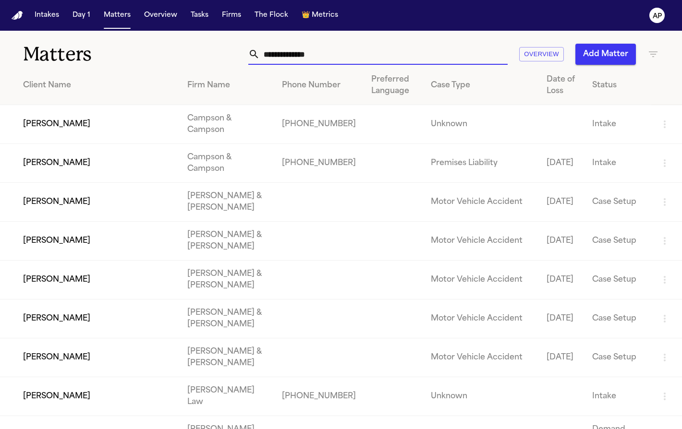
click at [404, 57] on input "text" at bounding box center [384, 54] width 248 height 21
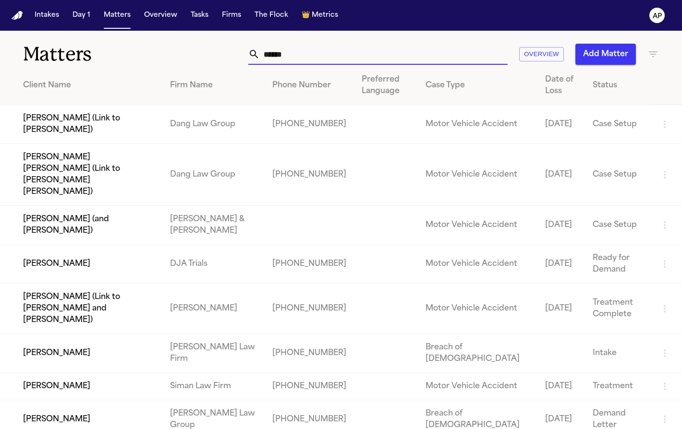
type input "******"
click at [267, 245] on td "+14242009712" at bounding box center [309, 264] width 89 height 39
click at [129, 245] on td "Rachel Gardner" at bounding box center [81, 264] width 162 height 39
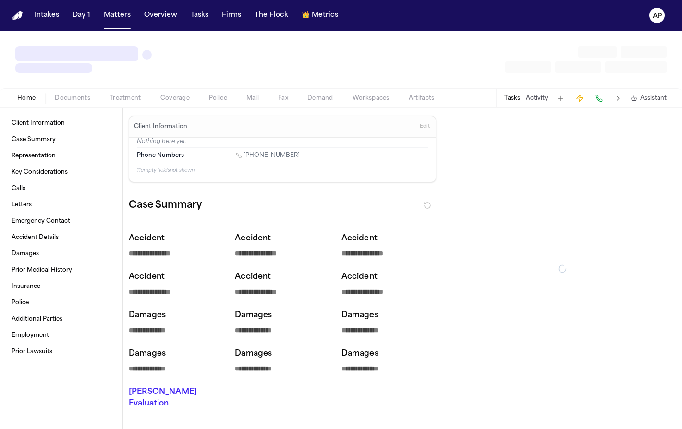
type textarea "*"
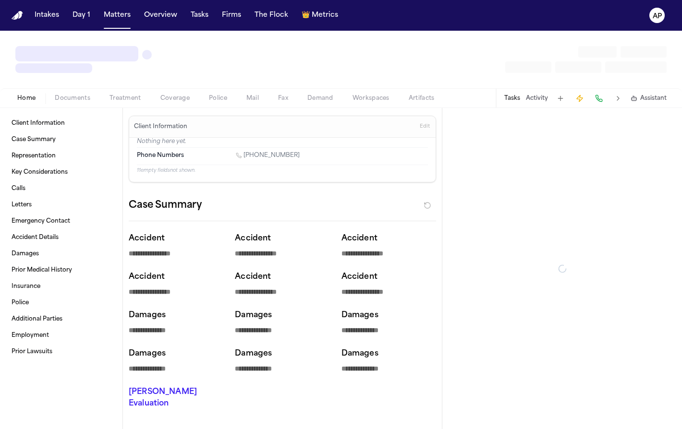
type textarea "*"
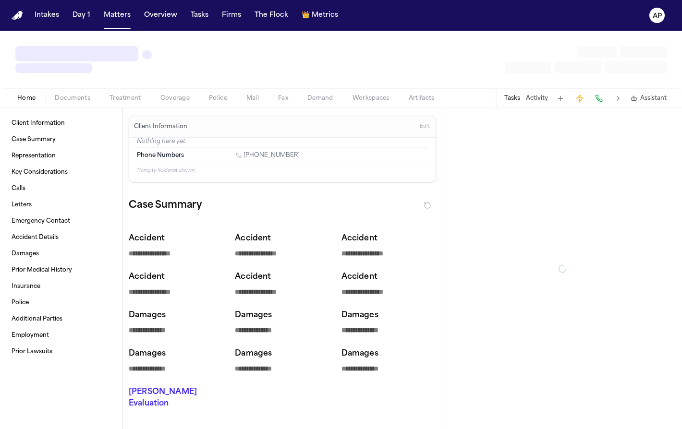
type textarea "*"
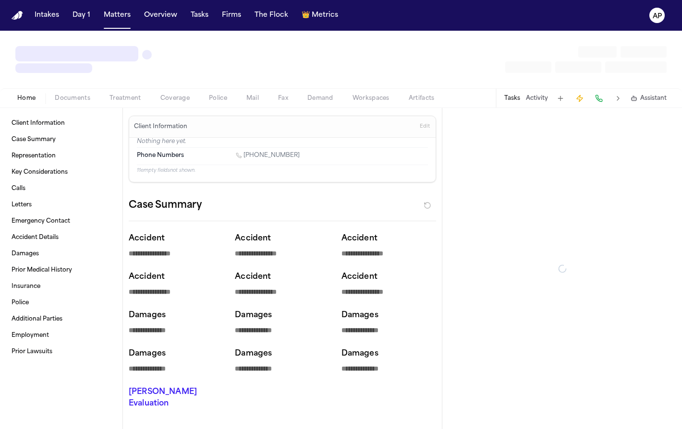
type textarea "*"
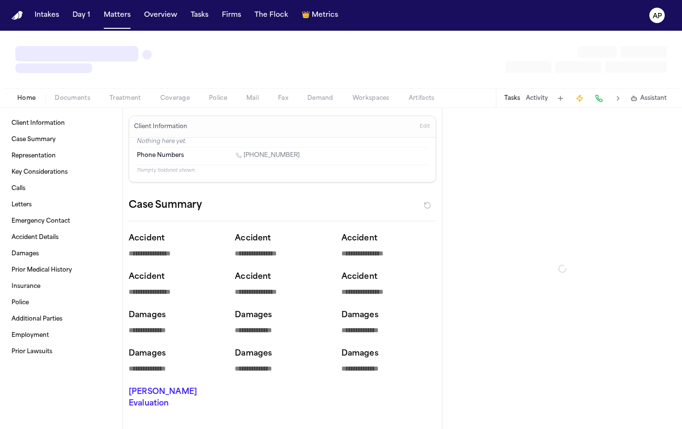
type textarea "*"
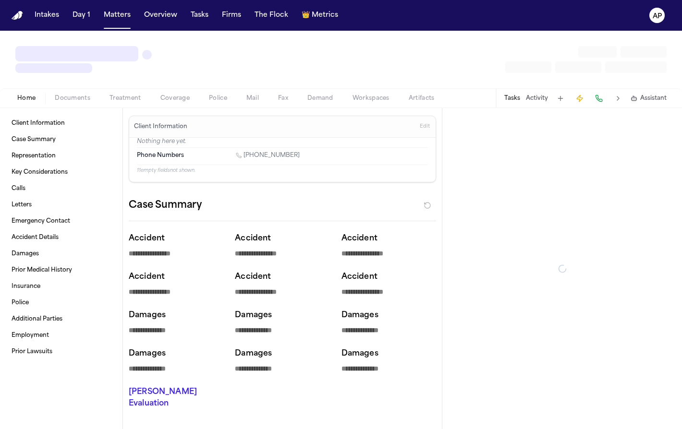
type textarea "*"
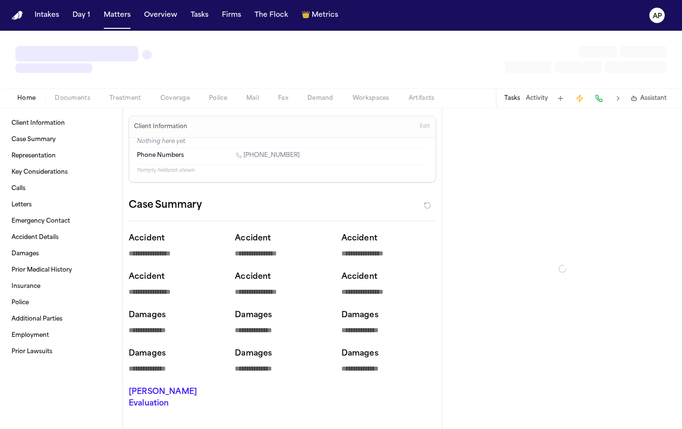
type textarea "*"
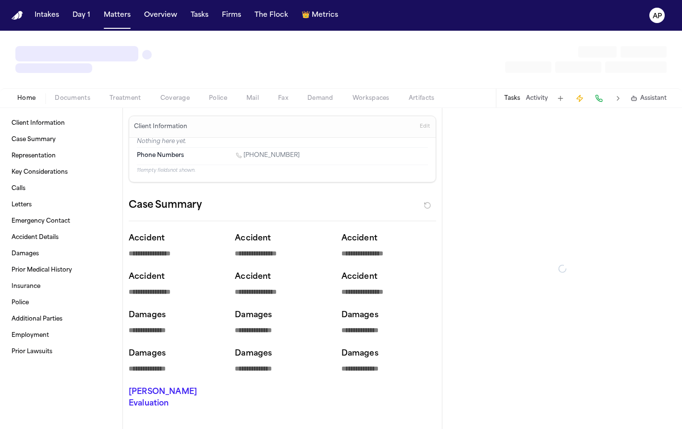
type textarea "*"
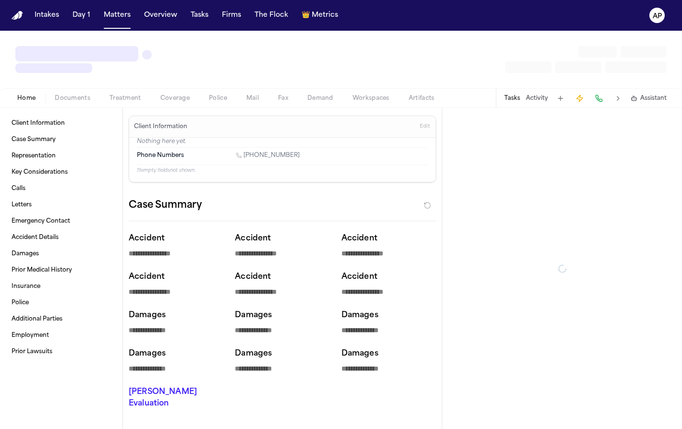
type textarea "*"
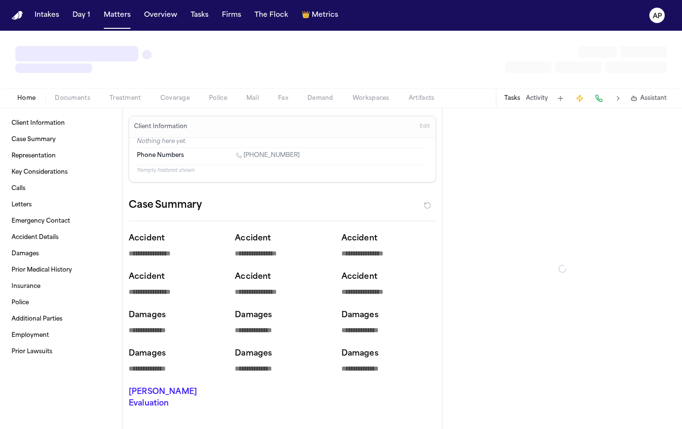
type textarea "*"
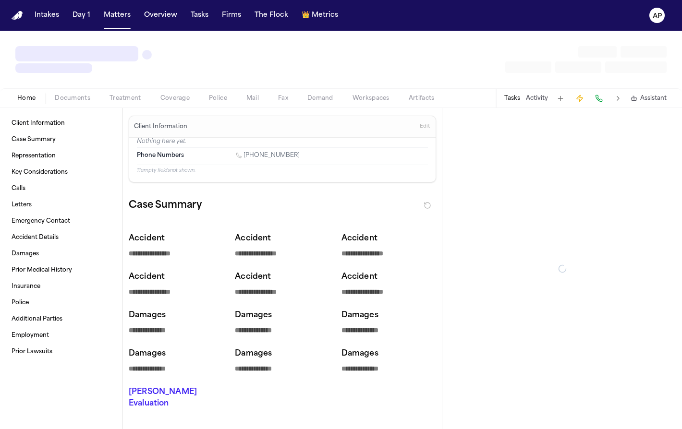
type textarea "*"
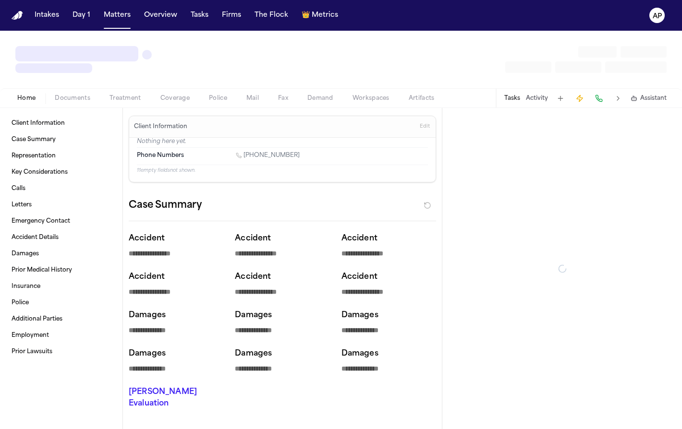
type textarea "*"
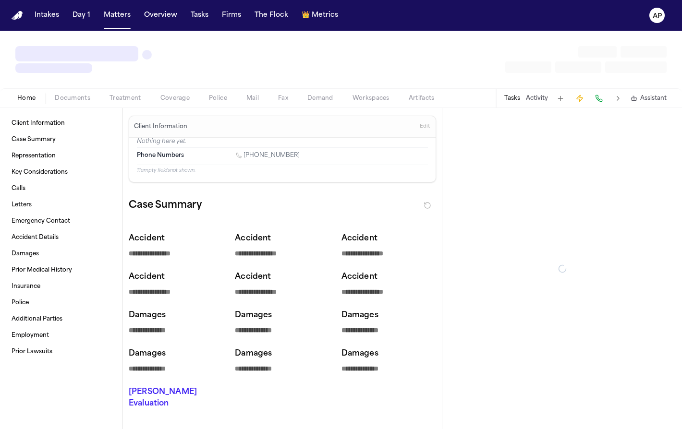
type textarea "*"
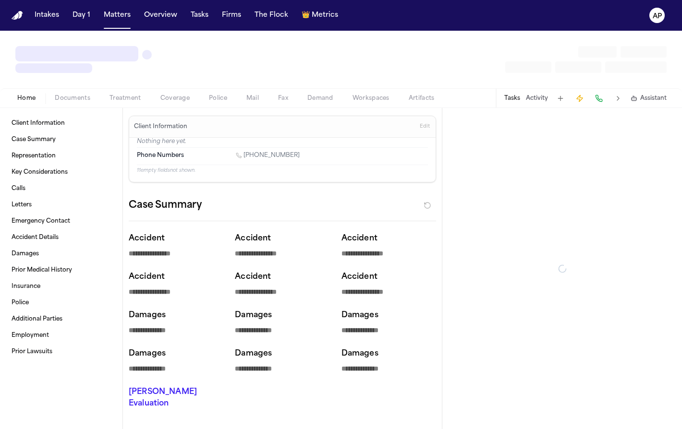
type textarea "*"
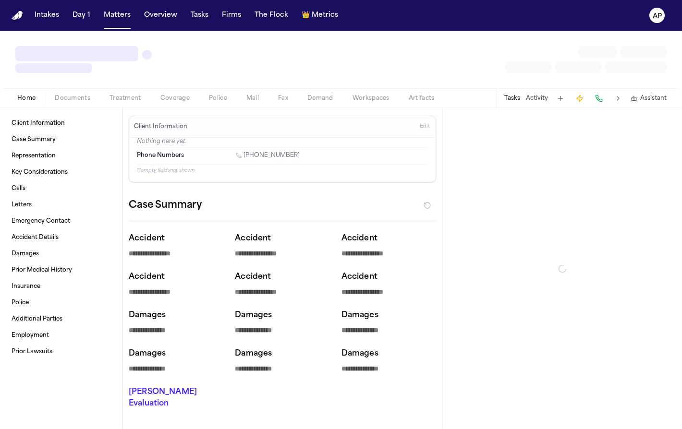
type textarea "*"
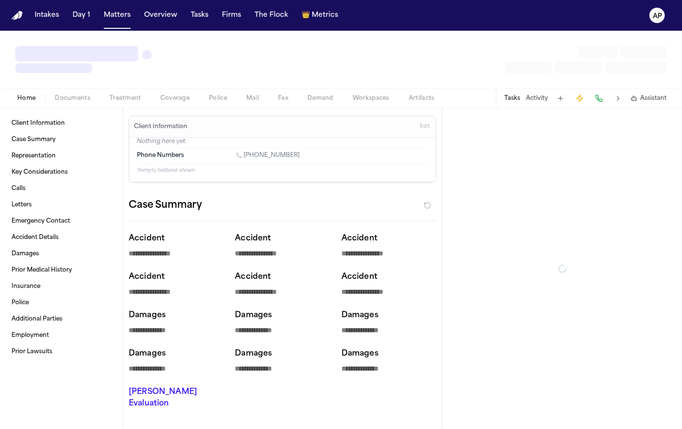
type textarea "*"
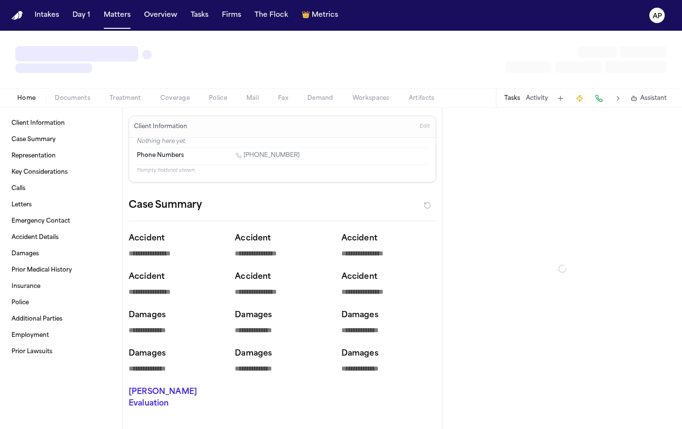
type textarea "*"
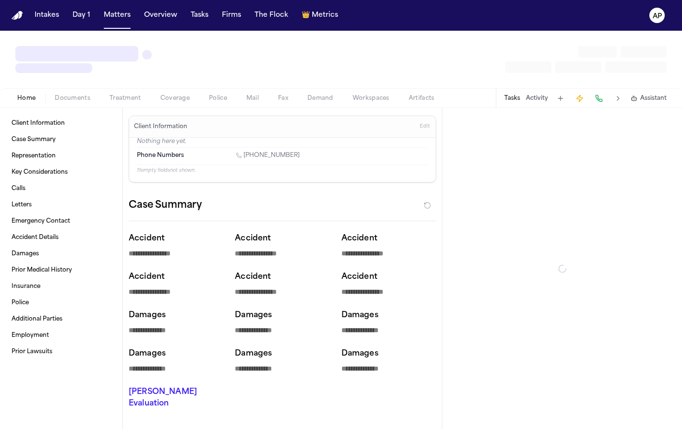
type textarea "*"
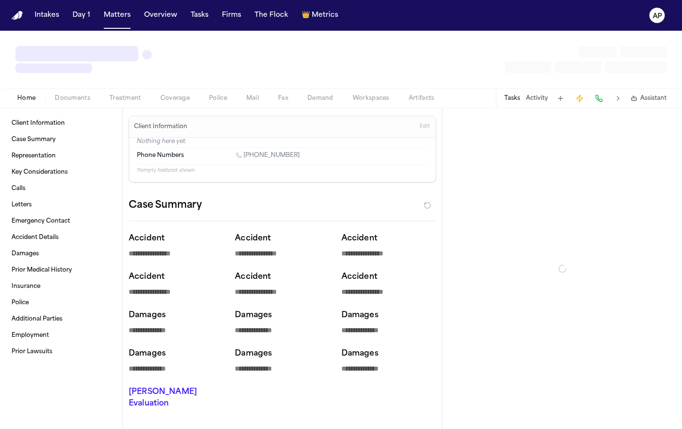
type textarea "*"
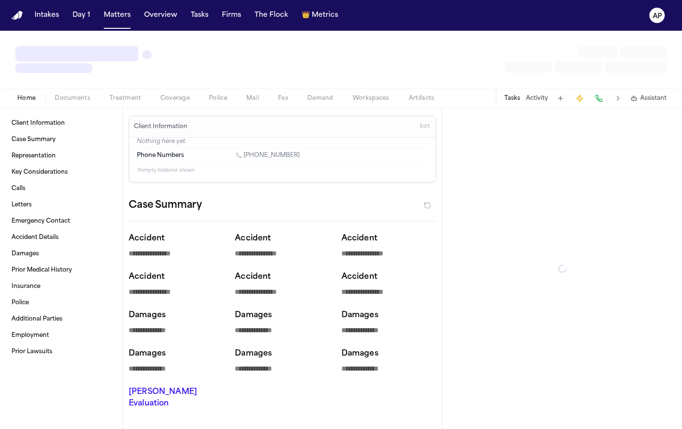
type textarea "*"
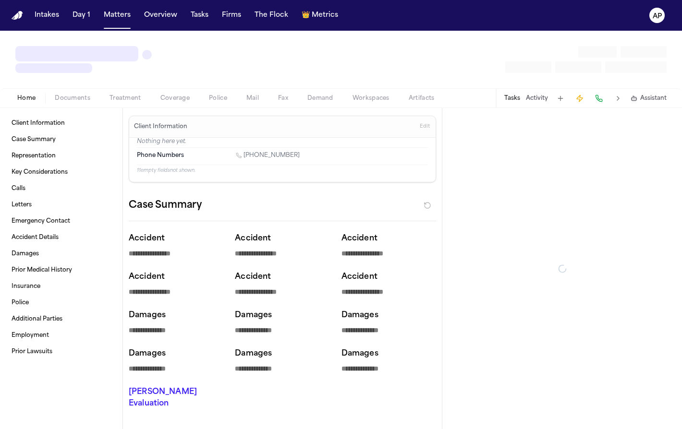
type textarea "*"
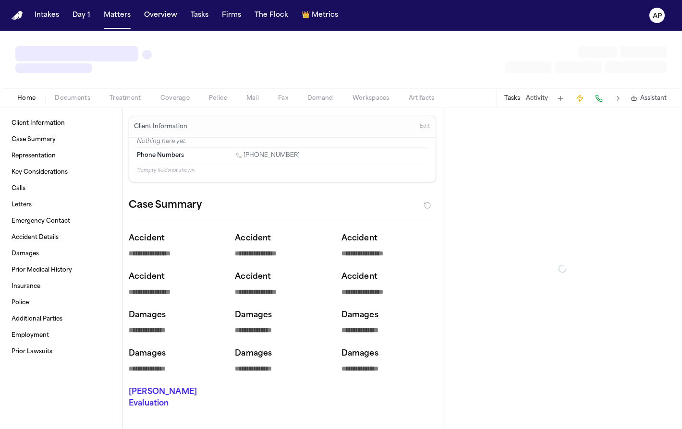
type textarea "*"
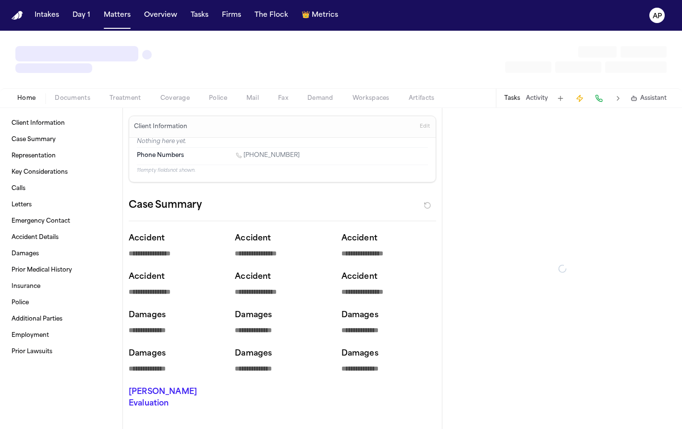
type textarea "*"
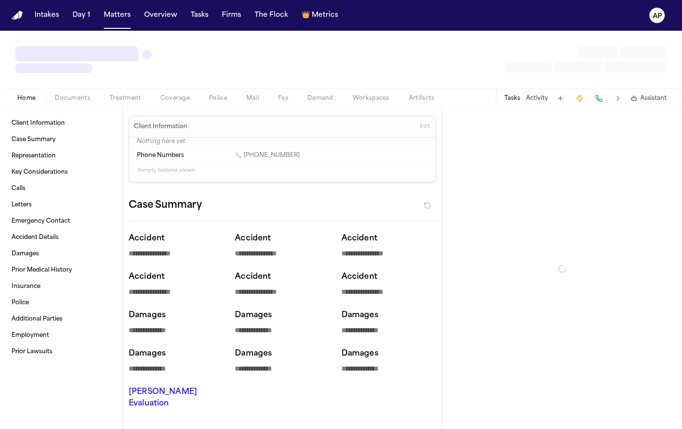
type textarea "*"
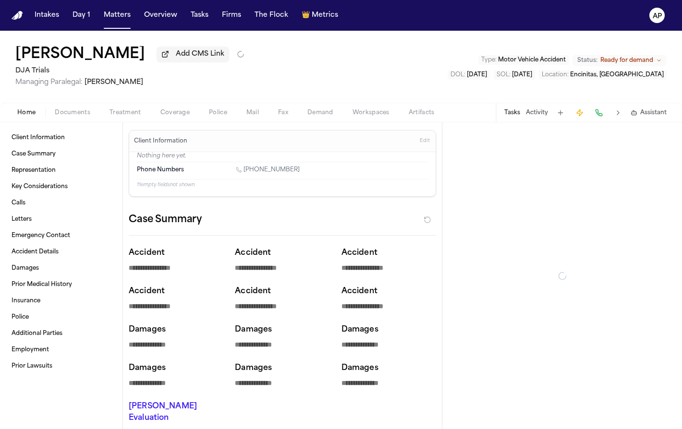
type textarea "*"
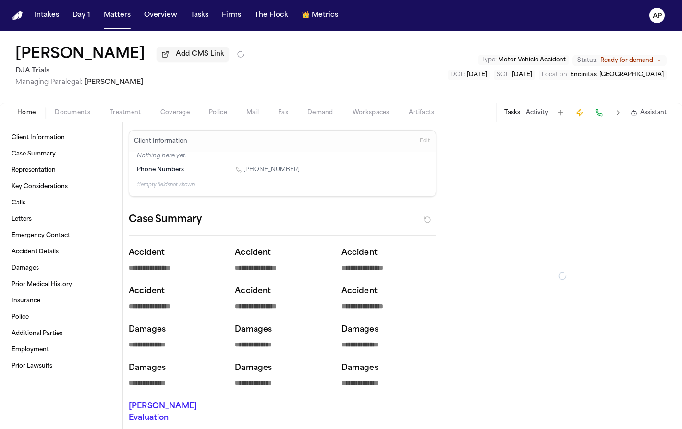
type textarea "*"
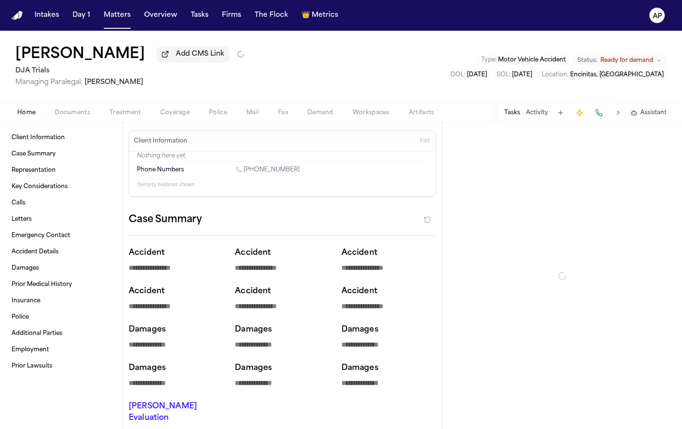
type textarea "*"
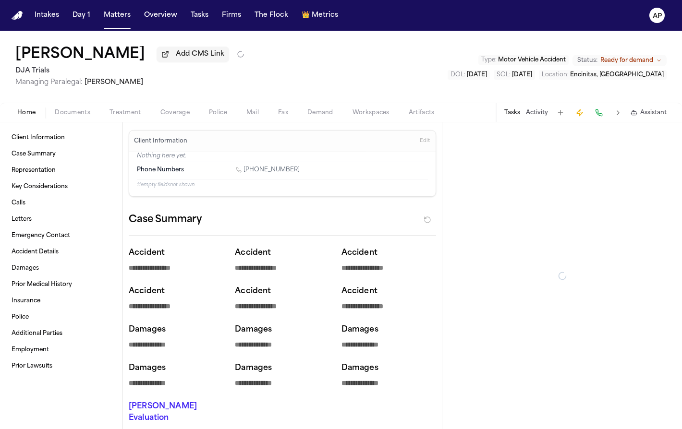
type textarea "*"
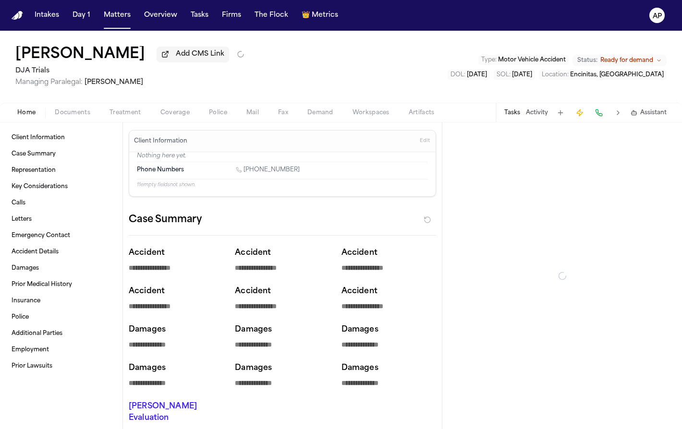
type textarea "*"
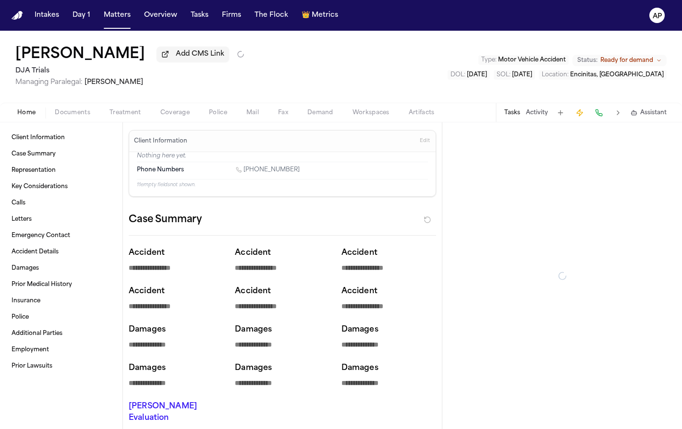
type textarea "*"
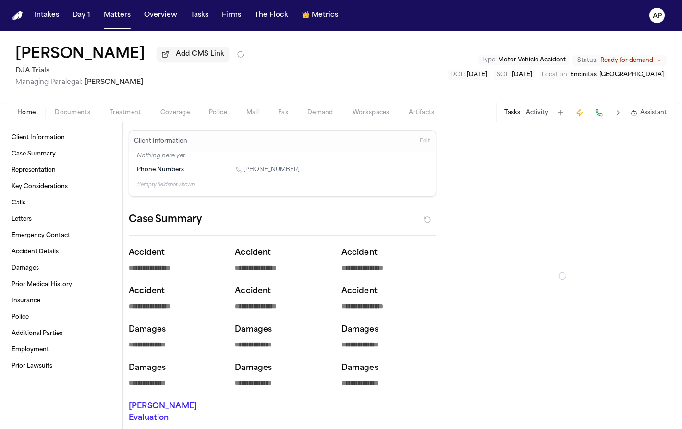
type textarea "*"
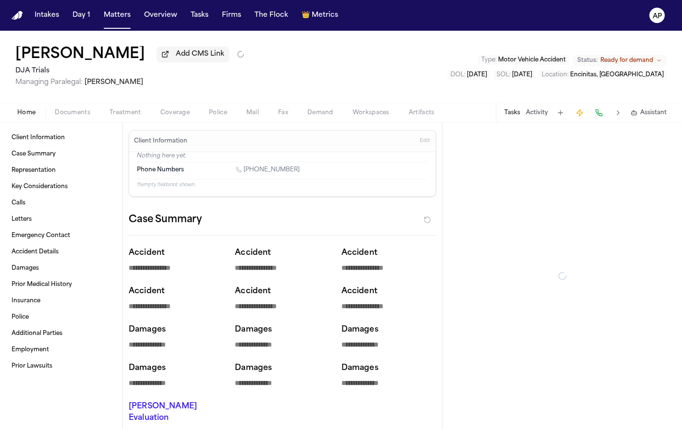
type textarea "*"
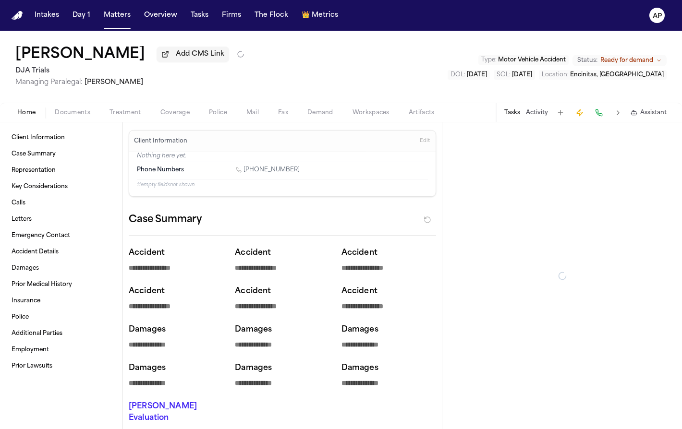
type textarea "*"
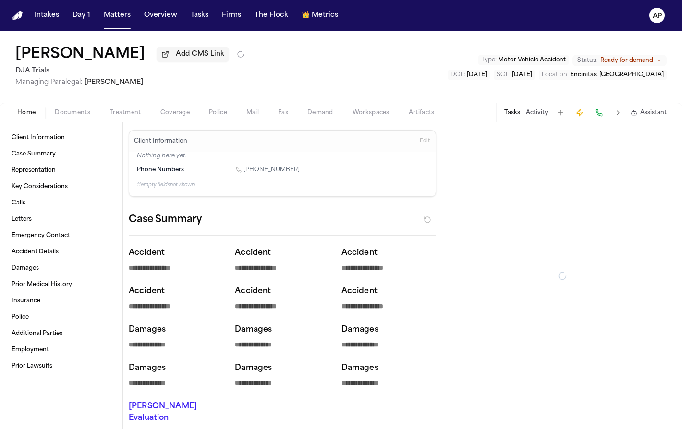
type textarea "*"
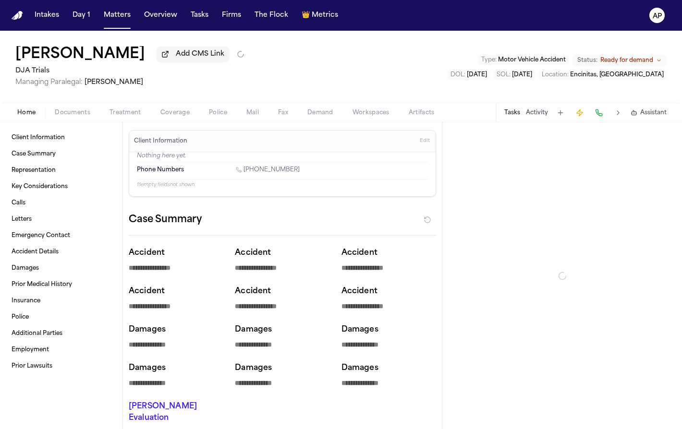
type textarea "*"
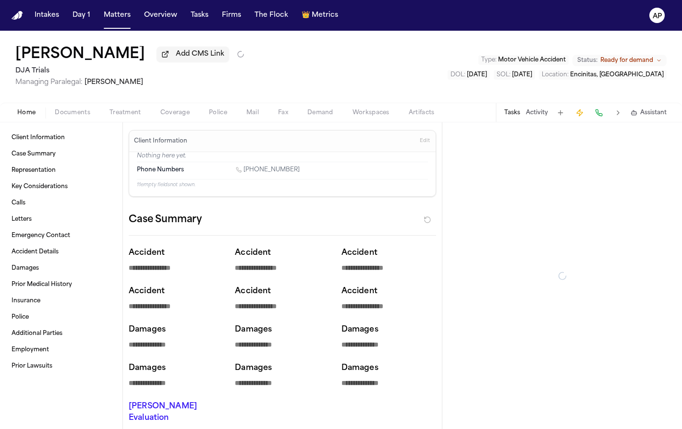
type textarea "*"
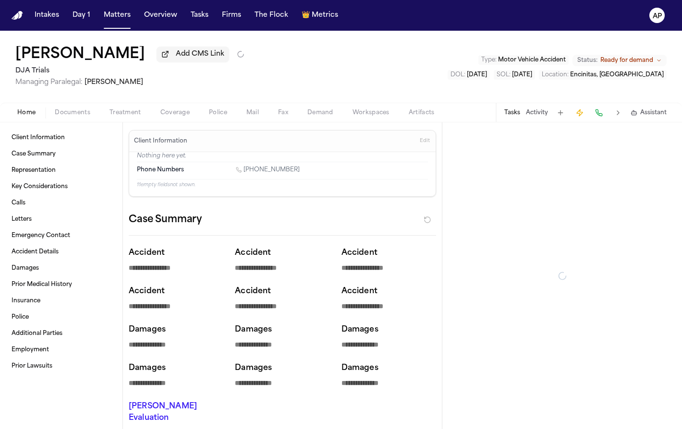
type textarea "*"
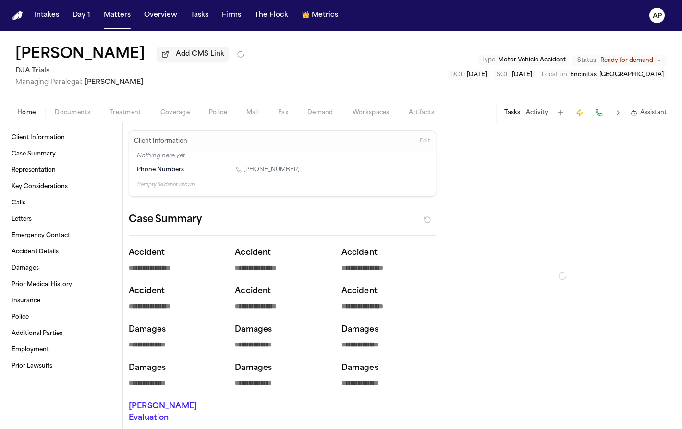
type textarea "*"
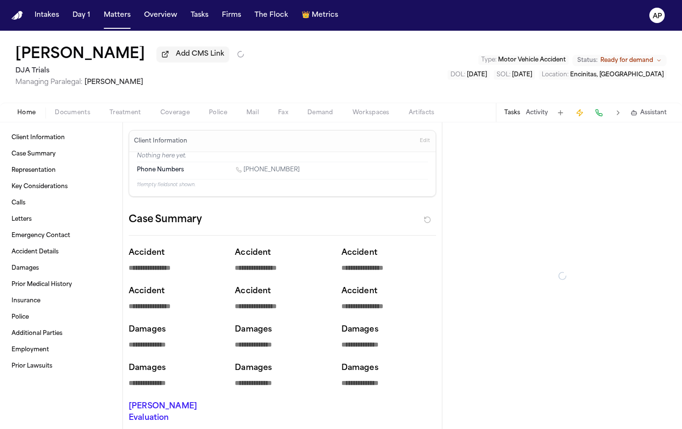
type textarea "*"
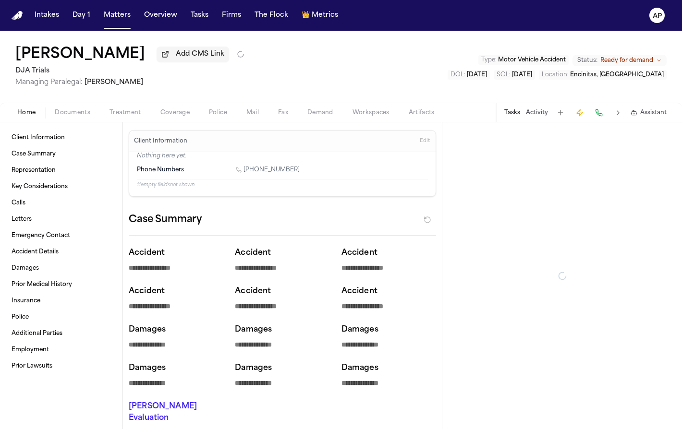
type textarea "*"
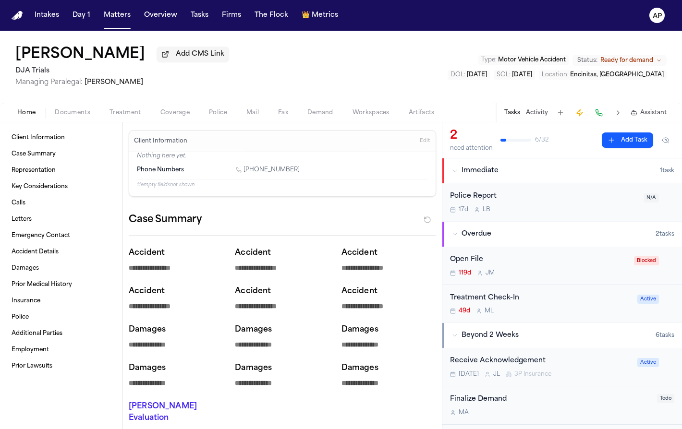
click at [372, 109] on button "Workspaces" at bounding box center [371, 113] width 56 height 12
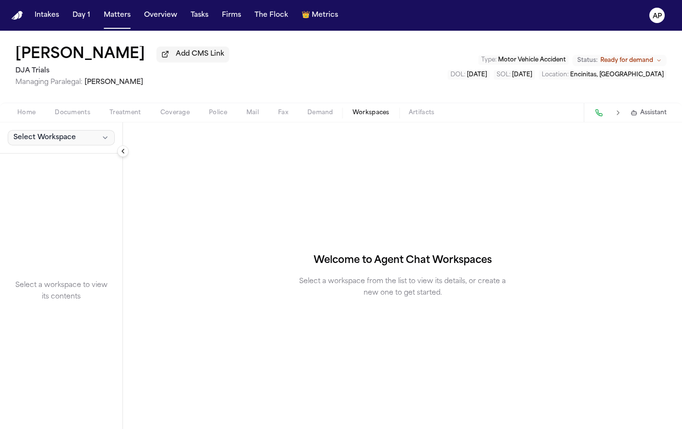
click at [80, 144] on button "Select Workspace" at bounding box center [61, 137] width 107 height 15
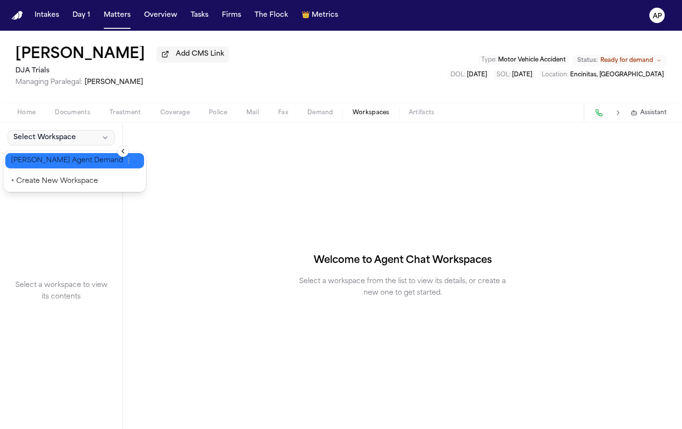
click at [64, 164] on span "[PERSON_NAME] Agent Demand" at bounding box center [67, 161] width 112 height 10
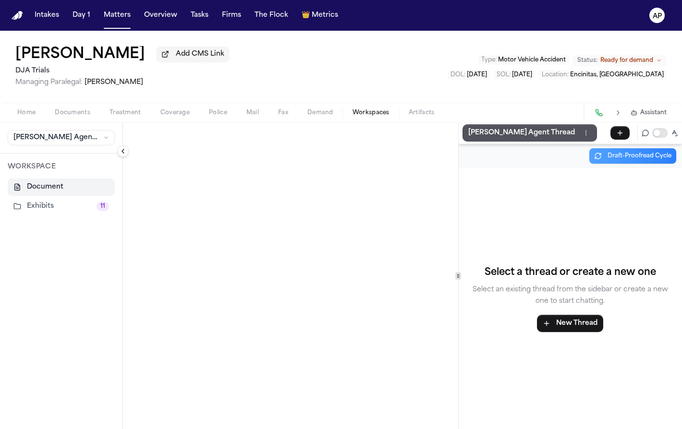
click at [62, 212] on button "Exhibits 11" at bounding box center [61, 206] width 107 height 17
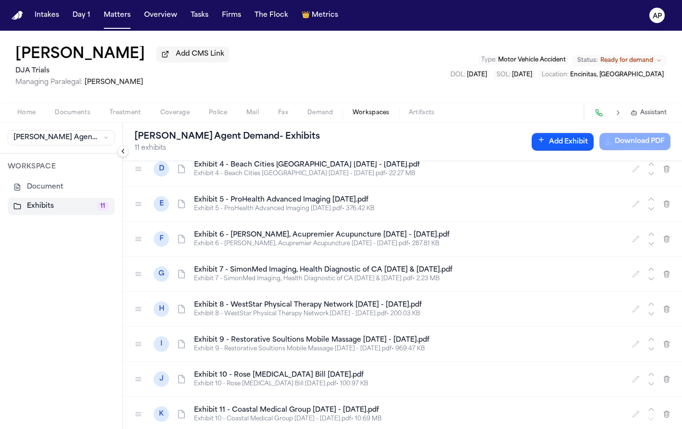
scroll to position [119, 0]
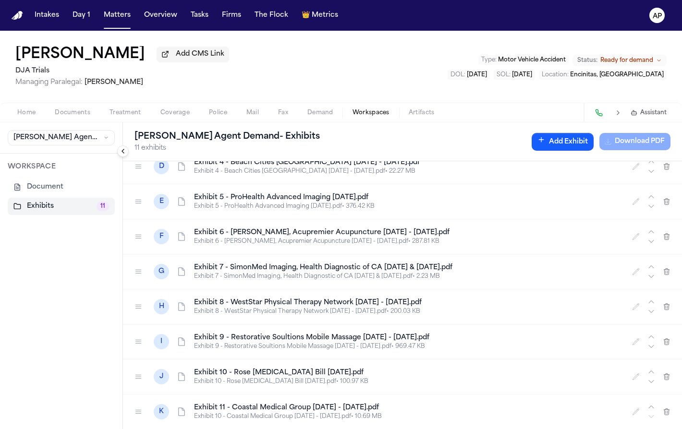
drag, startPoint x: 368, startPoint y: 411, endPoint x: 188, endPoint y: 406, distance: 180.1
click at [188, 406] on div "K Exhibit 11 - Coastal Medical Group 5.14.24 - 4.22.25.pdf Exhibit 10 - Coastal…" at bounding box center [402, 412] width 559 height 35
click at [228, 408] on h4 "Exhibit 11 - Coastal Medical Group [DATE] - [DATE].pdf" at bounding box center [407, 408] width 426 height 10
drag, startPoint x: 230, startPoint y: 408, endPoint x: 393, endPoint y: 407, distance: 163.3
click at [393, 407] on h4 "Exhibit 11 - Coastal Medical Group [DATE] - [DATE].pdf" at bounding box center [407, 408] width 426 height 10
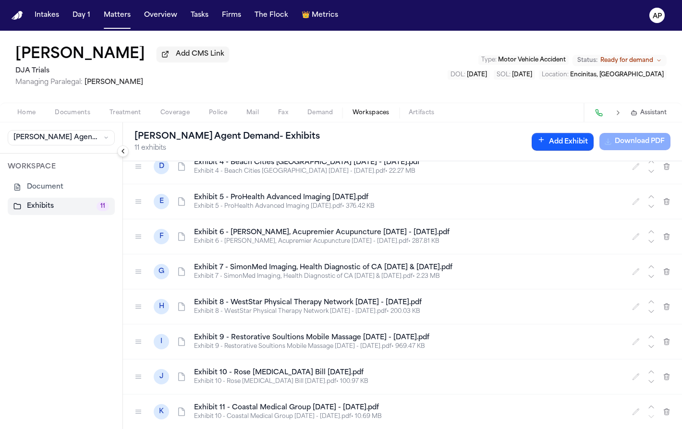
copy h4 "Coastal Medical Group 5.14.24 - 4.22.25.pdf"
click at [85, 116] on span "Documents" at bounding box center [73, 113] width 36 height 8
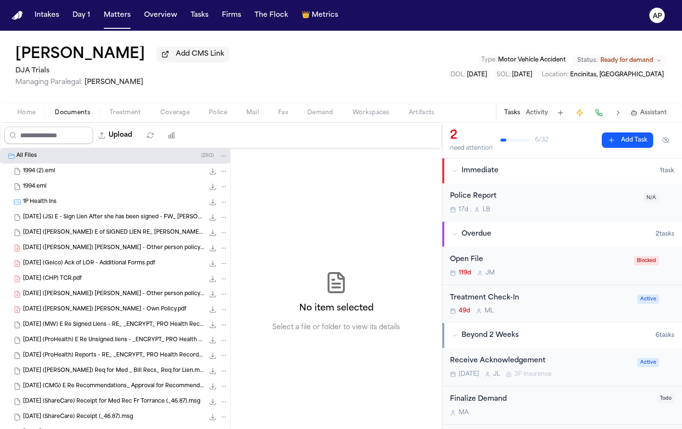
click at [69, 137] on input "Search files" at bounding box center [48, 135] width 89 height 17
paste input "**********"
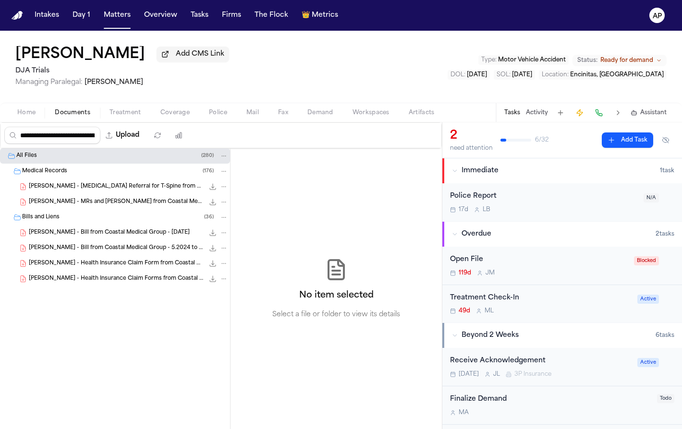
click at [230, 179] on div "All Files ( 280 ) Medical Records ( 176 ) R. Gardner - MRI Referral for T-Spine…" at bounding box center [115, 288] width 230 height 281
click at [145, 206] on span "[PERSON_NAME] - MRs and [PERSON_NAME] from Coastal Medical Group - [DATE] to [D…" at bounding box center [116, 202] width 175 height 8
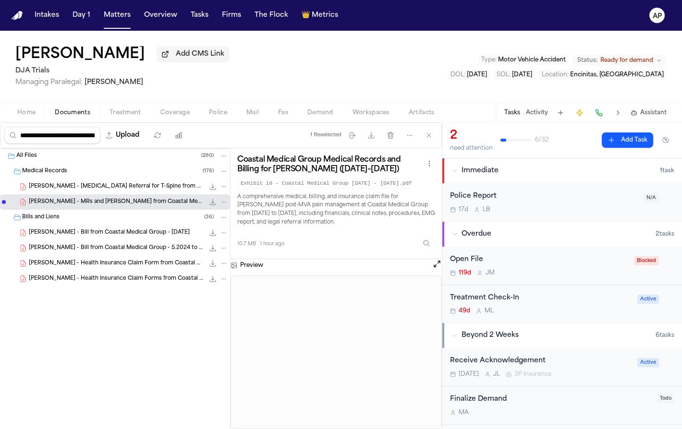
click at [332, 115] on span "Demand" at bounding box center [320, 113] width 26 height 8
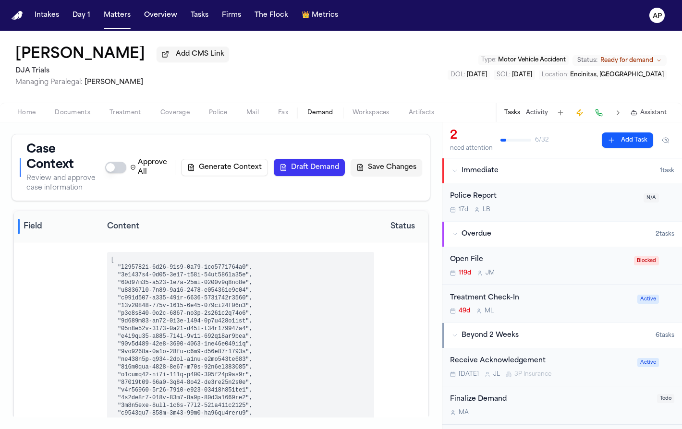
click at [363, 117] on span "Workspaces" at bounding box center [370, 113] width 37 height 8
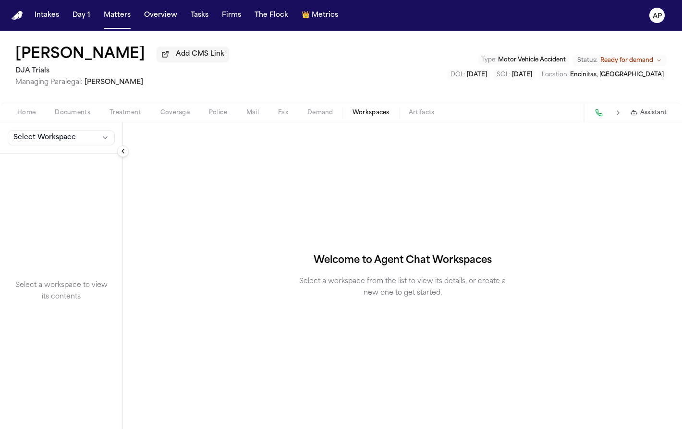
click at [93, 145] on button "Select Workspace" at bounding box center [61, 137] width 107 height 15
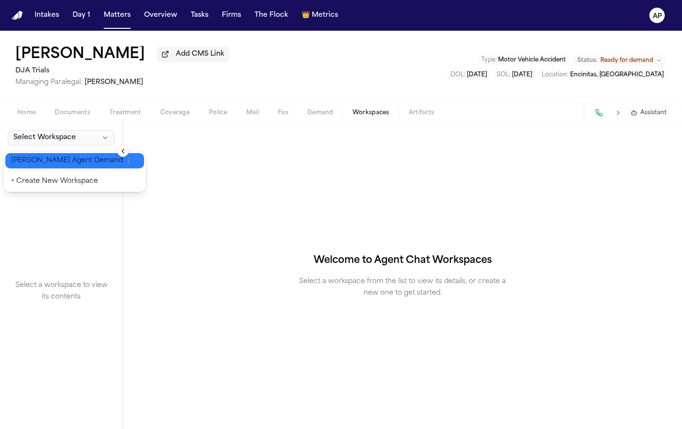
click at [91, 167] on button "[PERSON_NAME] Agent Demand" at bounding box center [74, 160] width 139 height 15
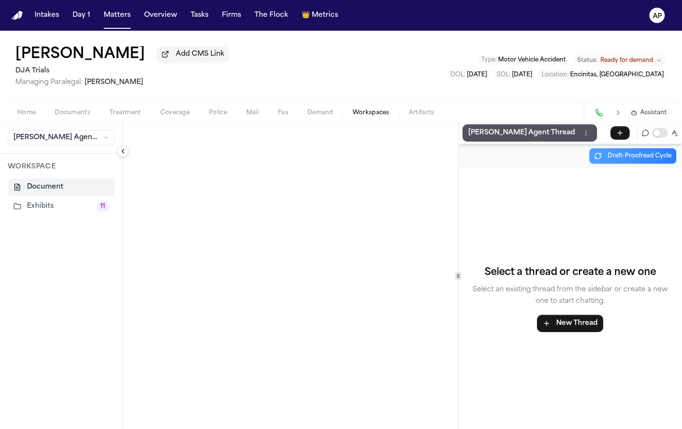
click at [75, 211] on button "Exhibits 11" at bounding box center [61, 206] width 107 height 17
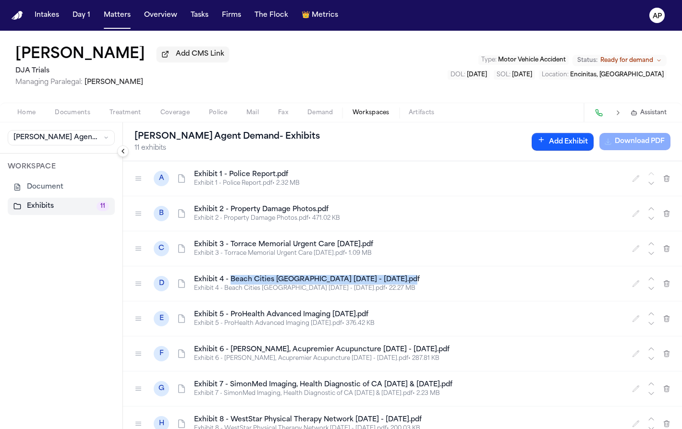
drag, startPoint x: 231, startPoint y: 282, endPoint x: 399, endPoint y: 280, distance: 168.1
click at [399, 280] on h4 "Exhibit 4 - Beach Cities [GEOGRAPHIC_DATA] [DATE] - [DATE].pdf" at bounding box center [407, 280] width 426 height 10
copy h4 "Beach Cities Chiropractic 11.28.223 - 3.20.24.pdf"
click at [61, 117] on span "Documents" at bounding box center [73, 113] width 36 height 8
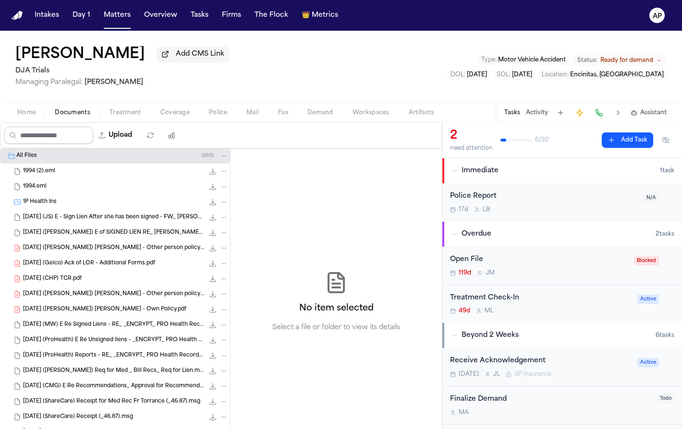
click at [78, 140] on input "Search files" at bounding box center [48, 135] width 89 height 17
paste input "**********"
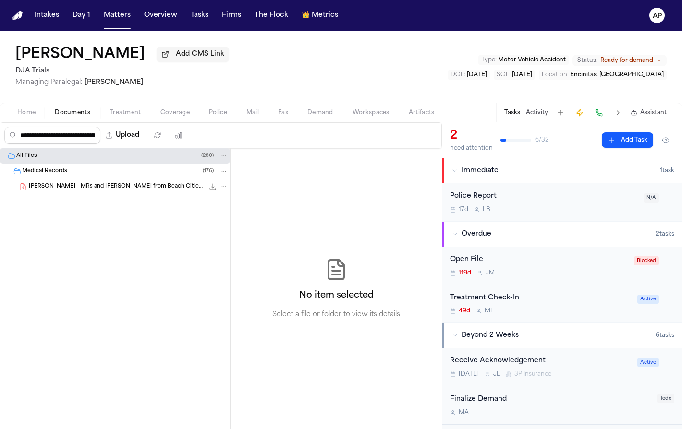
click at [112, 185] on span "[PERSON_NAME] - MRs and [PERSON_NAME] from Beach Cities [GEOGRAPHIC_DATA] - [DA…" at bounding box center [116, 187] width 175 height 8
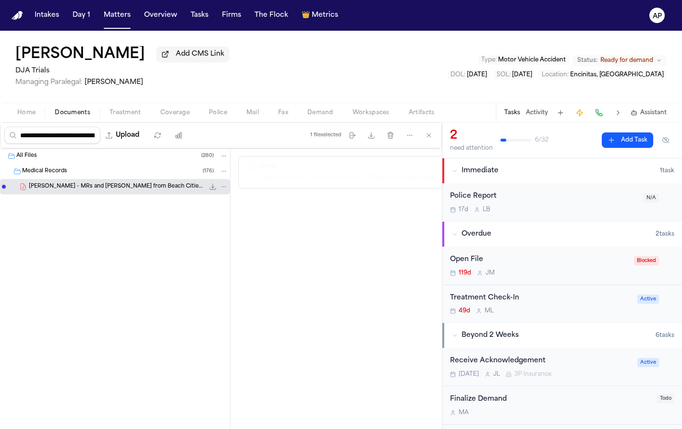
click at [260, 181] on div "Failed to load document details. Please try again later." at bounding box center [350, 178] width 181 height 10
click at [225, 191] on button "File: R. Gardner - MRs and Bills from Beach Cities Chiropractic - 11.28.23 to 3…" at bounding box center [223, 186] width 9 height 9
click at [391, 224] on div "All Files ( 280 ) Medical Records ( 176 ) R. Gardner - MRs and Bills from Beach…" at bounding box center [221, 288] width 442 height 281
drag, startPoint x: 315, startPoint y: 119, endPoint x: 353, endPoint y: 118, distance: 38.4
click at [315, 119] on span "button" at bounding box center [320, 118] width 37 height 1
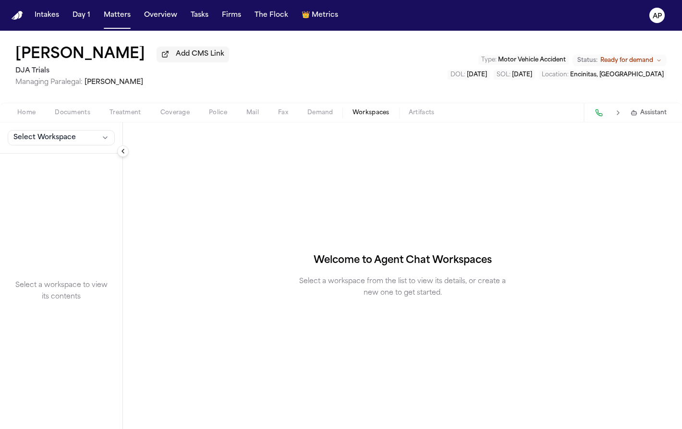
click at [368, 116] on span "Workspaces" at bounding box center [370, 113] width 37 height 8
click at [85, 136] on button "Select Workspace" at bounding box center [61, 137] width 107 height 15
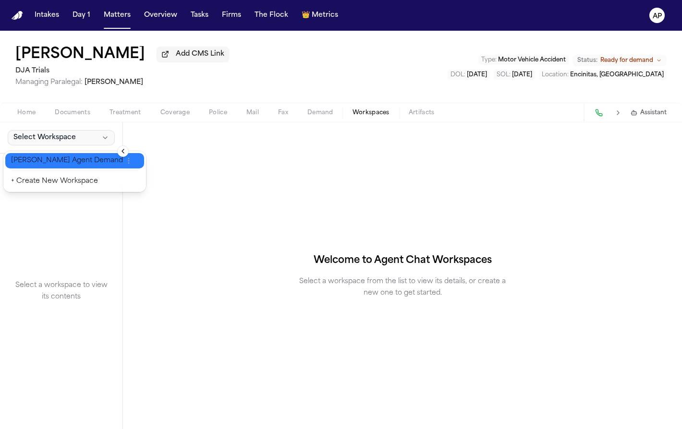
click at [70, 158] on span "[PERSON_NAME] Agent Demand" at bounding box center [67, 161] width 112 height 10
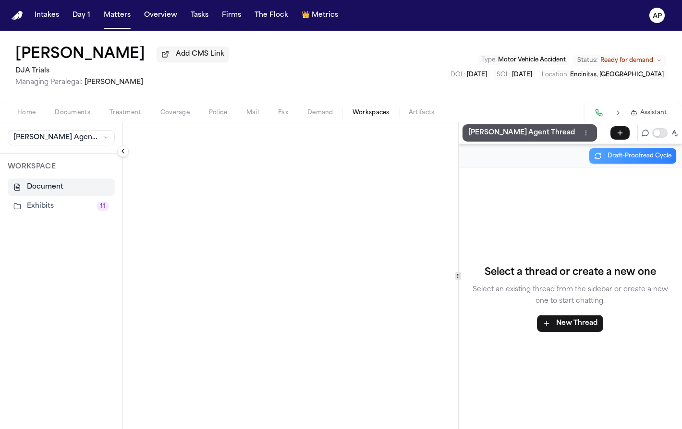
click at [42, 212] on button "Exhibits 11" at bounding box center [61, 206] width 107 height 17
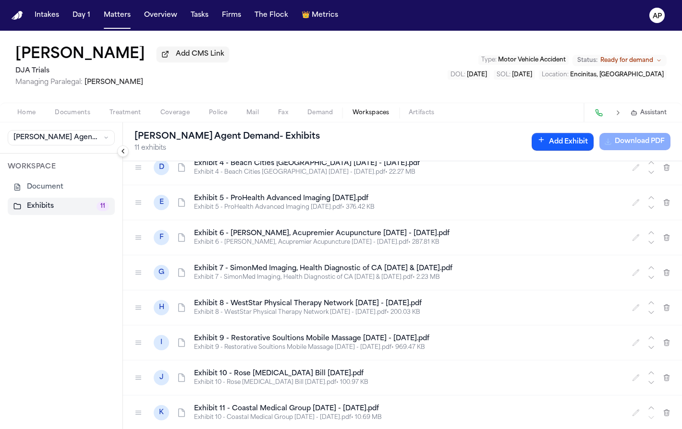
scroll to position [119, 0]
click at [659, 416] on button "button" at bounding box center [666, 411] width 15 height 15
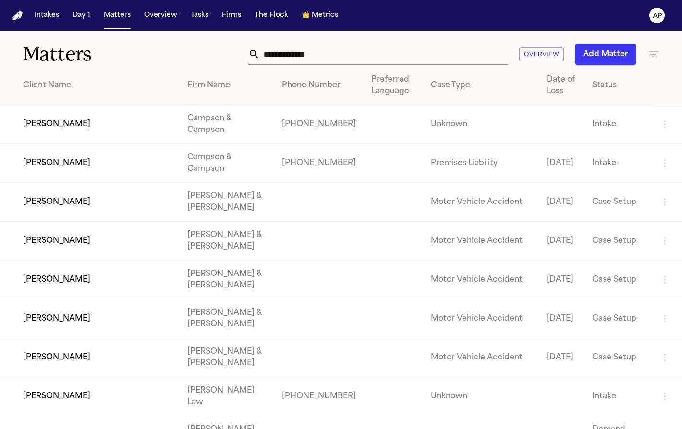
click at [316, 44] on input "text" at bounding box center [384, 54] width 248 height 21
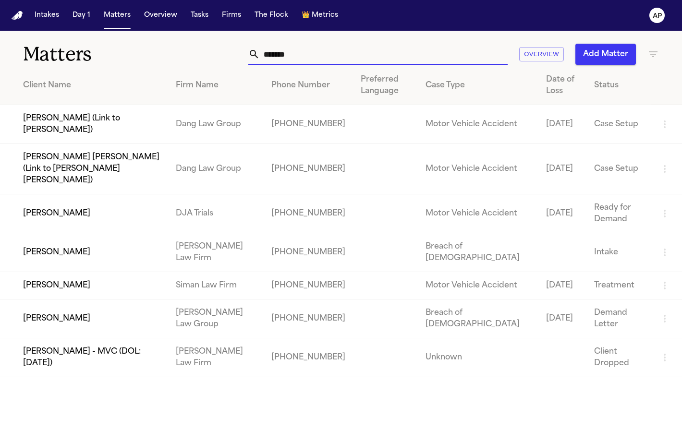
type input "******"
click at [147, 198] on td "[PERSON_NAME]" at bounding box center [84, 213] width 168 height 39
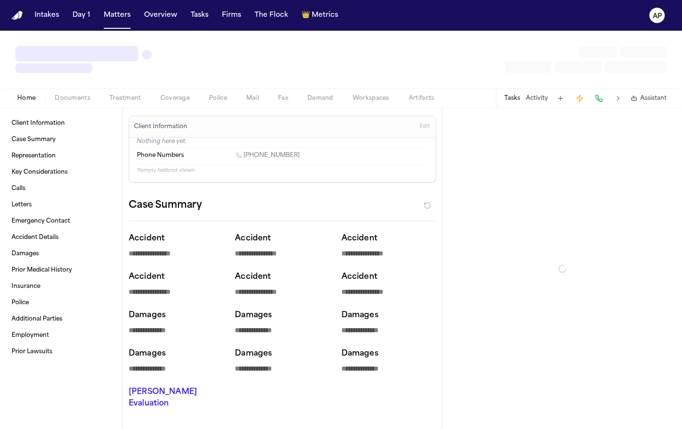
type textarea "*"
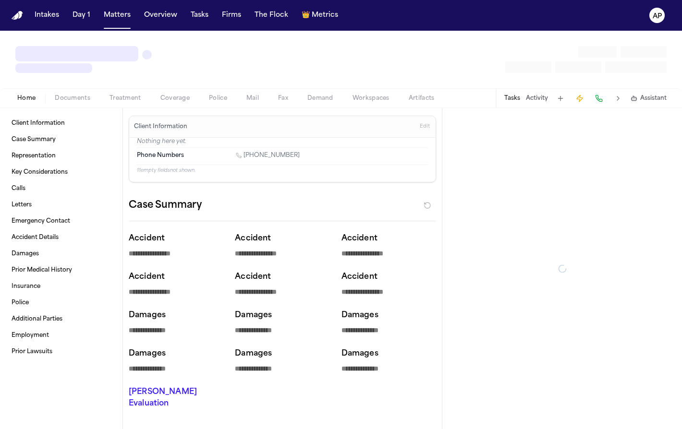
type textarea "*"
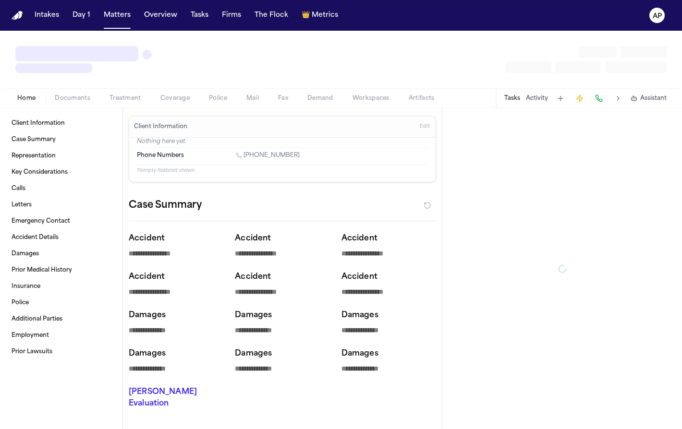
type textarea "*"
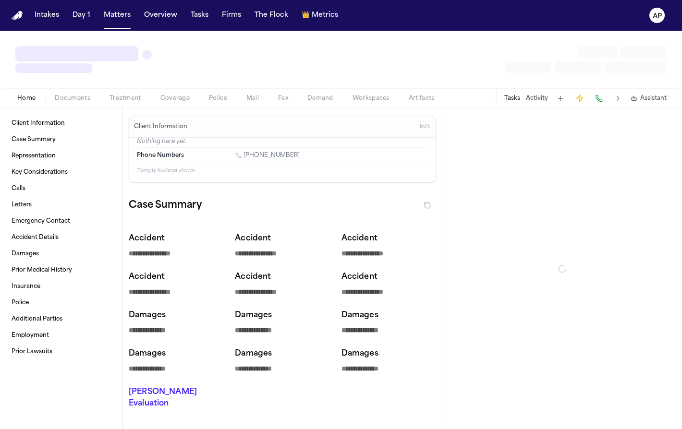
type textarea "*"
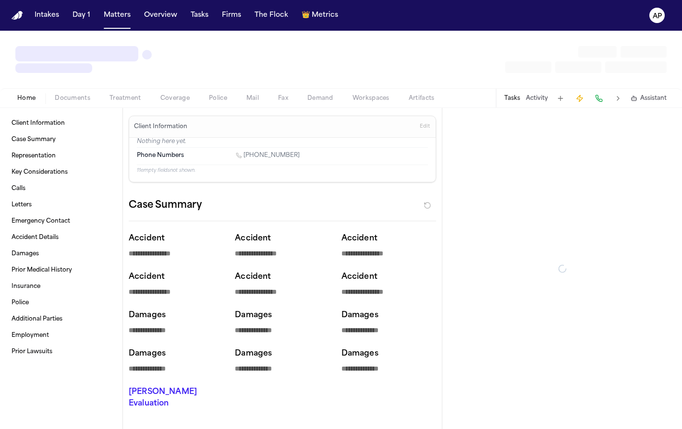
type textarea "*"
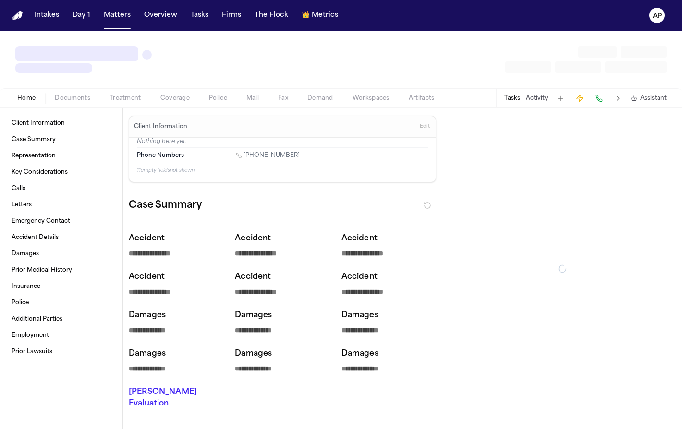
type textarea "*"
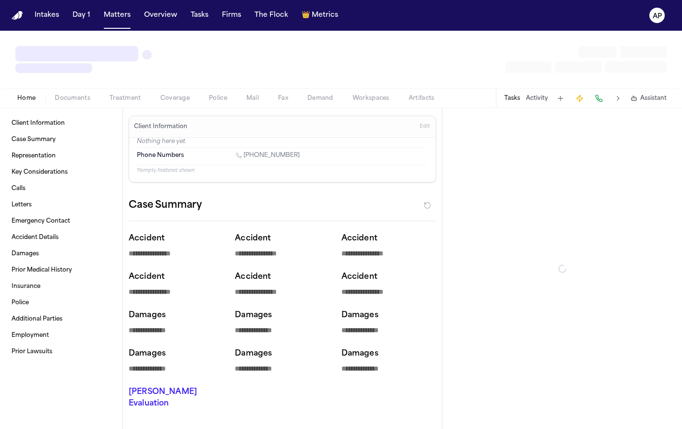
type textarea "*"
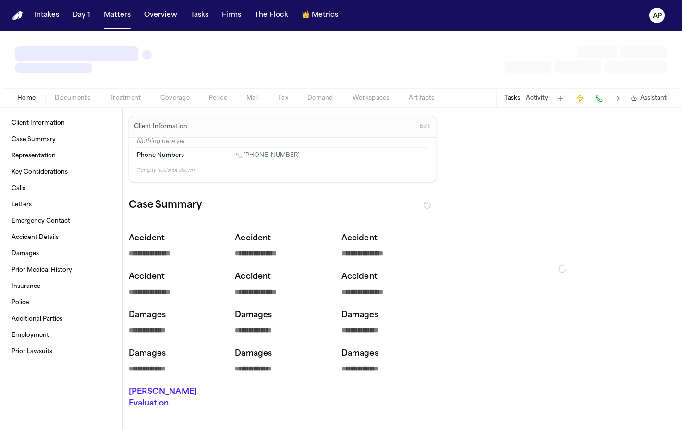
type textarea "*"
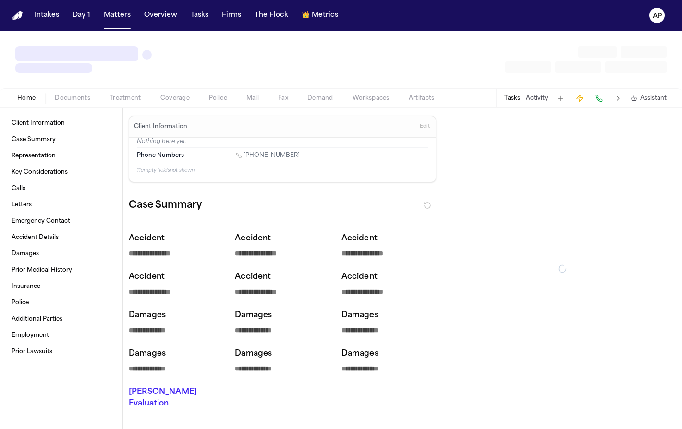
type textarea "*"
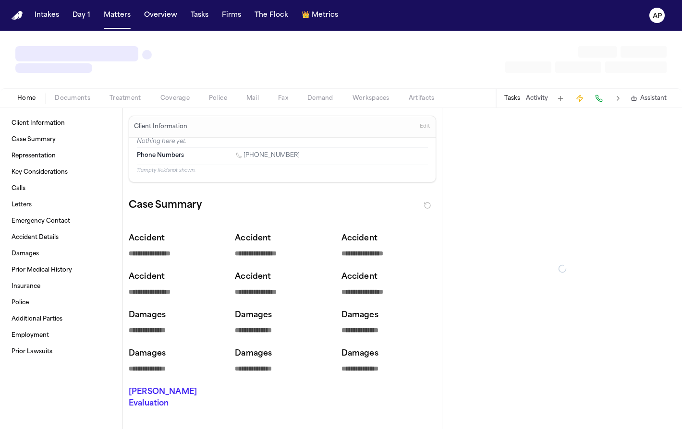
type textarea "*"
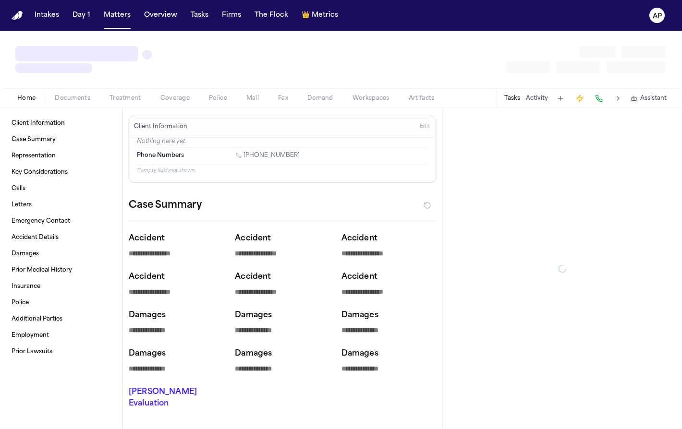
type textarea "*"
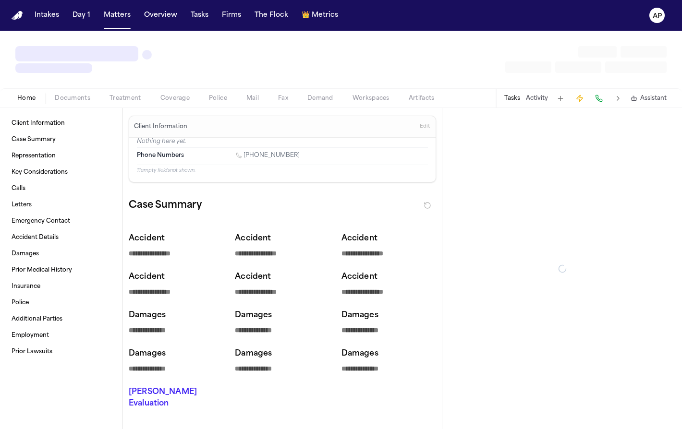
type textarea "*"
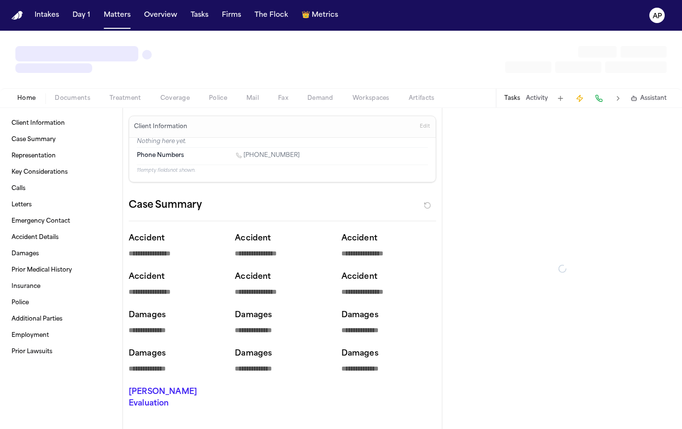
type textarea "*"
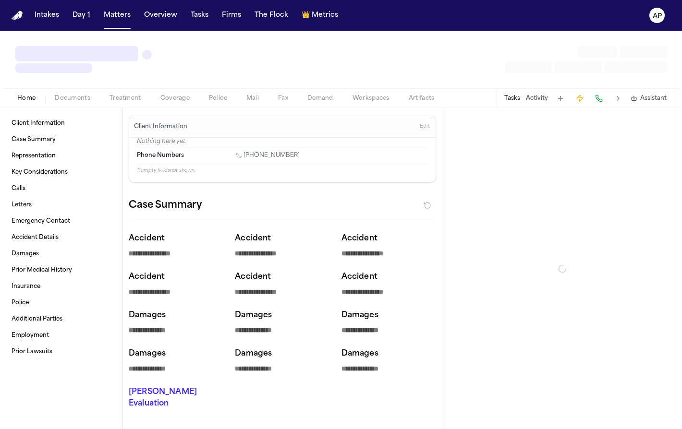
type textarea "*"
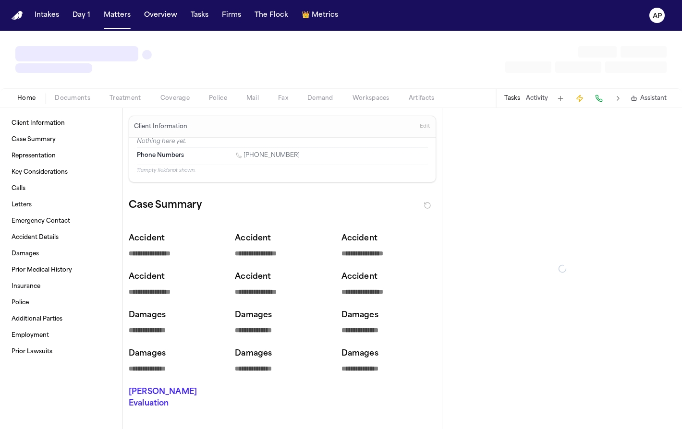
type textarea "*"
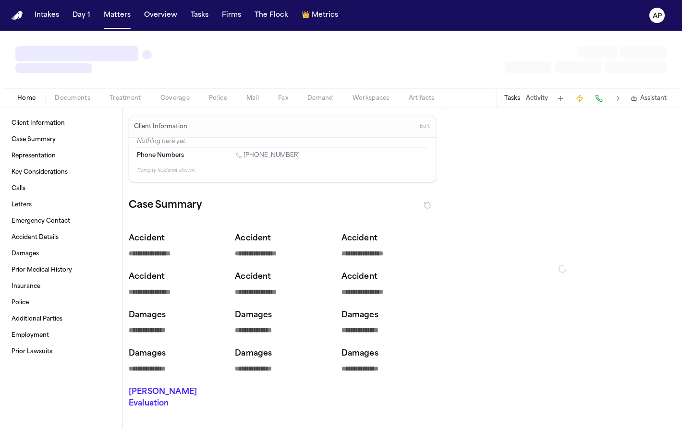
type textarea "*"
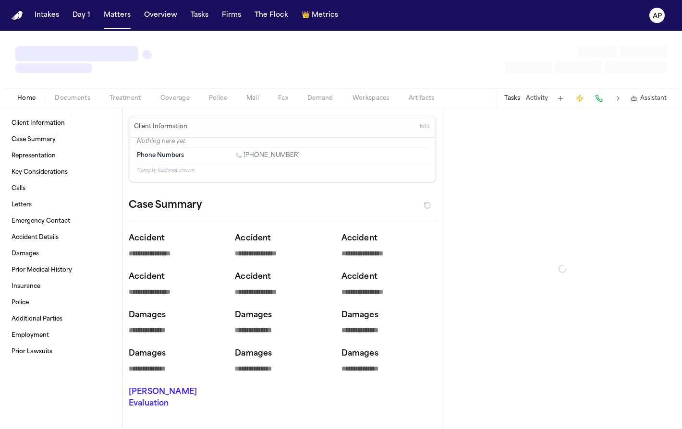
type textarea "*"
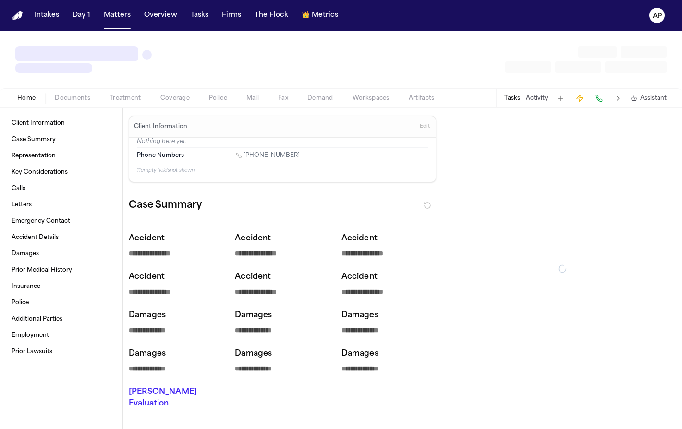
type textarea "*"
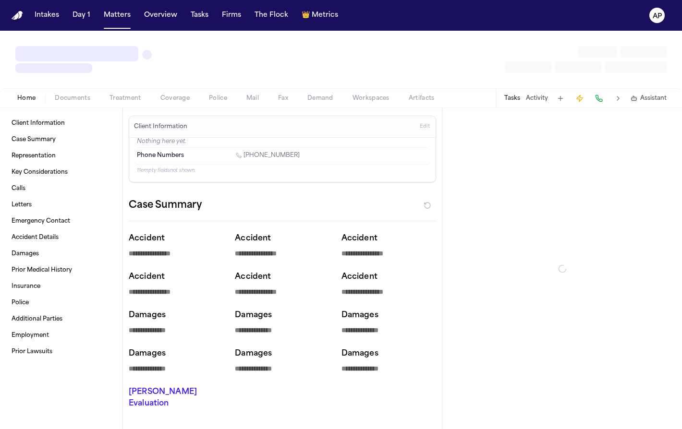
type textarea "*"
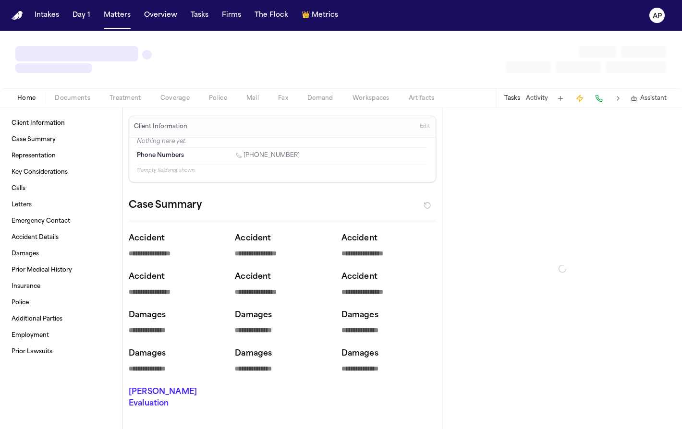
type textarea "*"
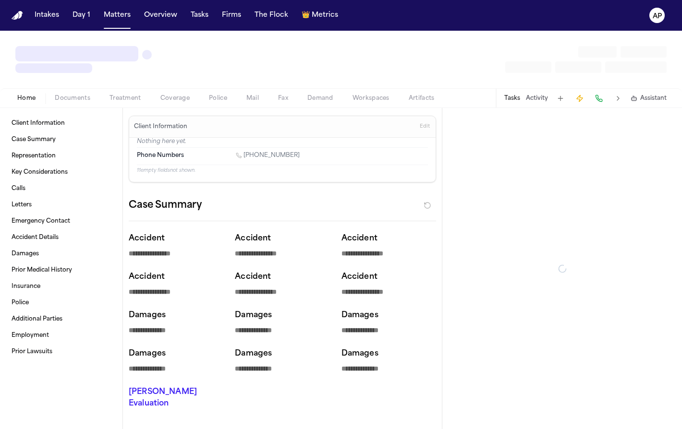
type textarea "*"
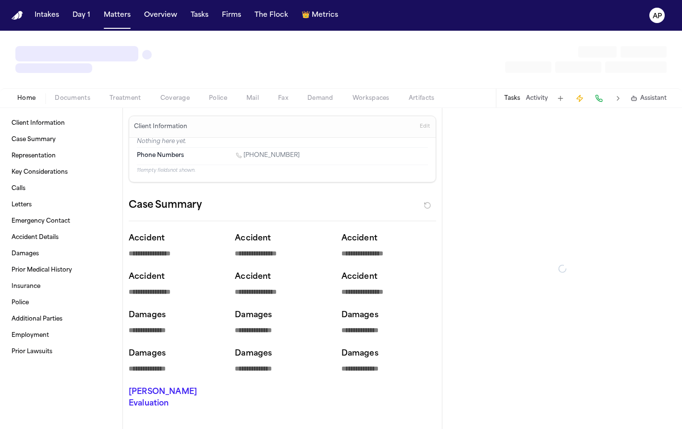
type textarea "*"
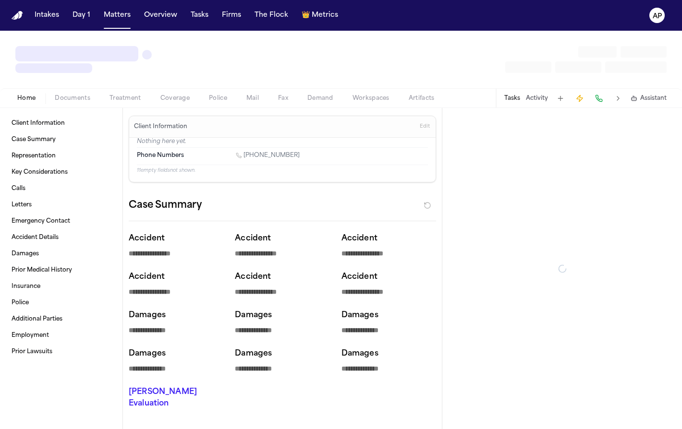
type textarea "*"
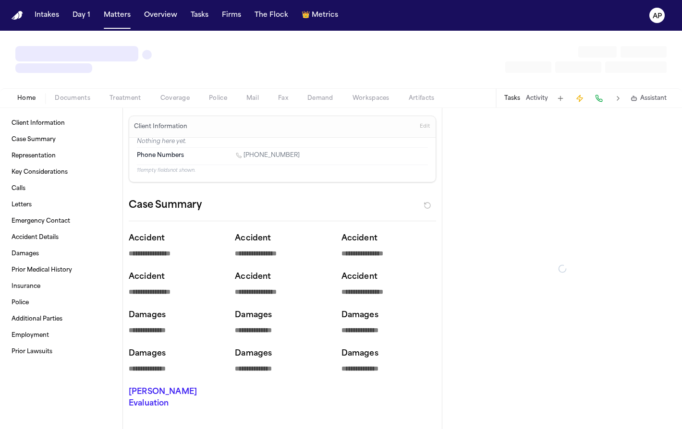
type textarea "*"
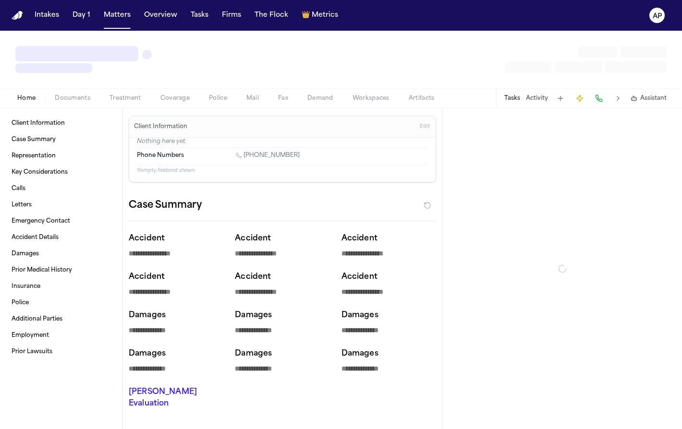
type textarea "*"
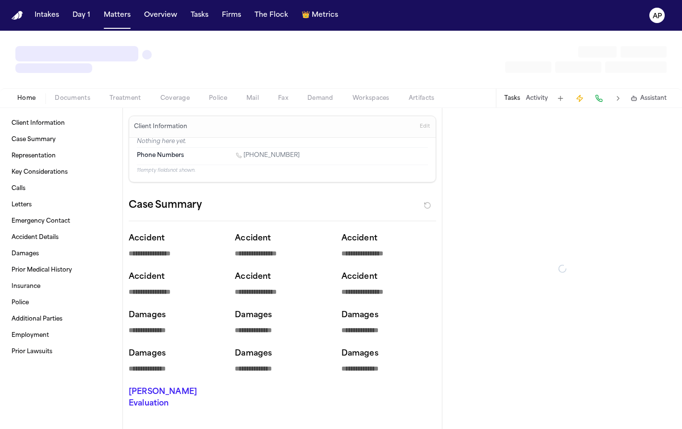
type textarea "*"
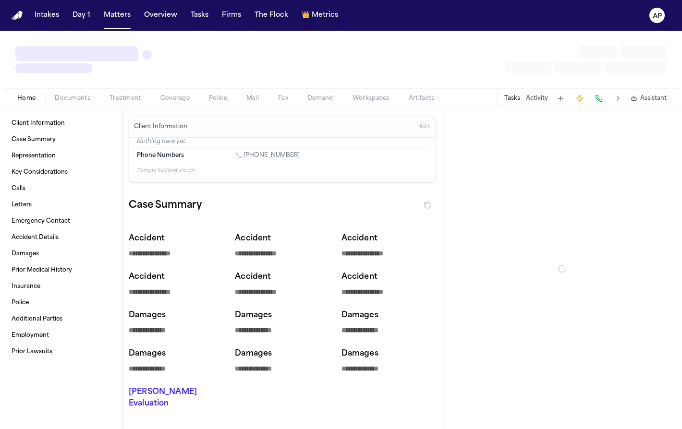
type textarea "*"
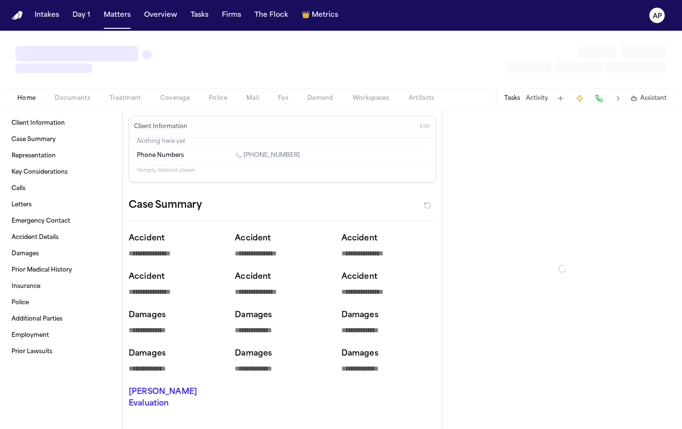
type textarea "*"
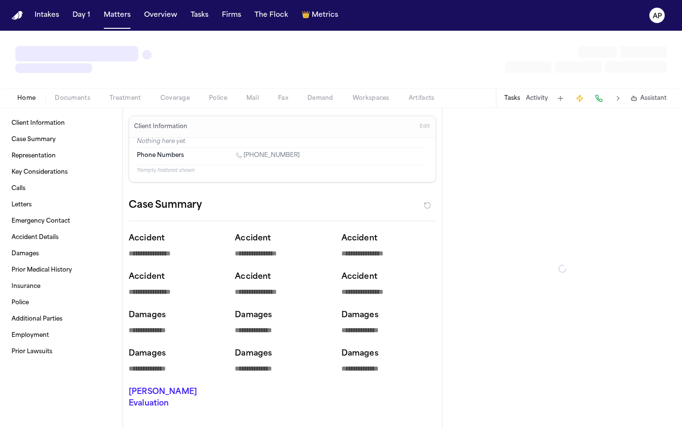
type textarea "*"
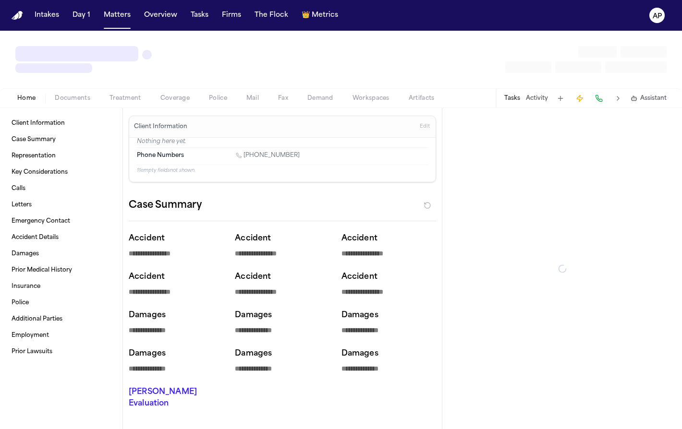
type textarea "*"
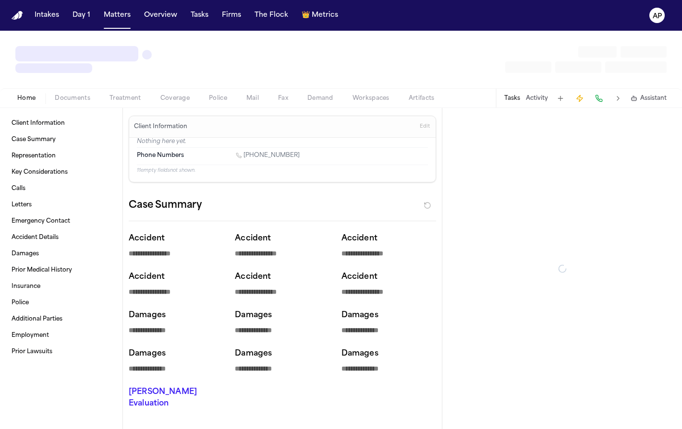
type textarea "*"
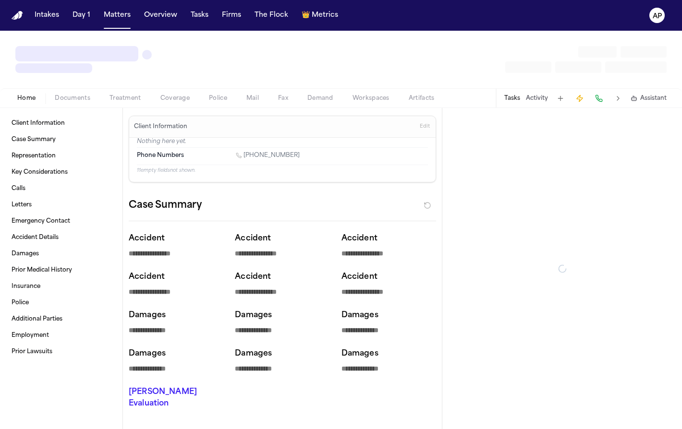
type textarea "*"
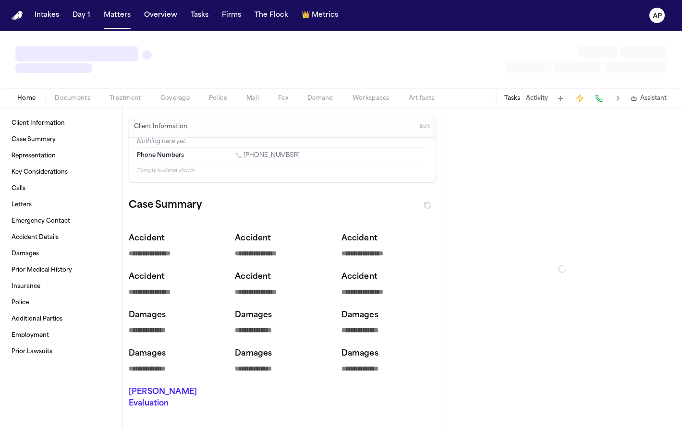
type textarea "*"
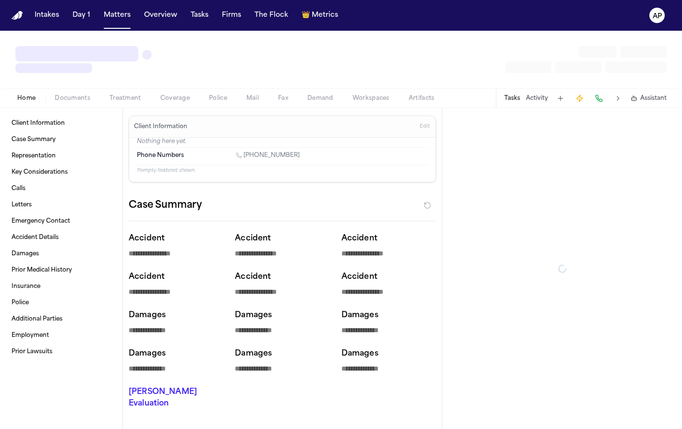
type textarea "*"
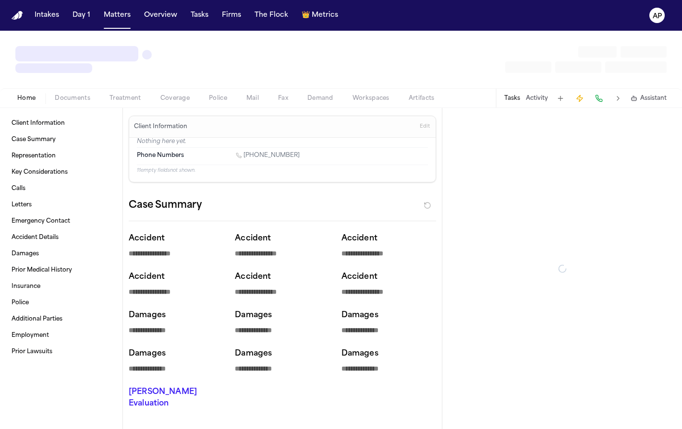
type textarea "*"
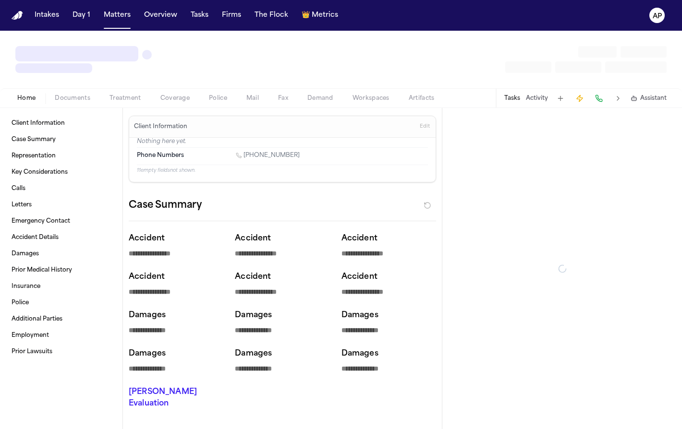
type textarea "*"
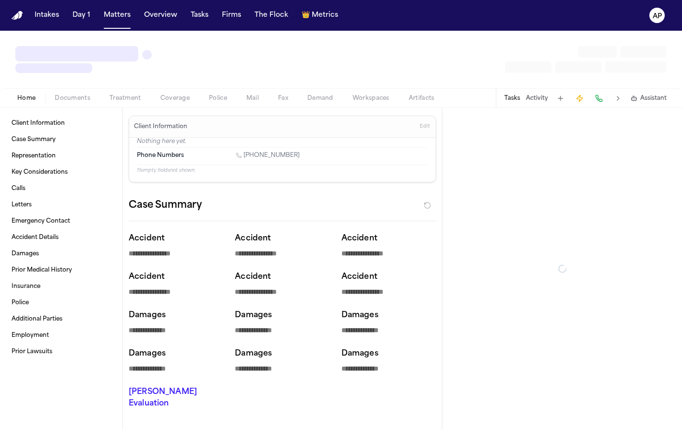
type textarea "*"
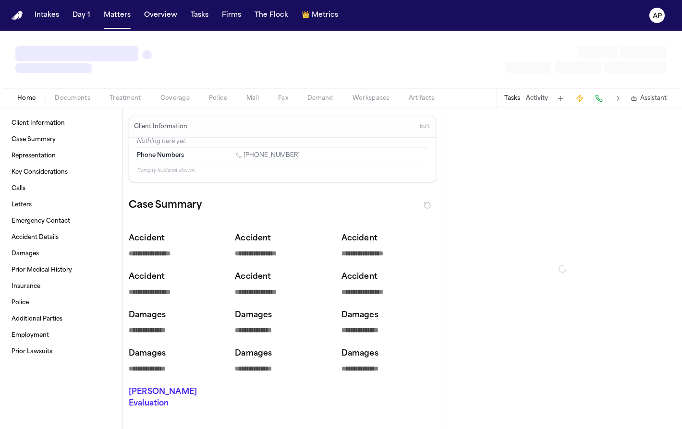
type textarea "*"
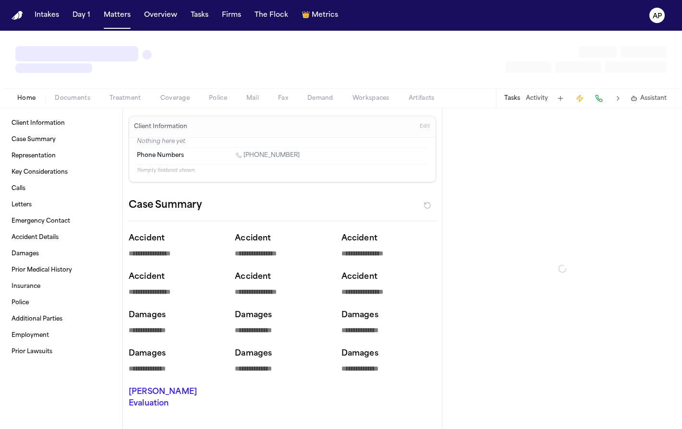
type textarea "*"
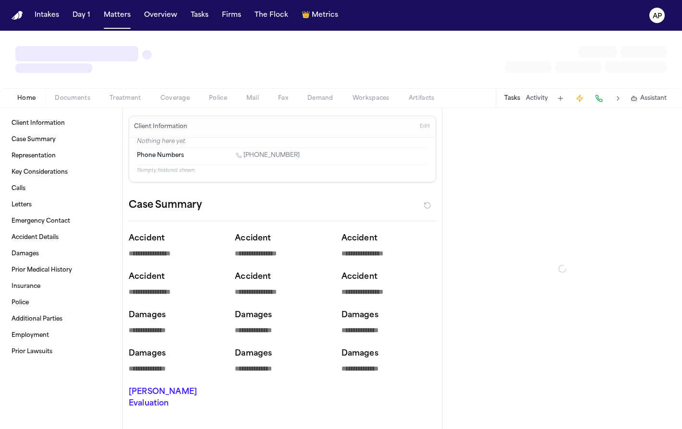
type textarea "*"
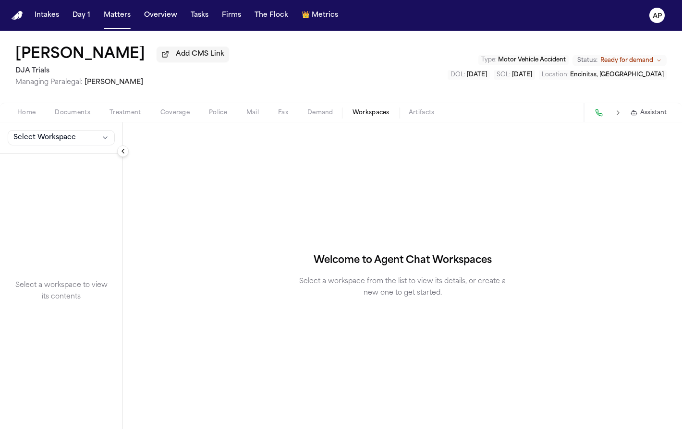
click at [368, 110] on span "Workspaces" at bounding box center [370, 113] width 37 height 8
click at [77, 143] on button "Select Workspace" at bounding box center [61, 137] width 107 height 15
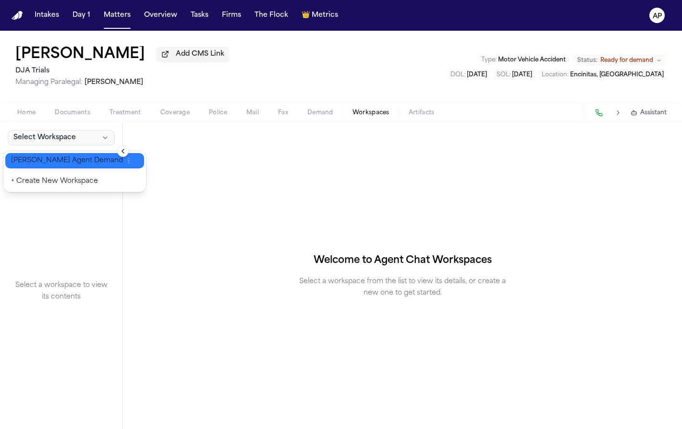
click at [68, 163] on span "[PERSON_NAME] Agent Demand" at bounding box center [67, 161] width 112 height 10
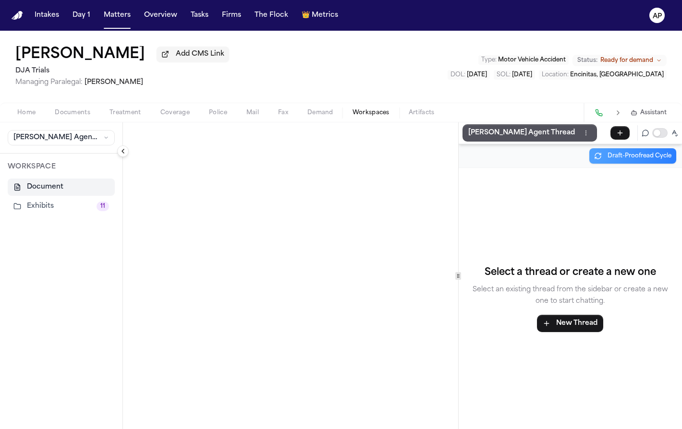
click at [48, 206] on button "Exhibits 11" at bounding box center [61, 206] width 107 height 17
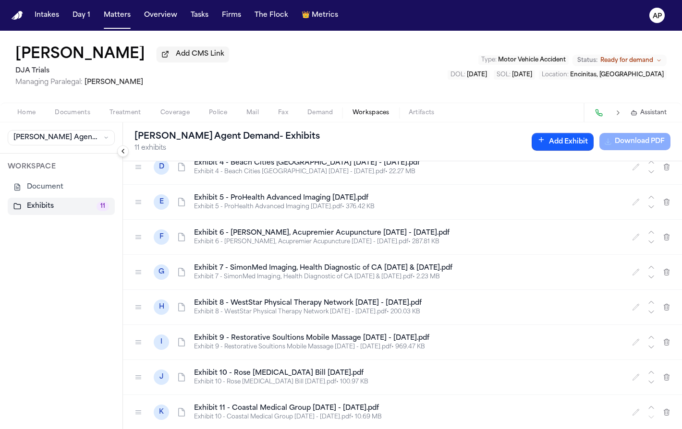
scroll to position [119, 0]
click at [664, 413] on icon "button" at bounding box center [666, 412] width 5 height 6
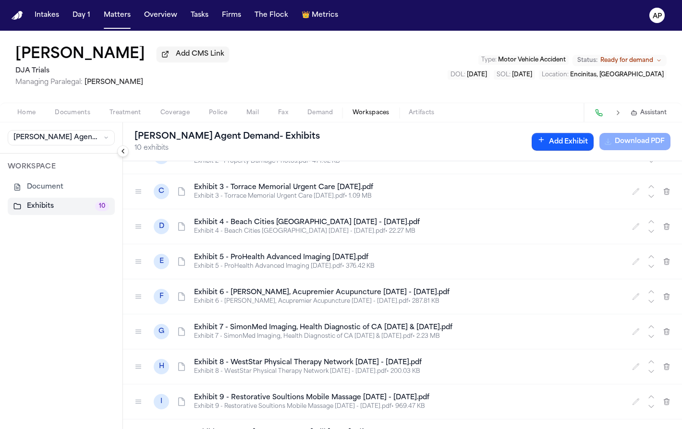
scroll to position [0, 0]
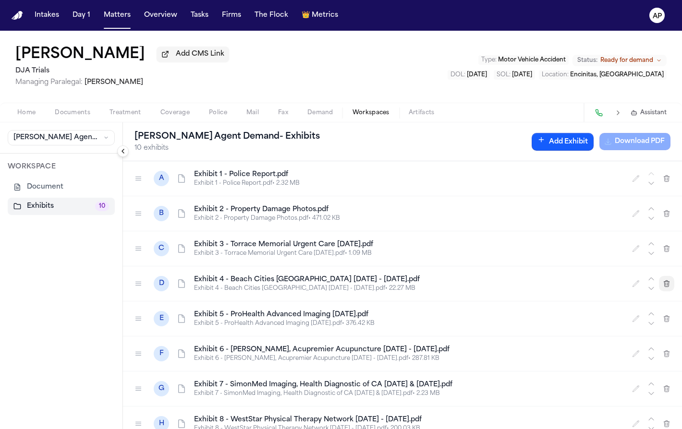
click at [659, 289] on button "button" at bounding box center [666, 283] width 15 height 15
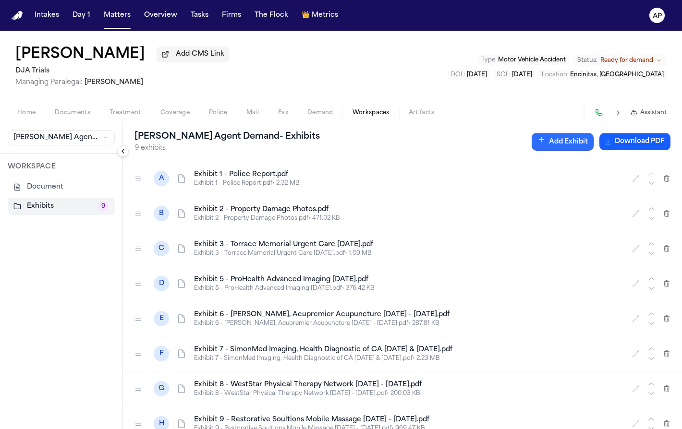
click at [548, 150] on button "Add Exhibit" at bounding box center [563, 142] width 62 height 18
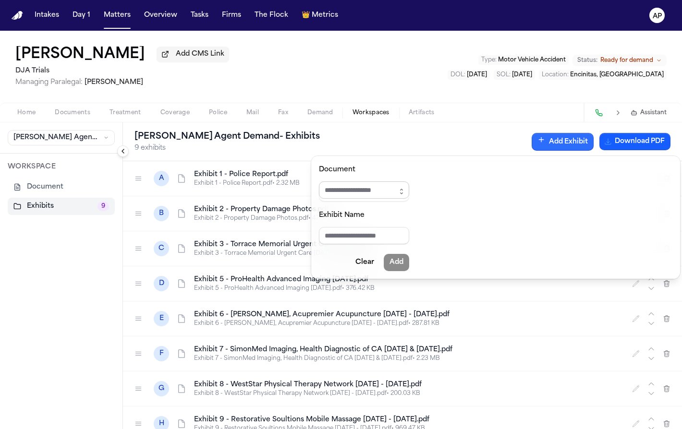
click at [389, 196] on input "Document" at bounding box center [364, 189] width 90 height 17
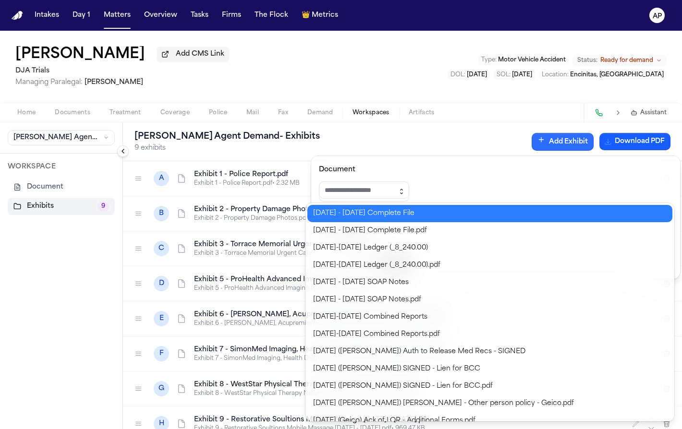
click at [405, 189] on icon "button" at bounding box center [402, 192] width 8 height 8
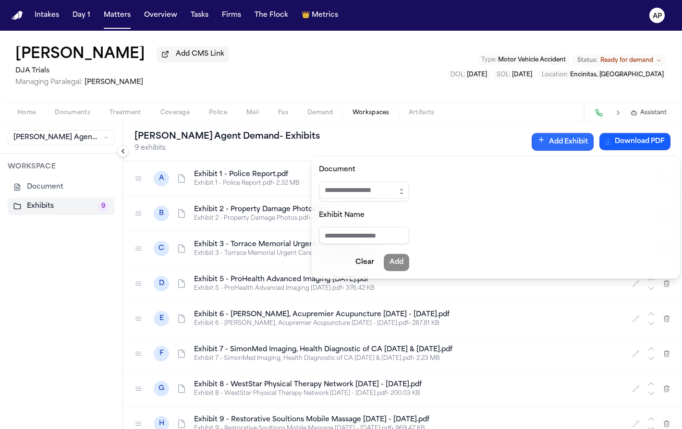
click at [411, 138] on div "[PERSON_NAME] Agent Demand - Exhibits 9 exhibits Add Exhibit Download PDF" at bounding box center [402, 141] width 559 height 39
click at [342, 187] on input "Document" at bounding box center [364, 189] width 90 height 17
paste input "**********"
click at [390, 191] on input "Document" at bounding box center [367, 189] width 97 height 17
click at [454, 294] on body "**********" at bounding box center [341, 214] width 682 height 429
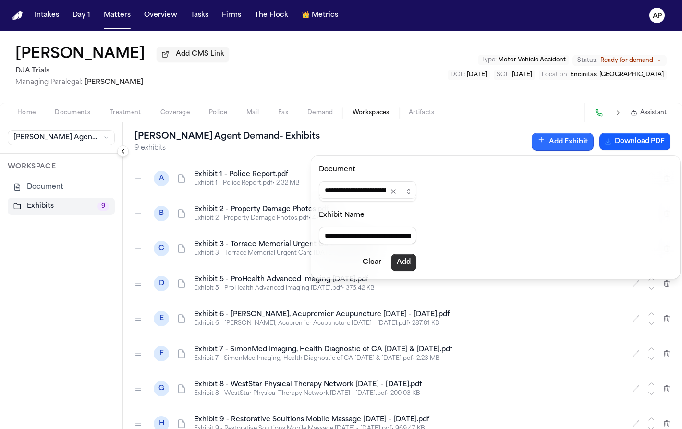
click at [416, 261] on button "Add" at bounding box center [403, 262] width 25 height 17
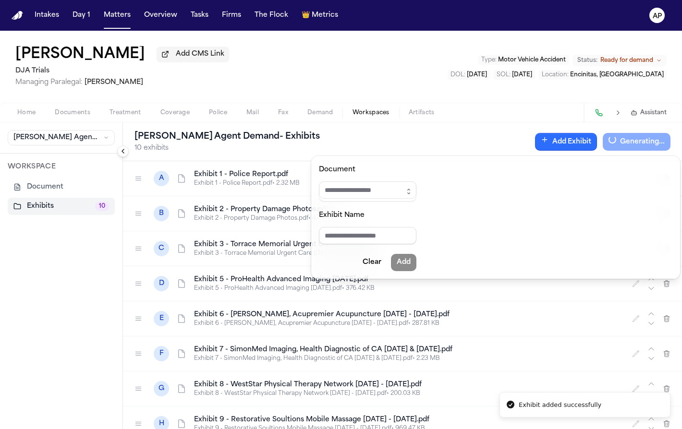
click at [424, 135] on div "[PERSON_NAME] Agent Demand - Exhibits 10 exhibits Add Exhibit Generating..." at bounding box center [402, 141] width 559 height 39
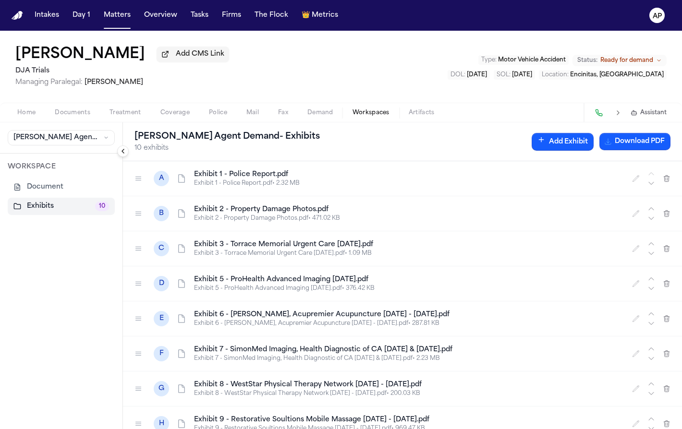
click at [72, 117] on span "Documents" at bounding box center [73, 113] width 36 height 8
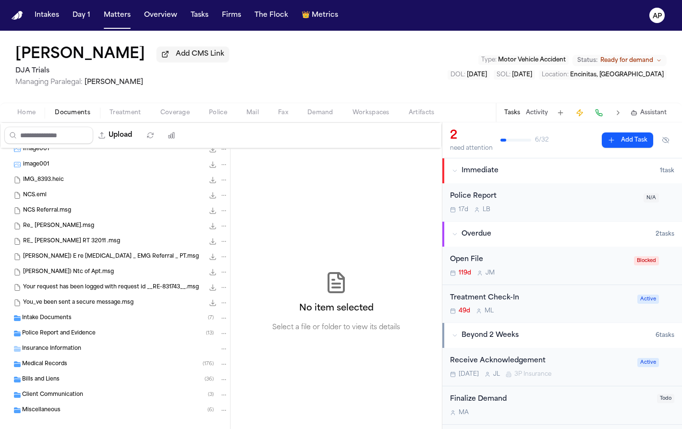
scroll to position [13, 0]
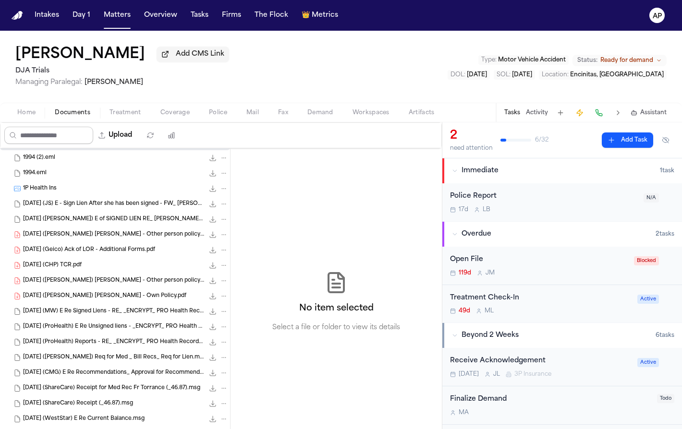
click at [72, 140] on input "Search files" at bounding box center [48, 135] width 89 height 17
paste input "**********"
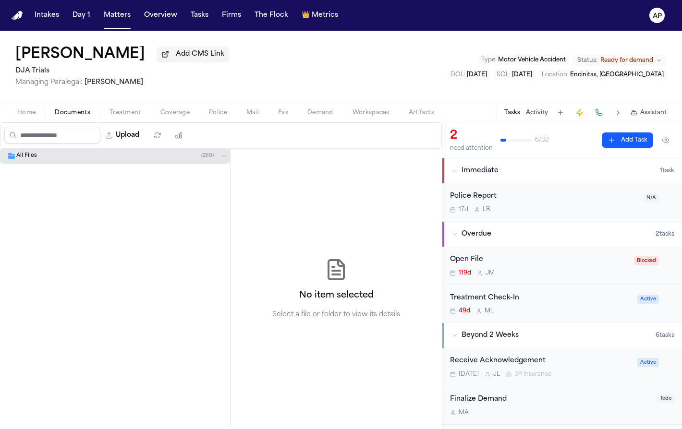
scroll to position [0, 0]
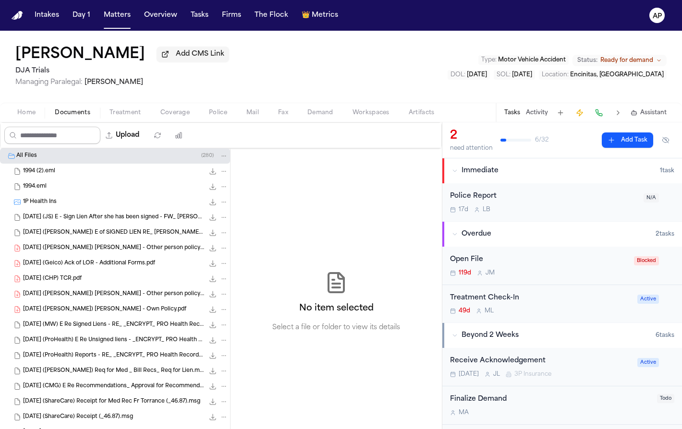
click at [49, 136] on input "Search files" at bounding box center [52, 135] width 96 height 17
paste input "**********"
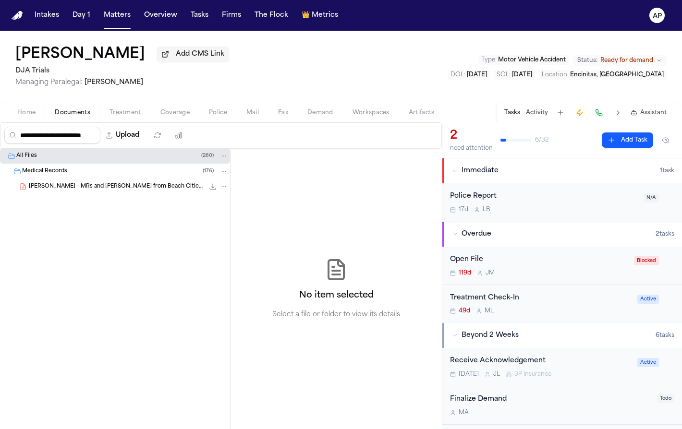
click at [132, 192] on div "[PERSON_NAME] - MRs and [PERSON_NAME] from Beach Cities [GEOGRAPHIC_DATA] - [DA…" at bounding box center [128, 187] width 199 height 10
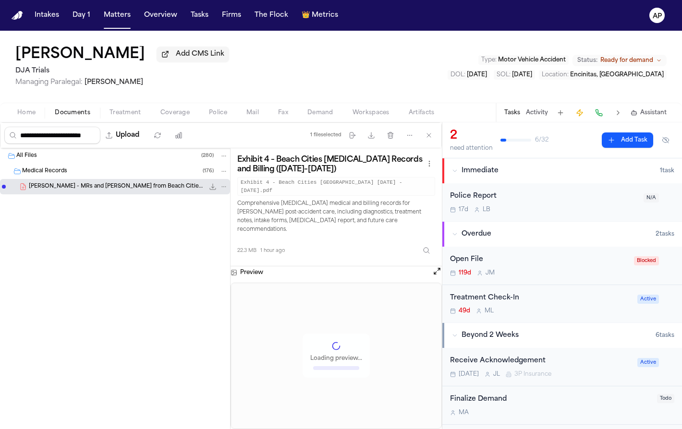
click at [212, 189] on icon "File: R. Gardner - MRs and Bills from Beach Cities Chiropractic - 11.28.23 to 3…" at bounding box center [213, 187] width 6 height 6
